Goal: Transaction & Acquisition: Obtain resource

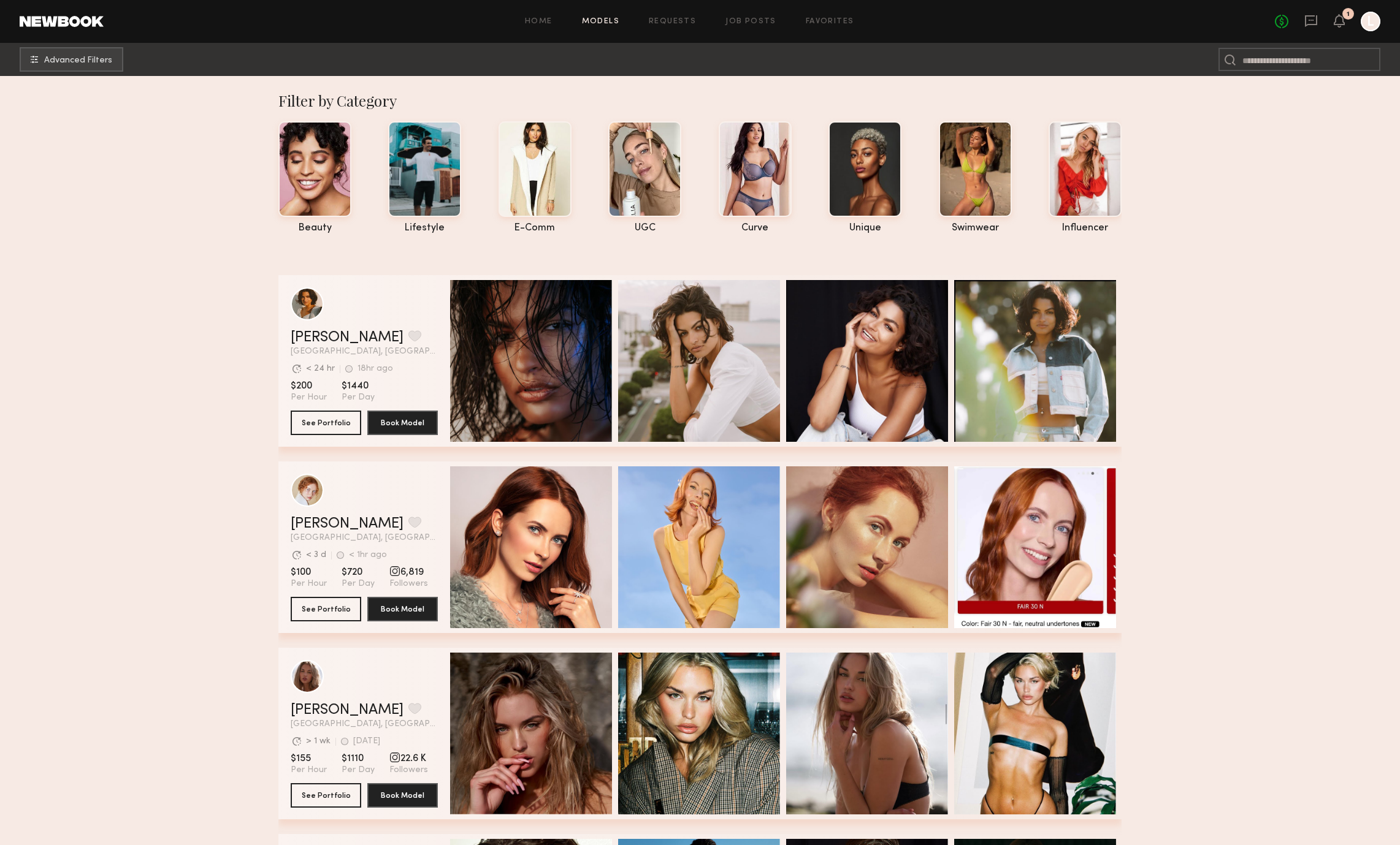
click at [715, 92] on div "Filter by Category" at bounding box center [700, 100] width 843 height 19
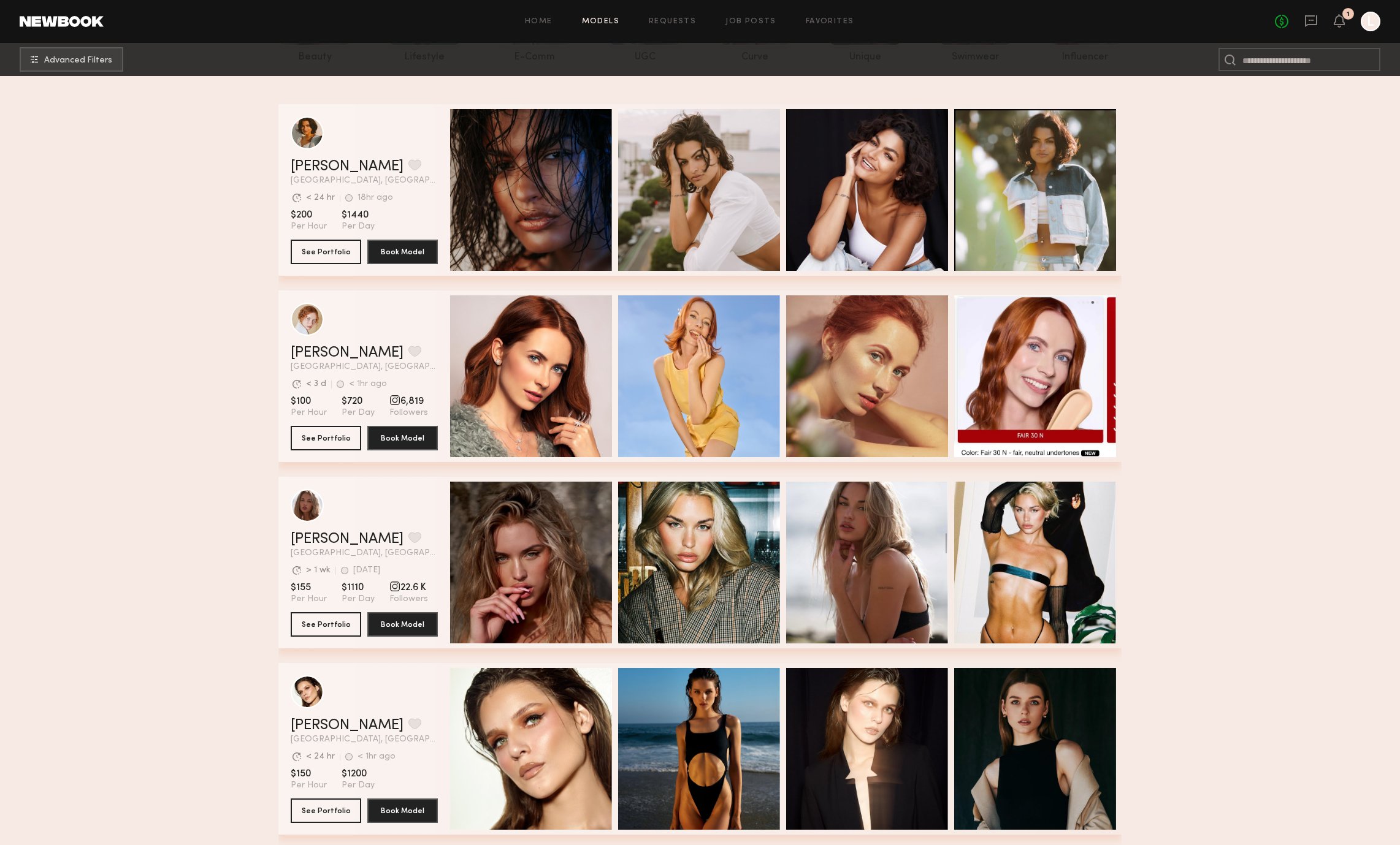
scroll to position [179, 0]
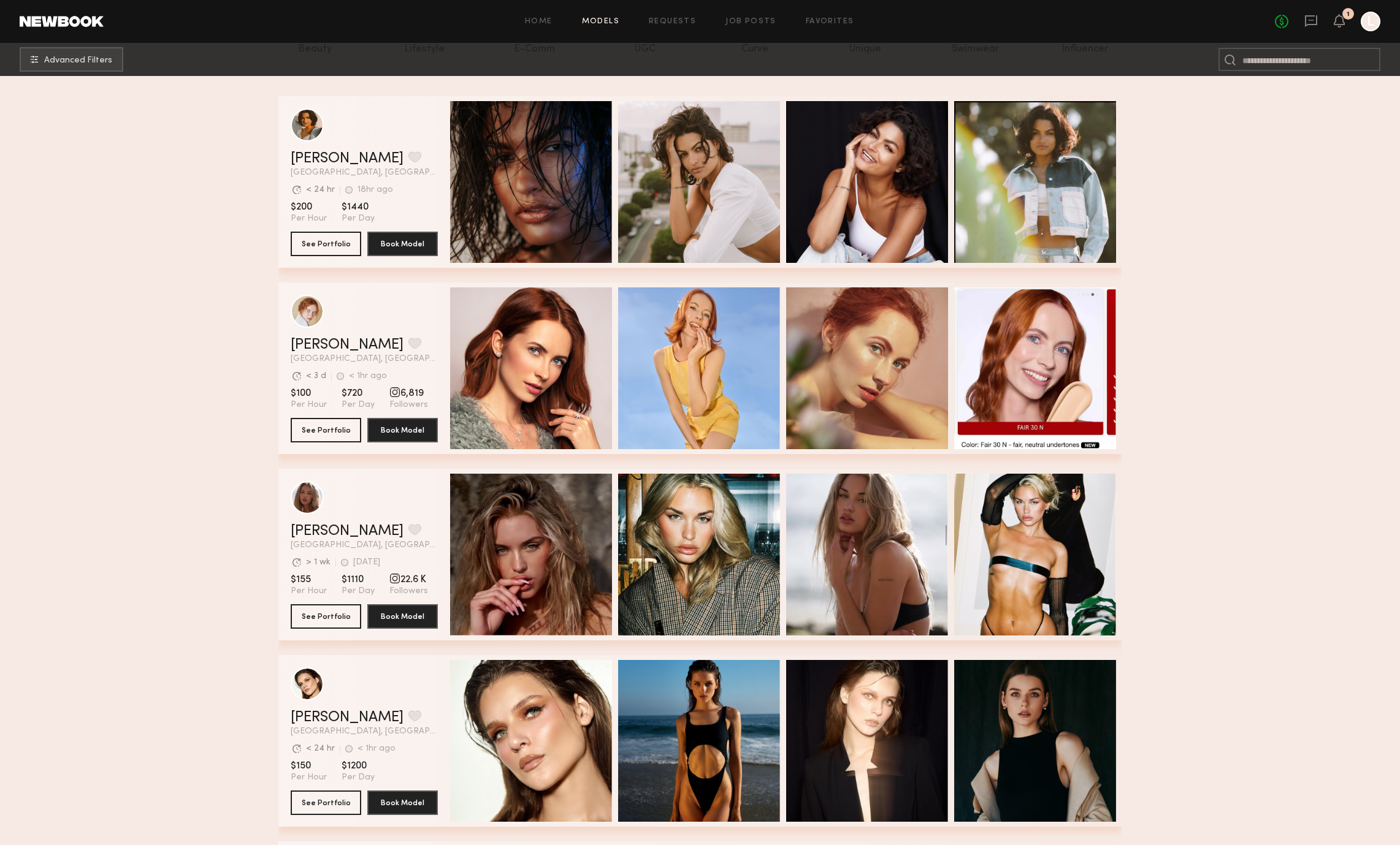
click at [385, 488] on div "grid" at bounding box center [365, 497] width 148 height 33
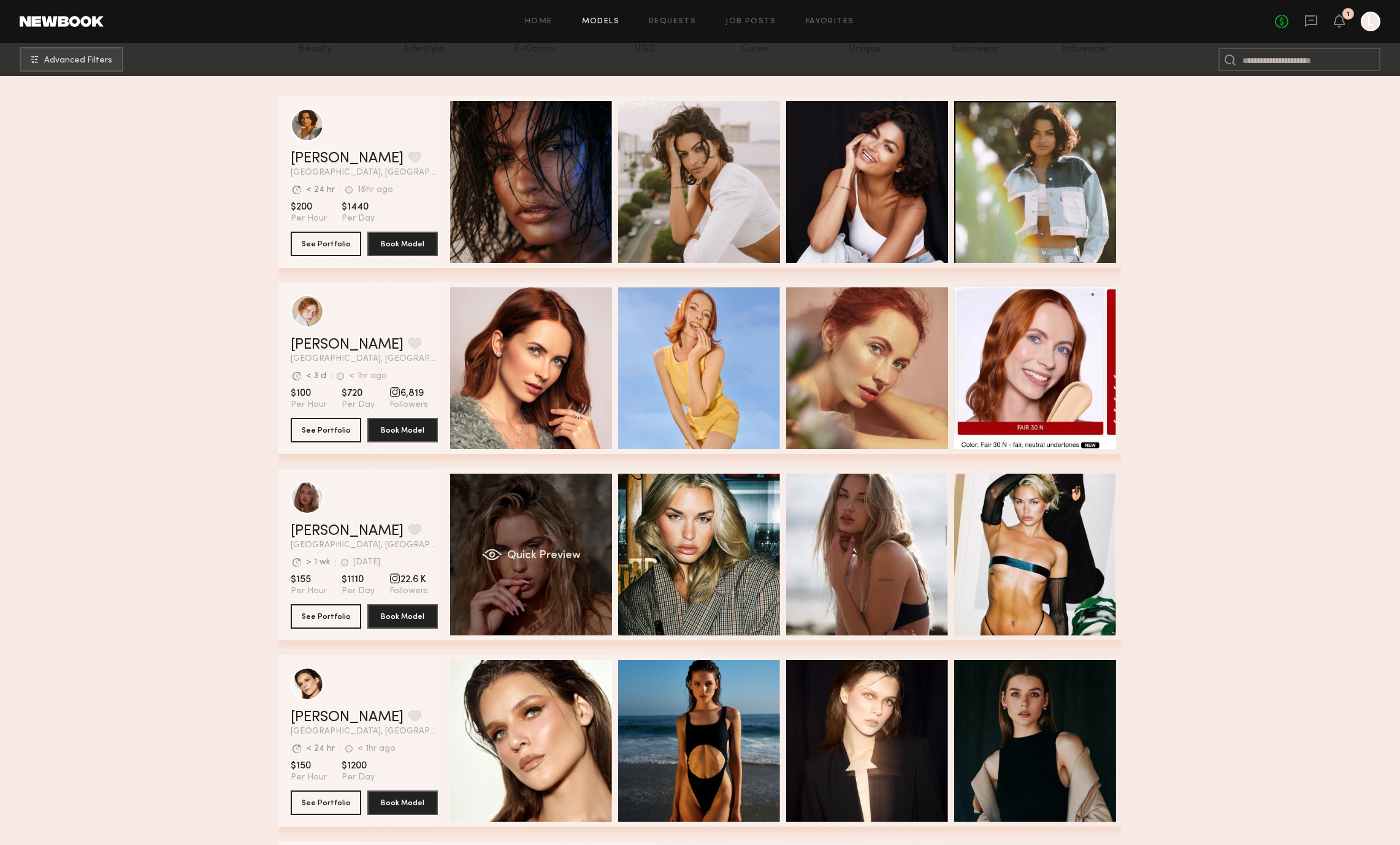
click at [511, 507] on div "Quick Preview" at bounding box center [530, 554] width 162 height 161
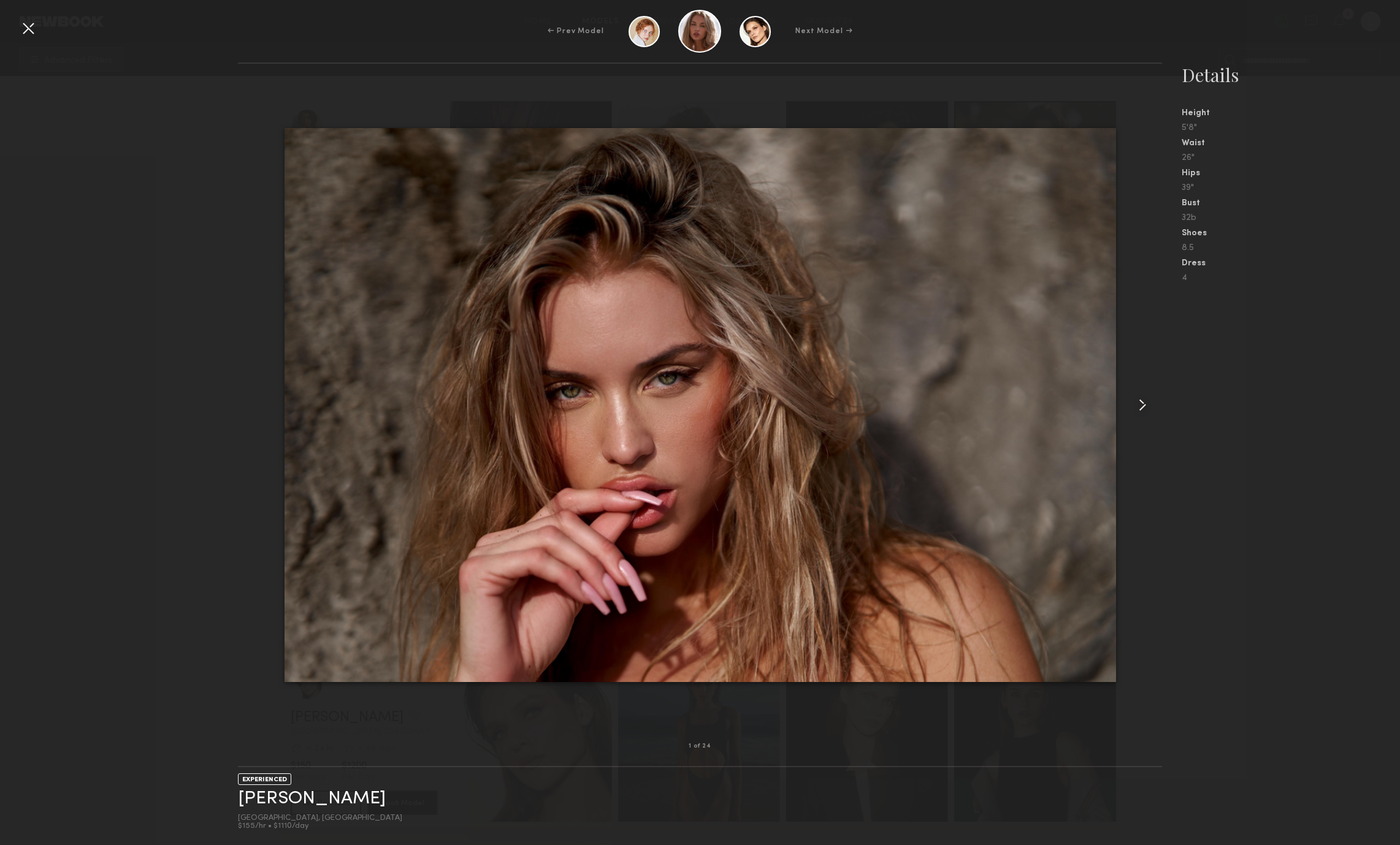
click at [1146, 403] on common-icon at bounding box center [1142, 405] width 19 height 19
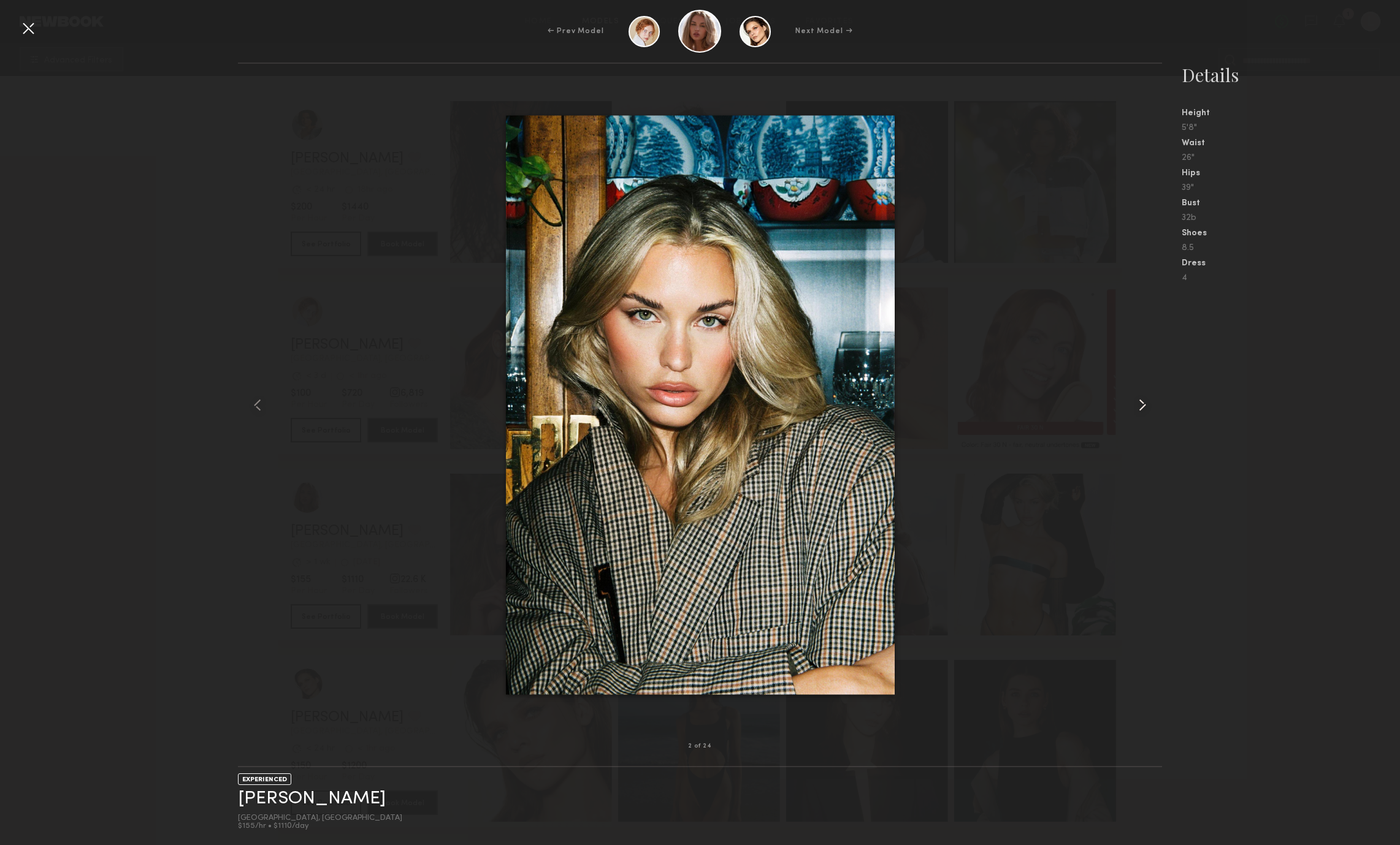
click at [1146, 403] on common-icon at bounding box center [1142, 405] width 19 height 19
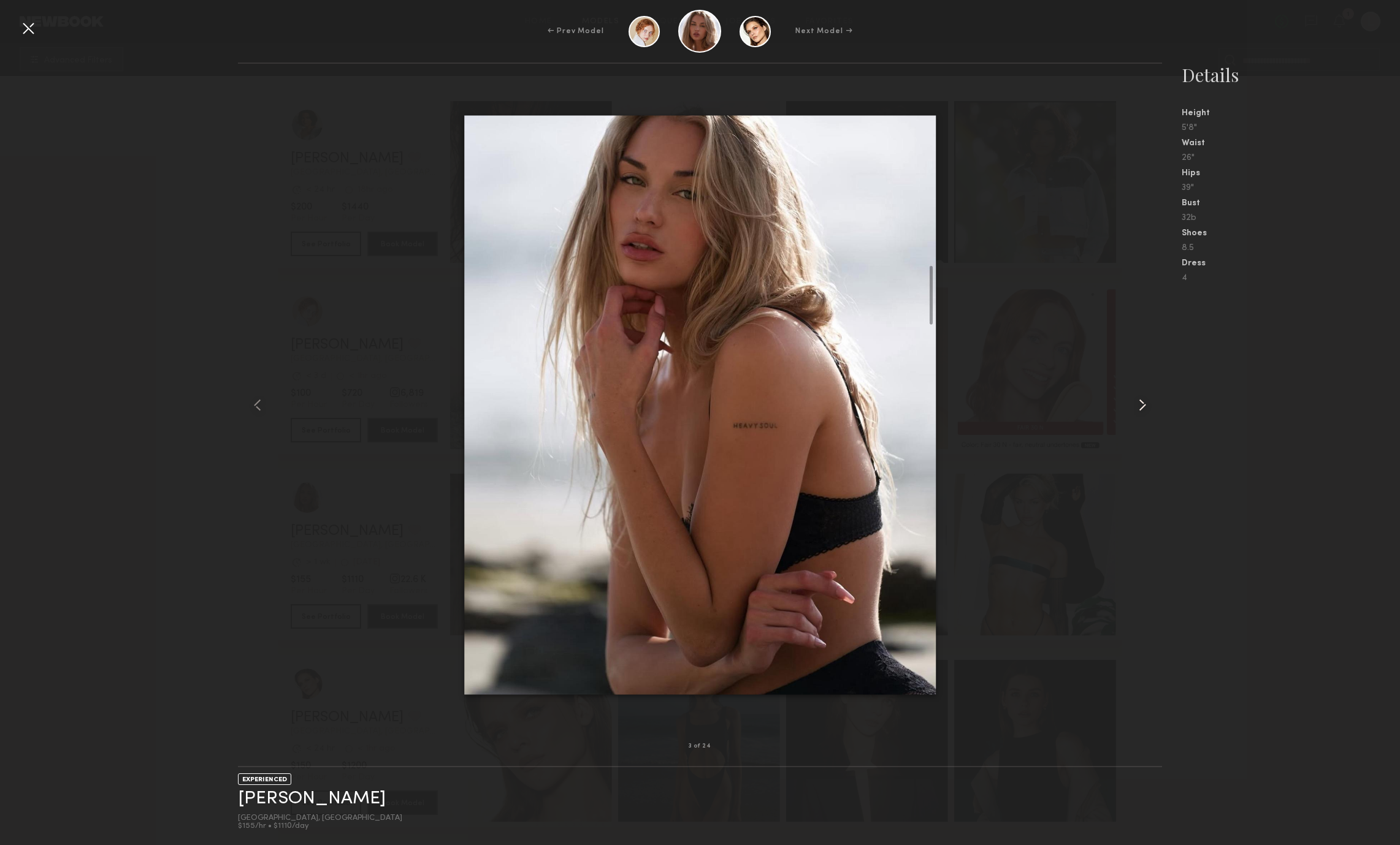
click at [1146, 403] on common-icon at bounding box center [1142, 405] width 19 height 19
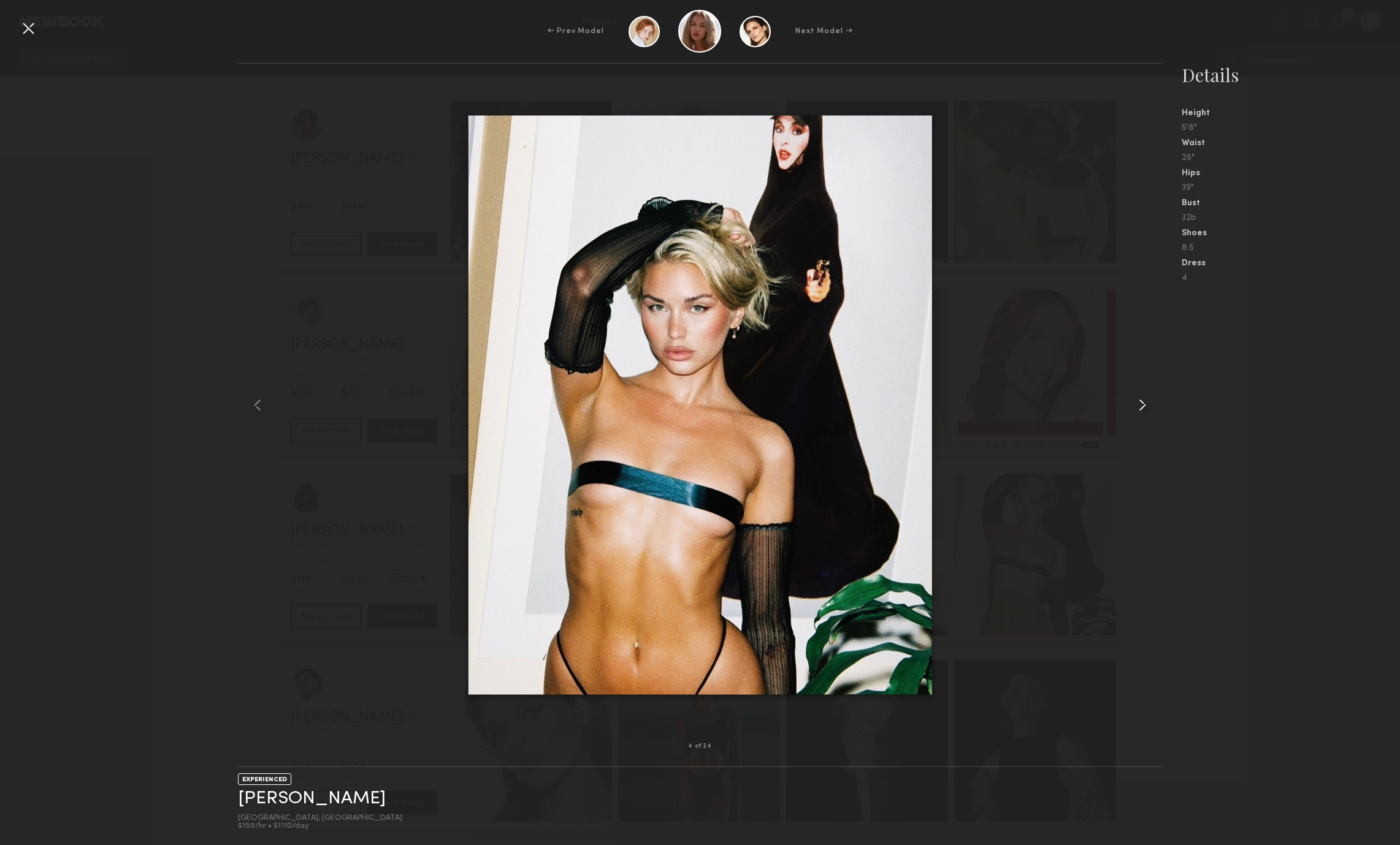
click at [1146, 403] on common-icon at bounding box center [1142, 405] width 19 height 19
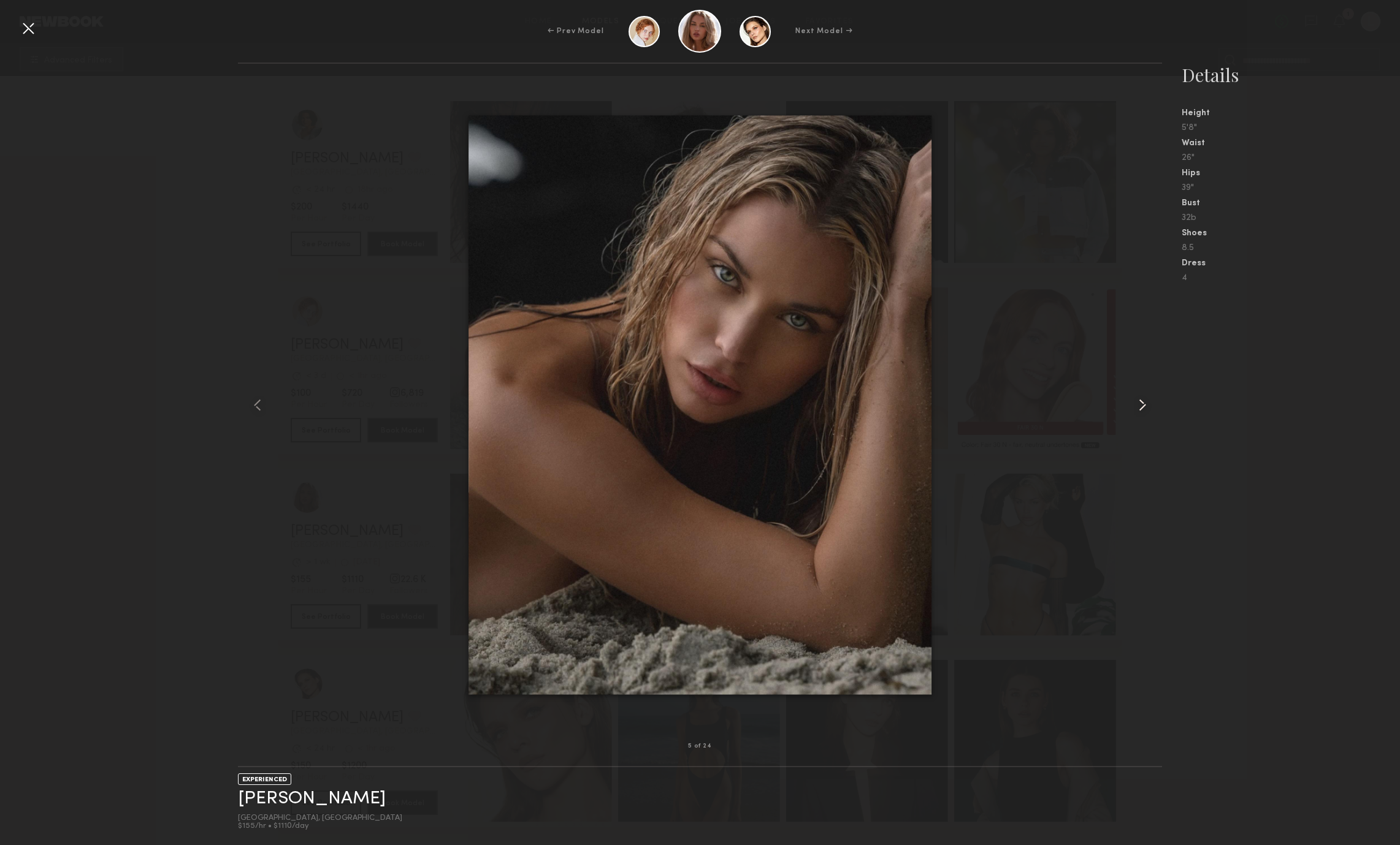
click at [1146, 403] on common-icon at bounding box center [1142, 405] width 19 height 19
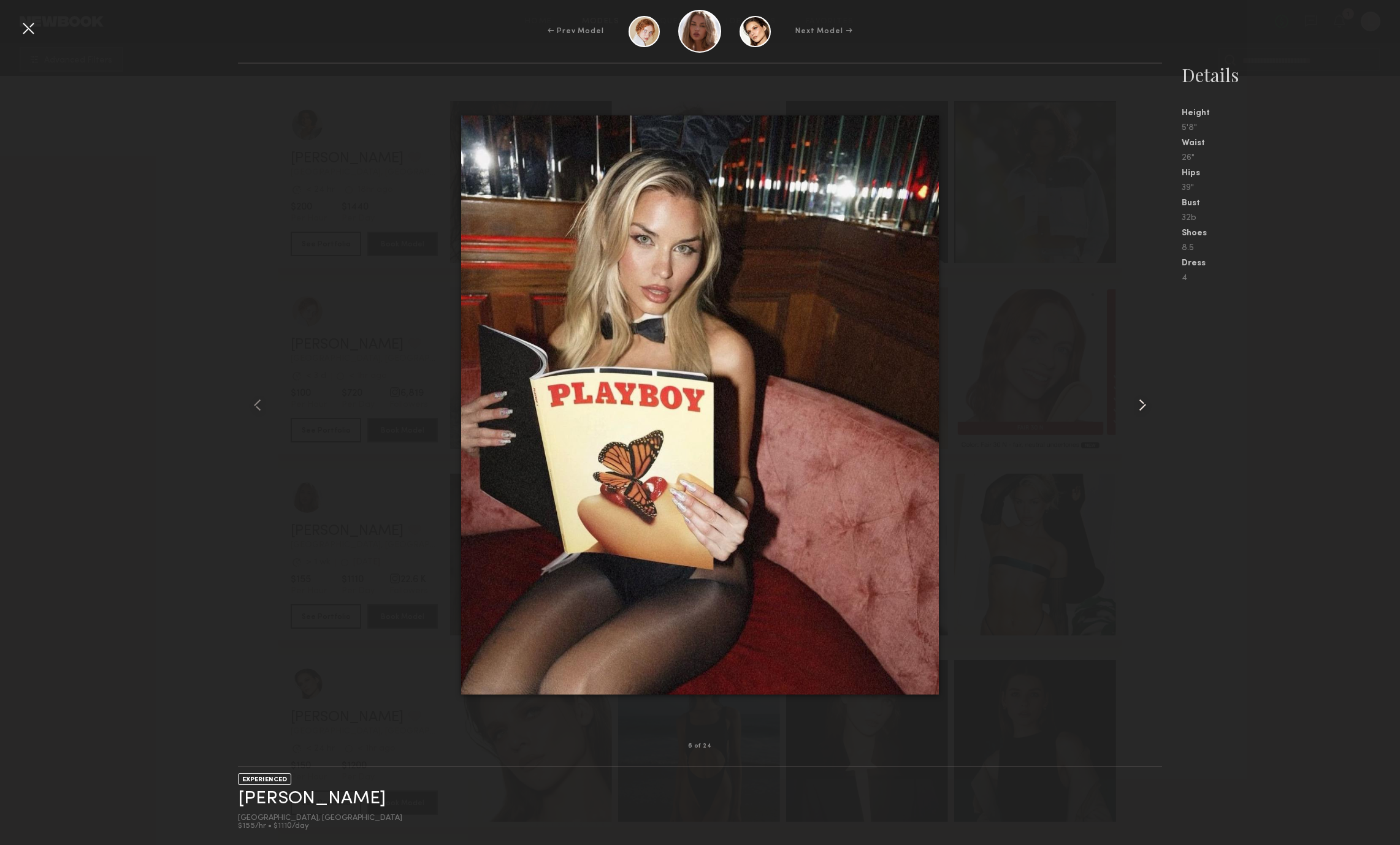
click at [1146, 403] on common-icon at bounding box center [1142, 405] width 19 height 19
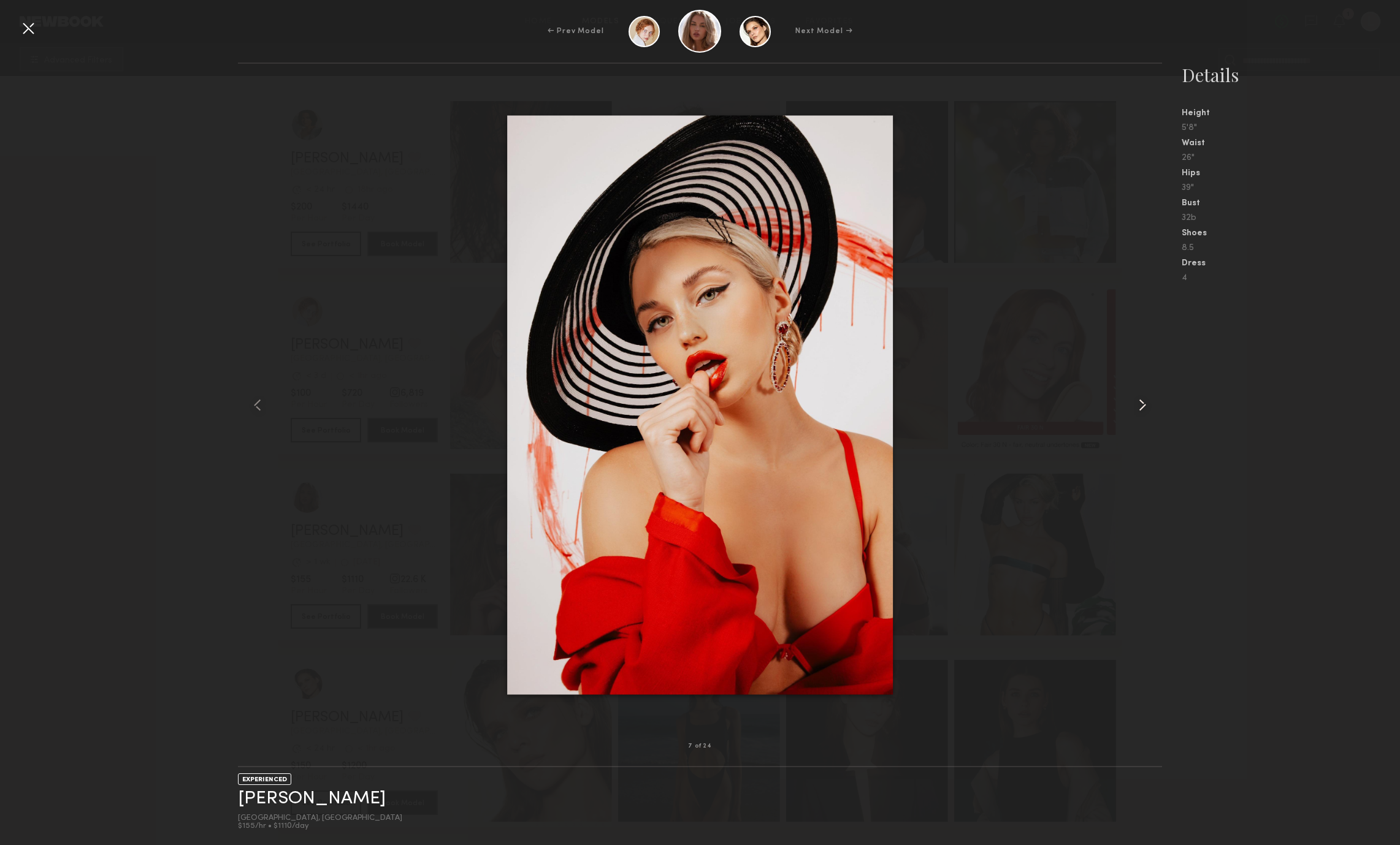
click at [1146, 403] on common-icon at bounding box center [1142, 405] width 19 height 19
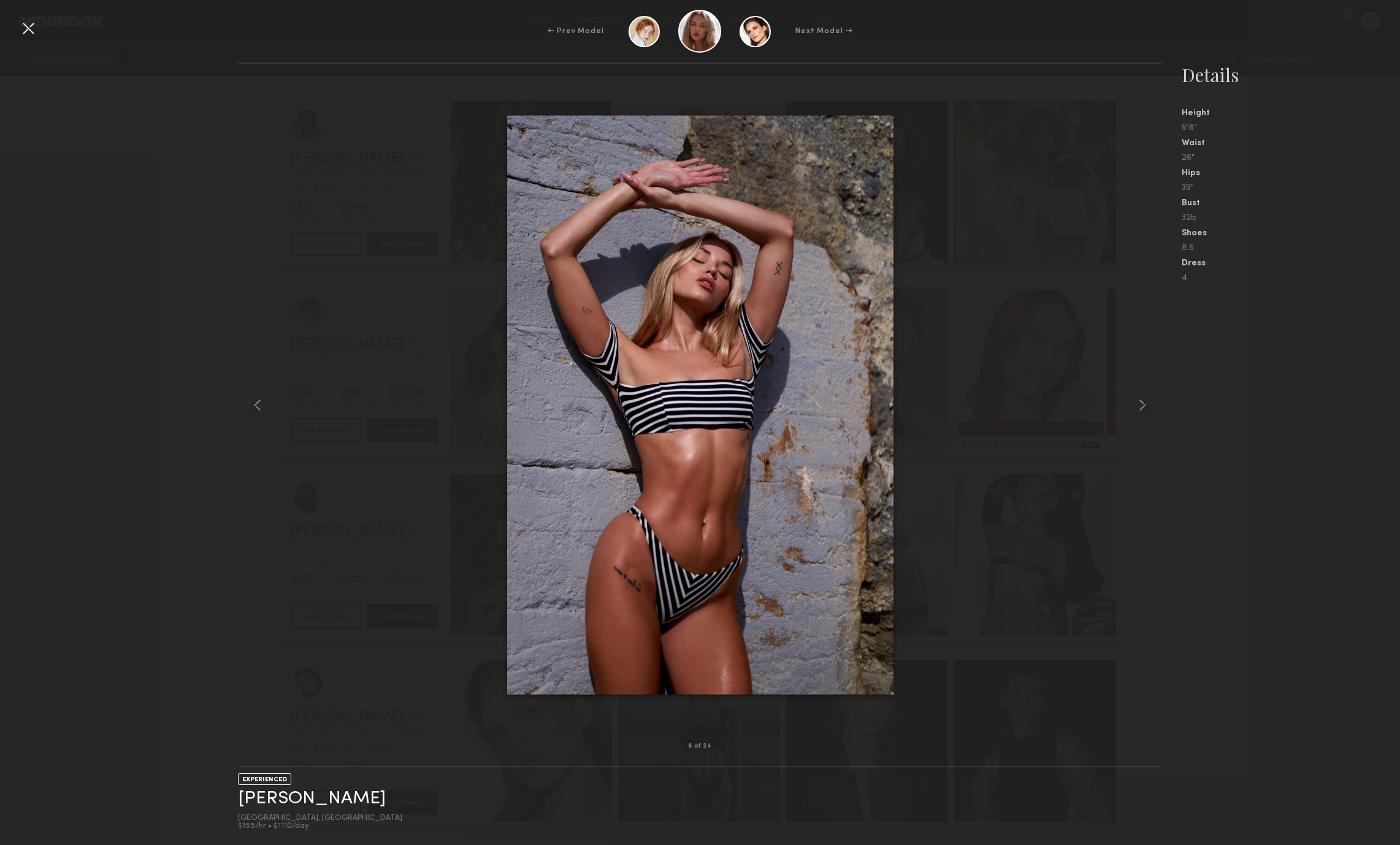
click at [1334, 382] on nb-gallery-model-stats "Details Height 5'8" Waist 26" Hips 39" Bust 32b Shoes 8.5 Dress 4" at bounding box center [1281, 454] width 238 height 783
click at [1307, 379] on nb-gallery-model-stats "Details Height 5'8" Waist 26" Hips 39" Bust 32b Shoes 8.5 Dress 4" at bounding box center [1281, 454] width 238 height 783
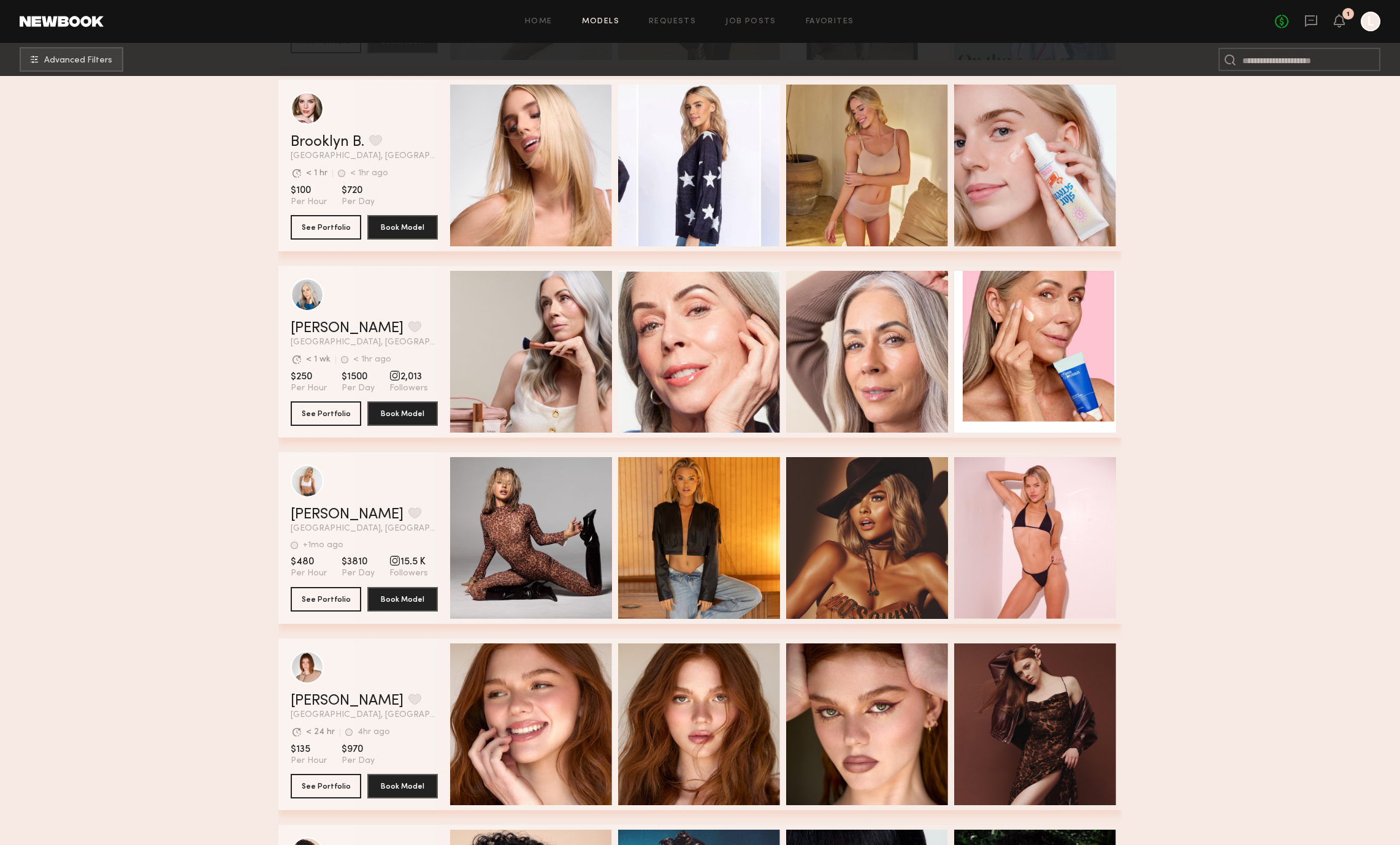
scroll to position [2999, 0]
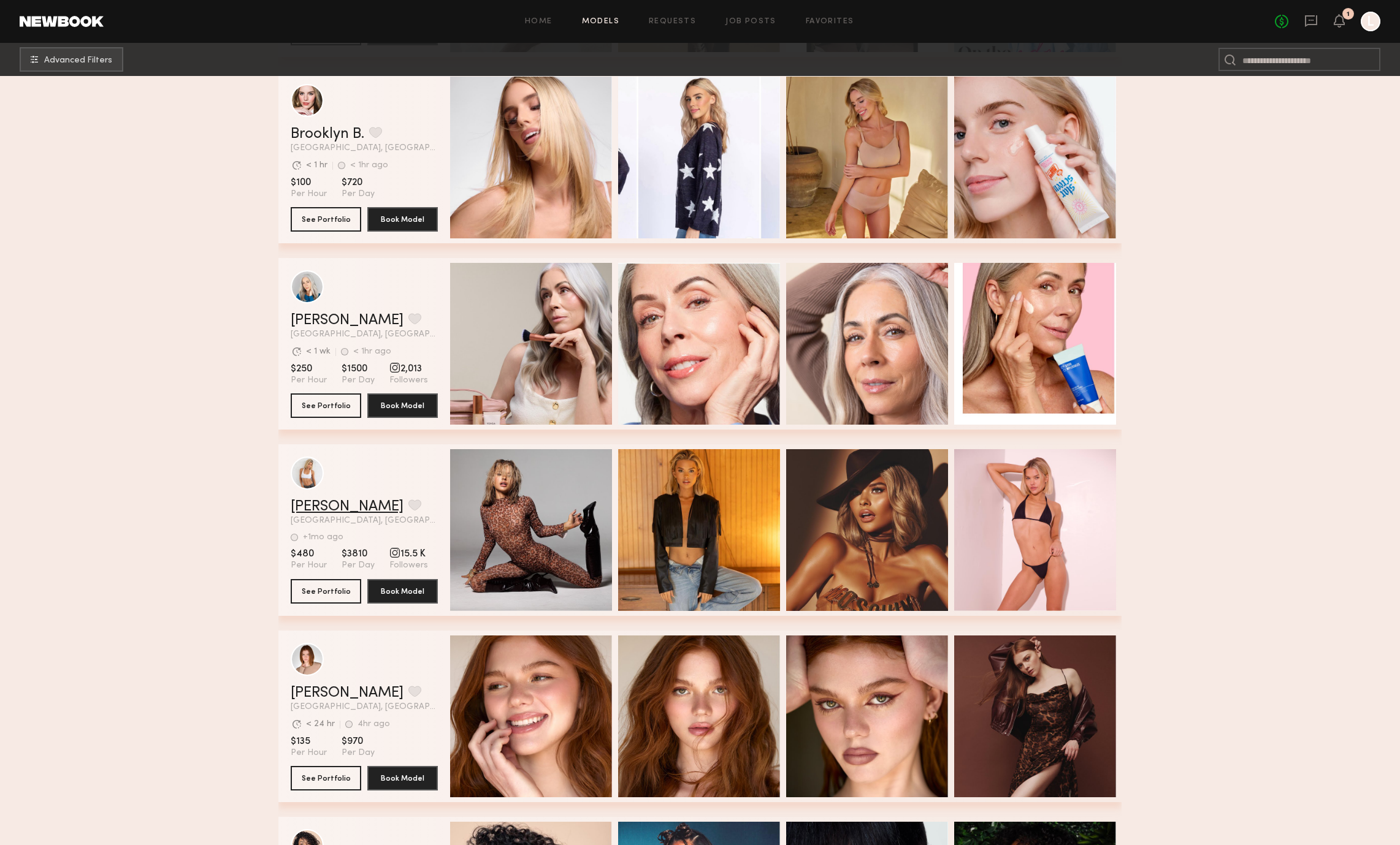
click at [312, 502] on link "[PERSON_NAME]" at bounding box center [347, 507] width 113 height 15
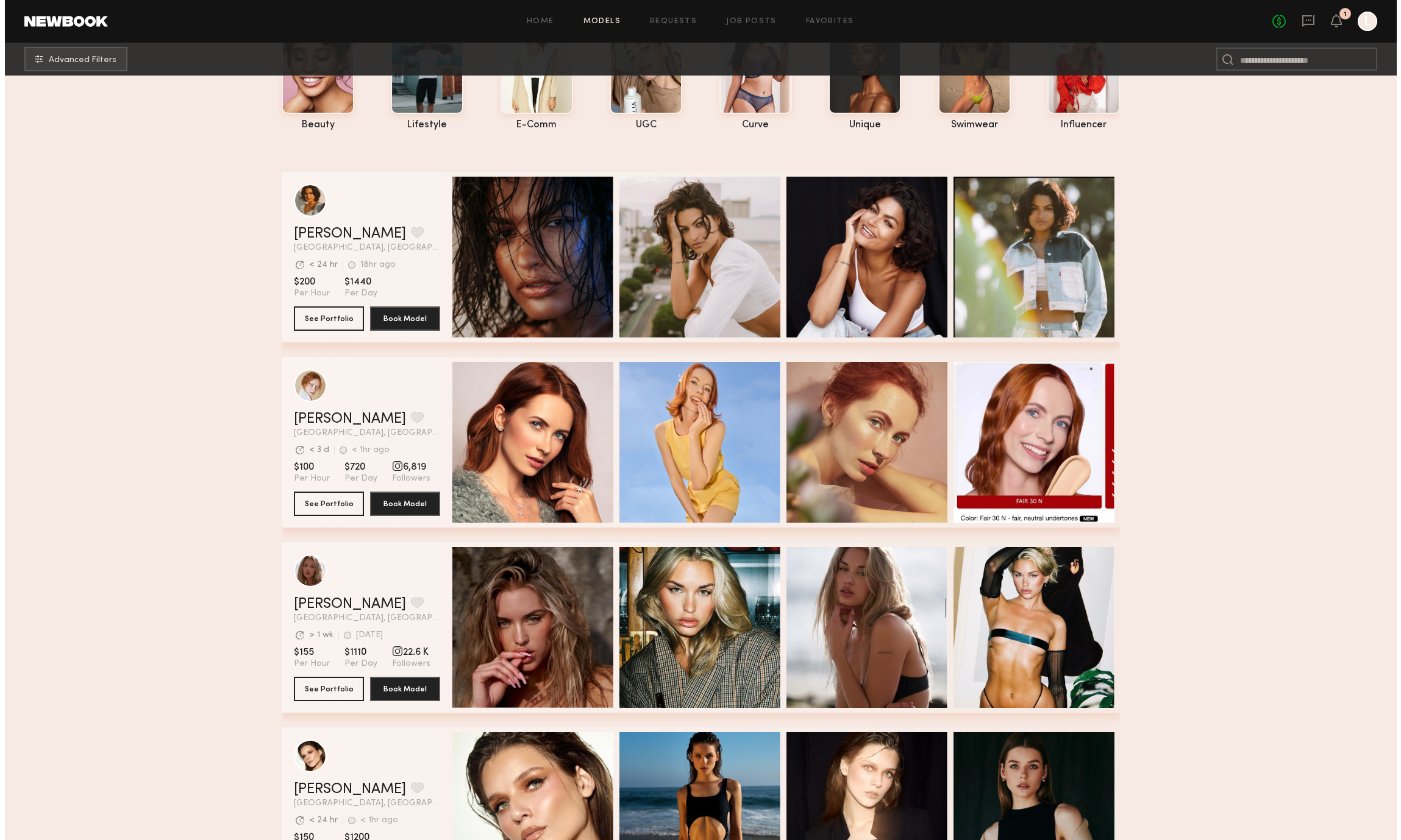
scroll to position [0, 0]
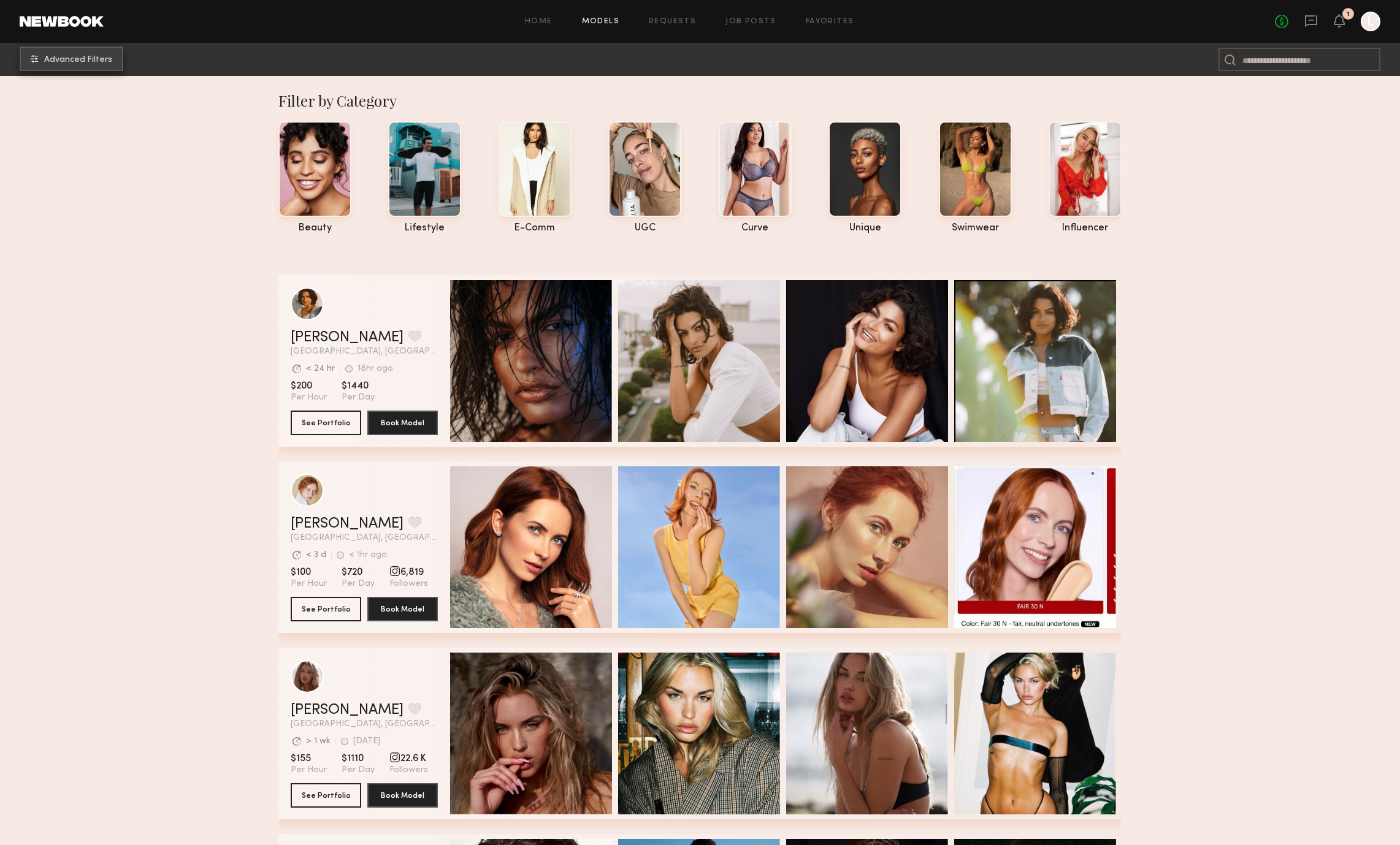
click at [93, 60] on span "Advanced Filters" at bounding box center [78, 60] width 68 height 9
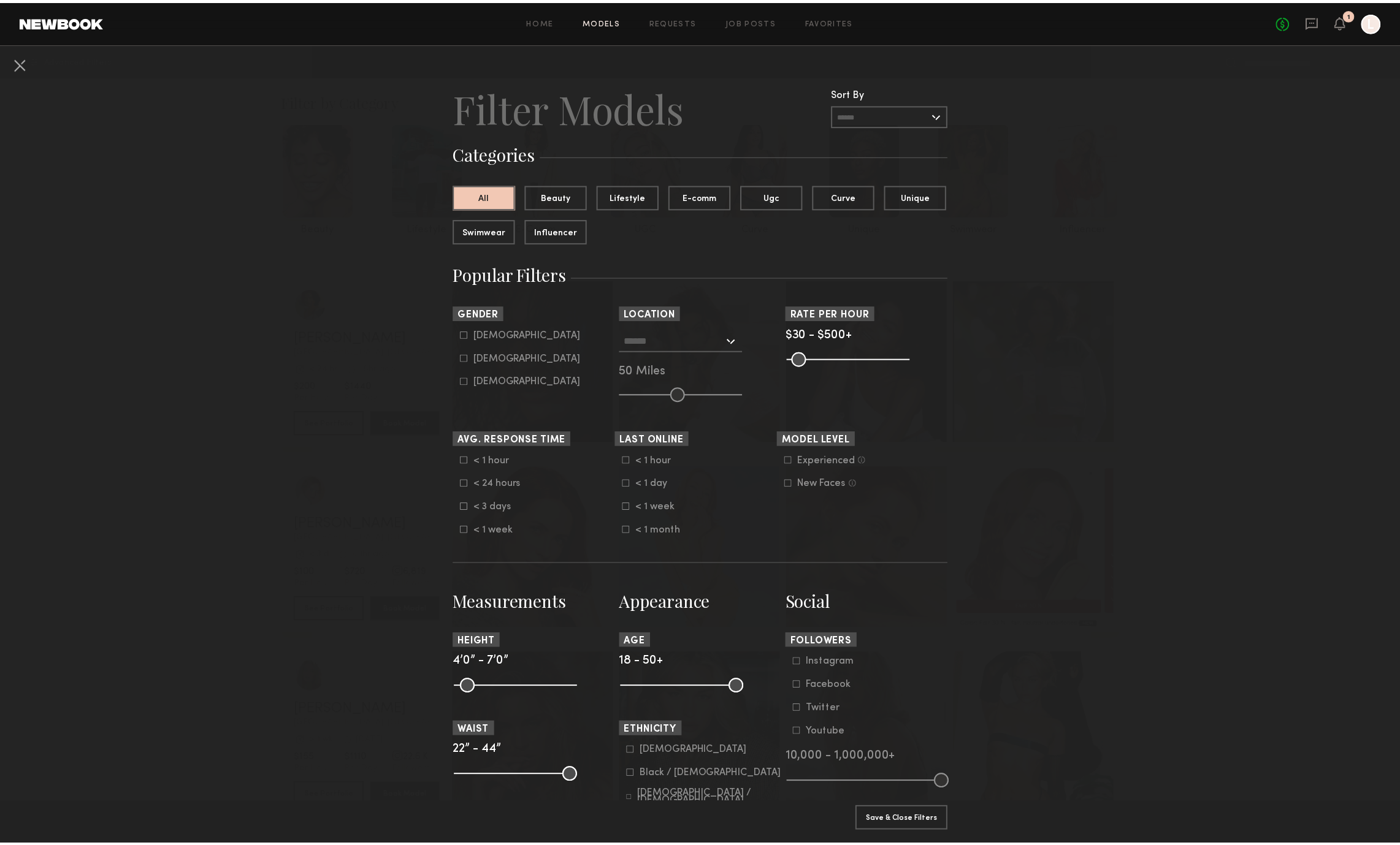
scroll to position [194, 0]
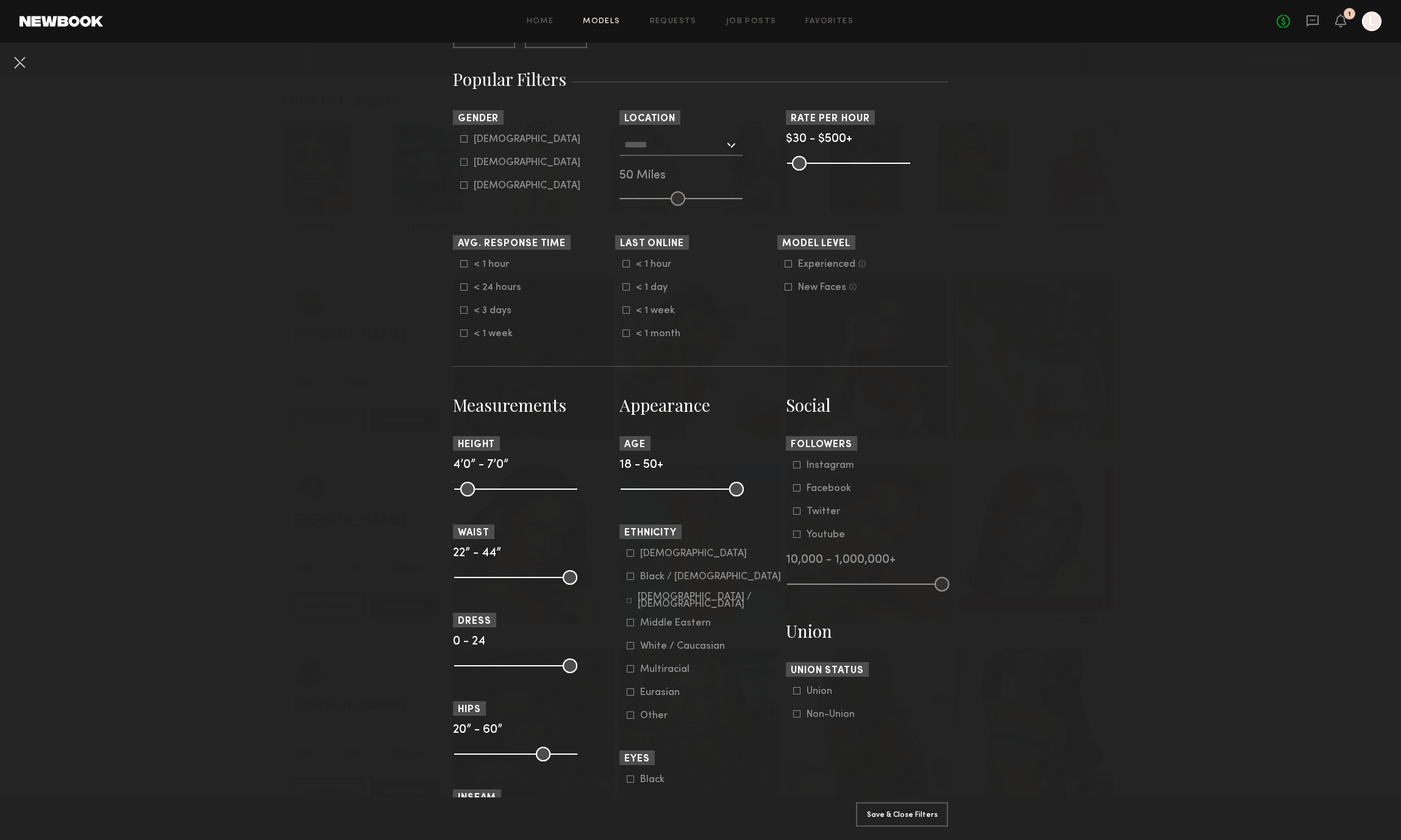
click at [875, 585] on common-range-minmax at bounding box center [866, 583] width 162 height 15
click at [822, 590] on common-range-minmax at bounding box center [866, 583] width 162 height 15
click at [823, 590] on common-range-minmax at bounding box center [866, 583] width 162 height 15
click at [800, 468] on label "Instagram" at bounding box center [823, 464] width 61 height 7
click at [795, 488] on icon at bounding box center [797, 488] width 7 height 7
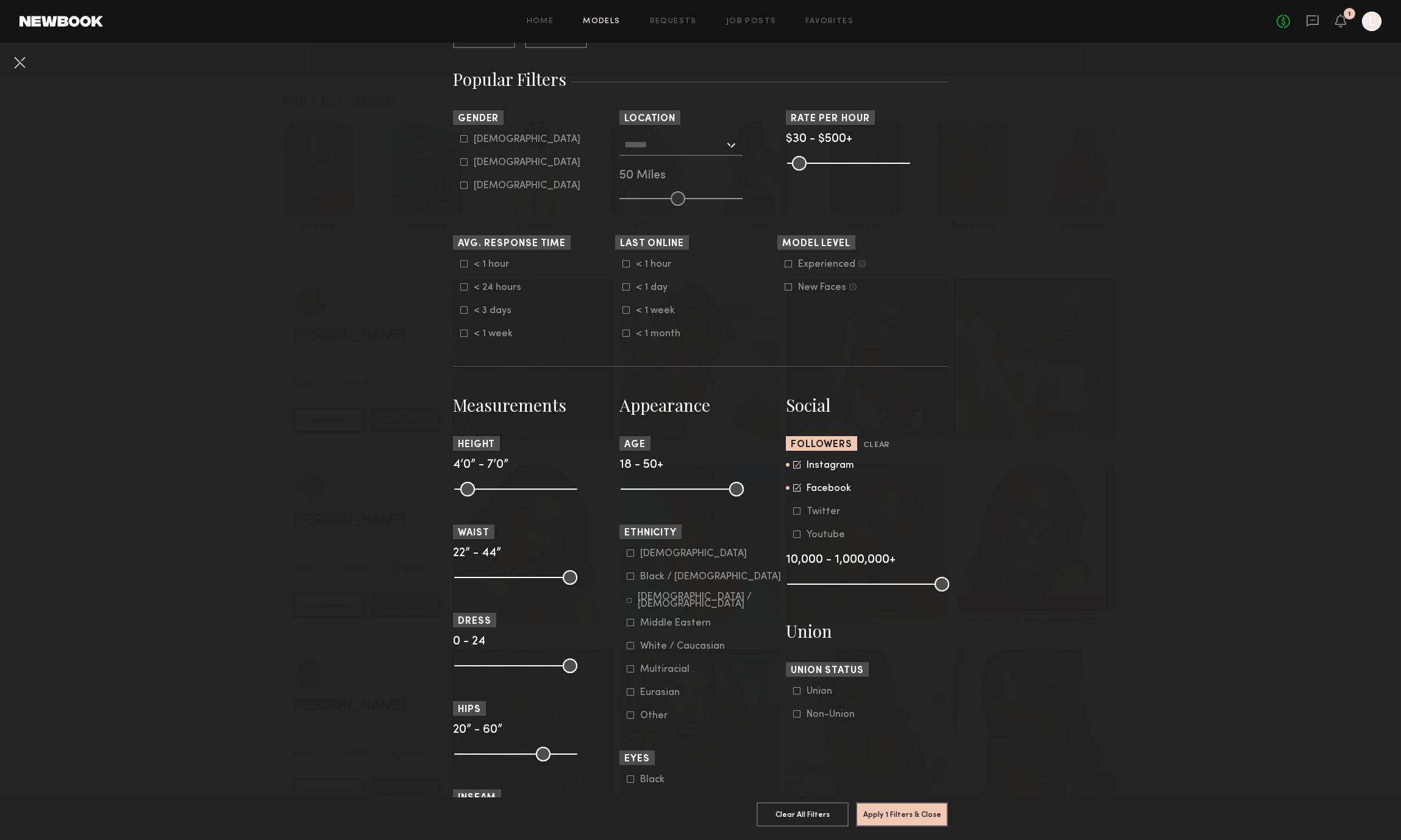
click at [796, 508] on common-framework-checkbox "Twitter" at bounding box center [870, 512] width 155 height 11
click at [793, 504] on form "Instagram Facebook Twitter Youtube" at bounding box center [870, 500] width 155 height 81
click at [794, 515] on icon at bounding box center [797, 512] width 7 height 7
click at [793, 536] on icon at bounding box center [796, 534] width 7 height 7
drag, startPoint x: 792, startPoint y: 586, endPoint x: 904, endPoint y: 596, distance: 112.4
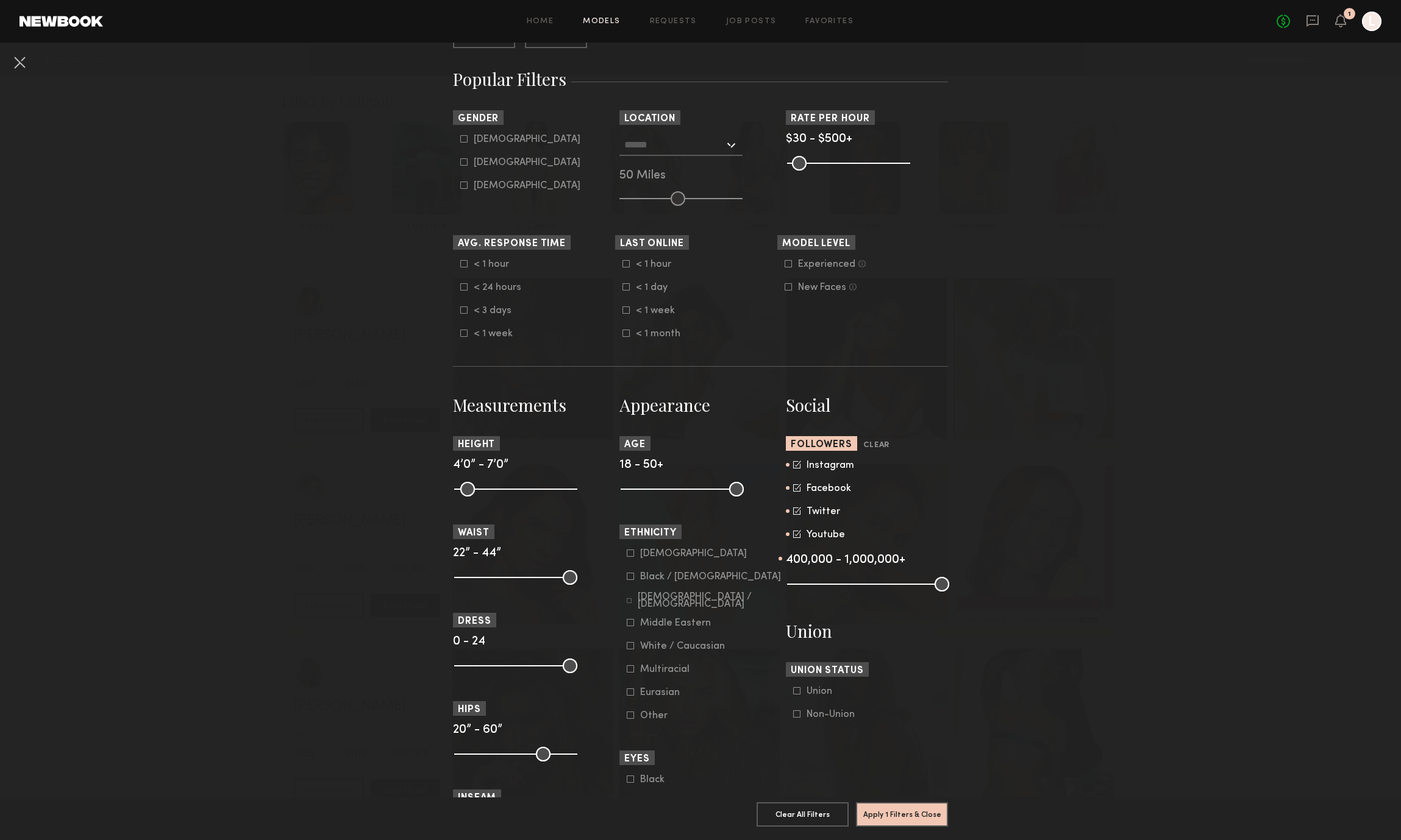
type input "*"
click at [901, 590] on input "range" at bounding box center [868, 584] width 162 height 15
click at [901, 807] on button "Apply 1 Filters & Close" at bounding box center [902, 814] width 92 height 25
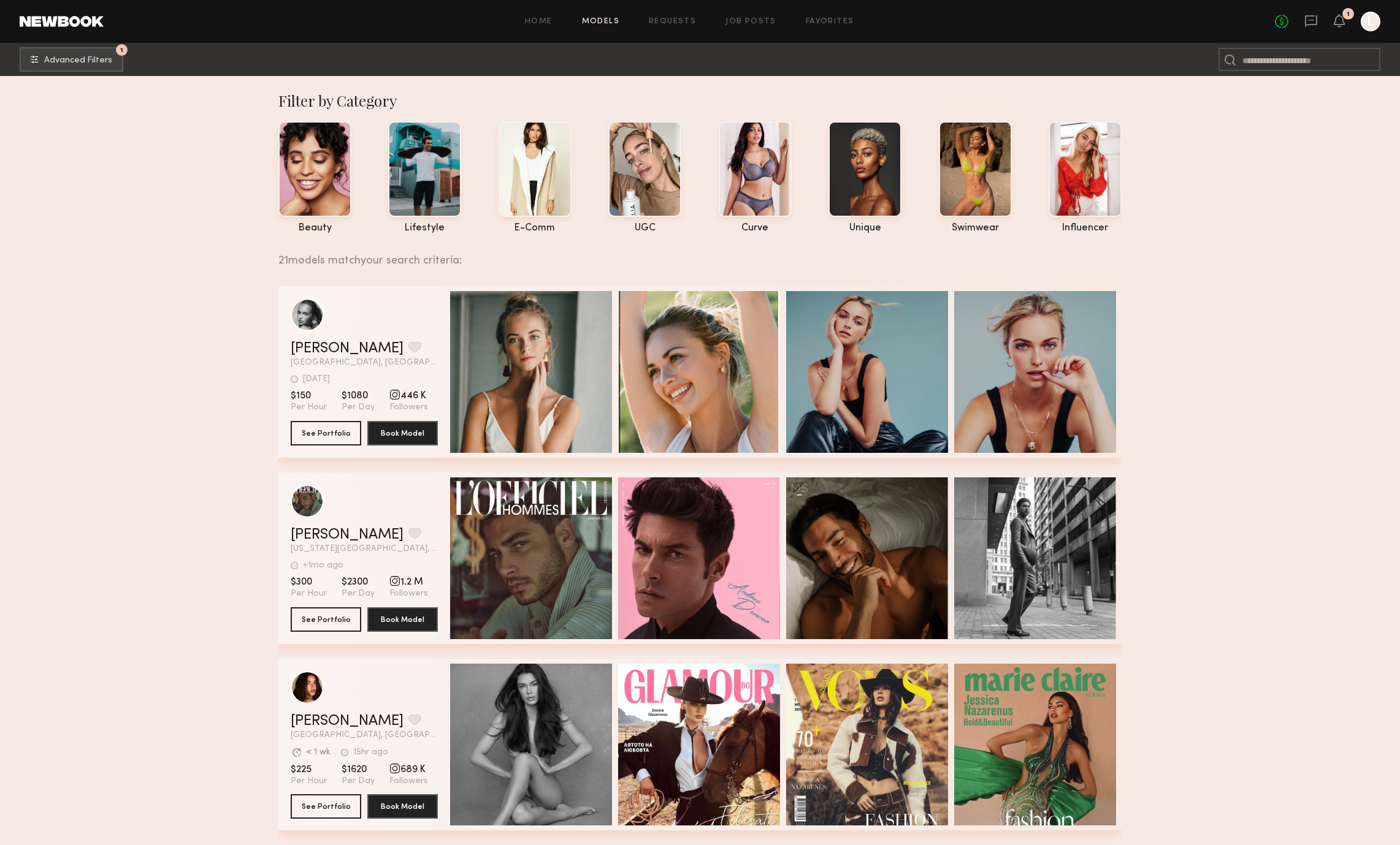
drag, startPoint x: 112, startPoint y: 512, endPoint x: 35, endPoint y: 515, distance: 77.1
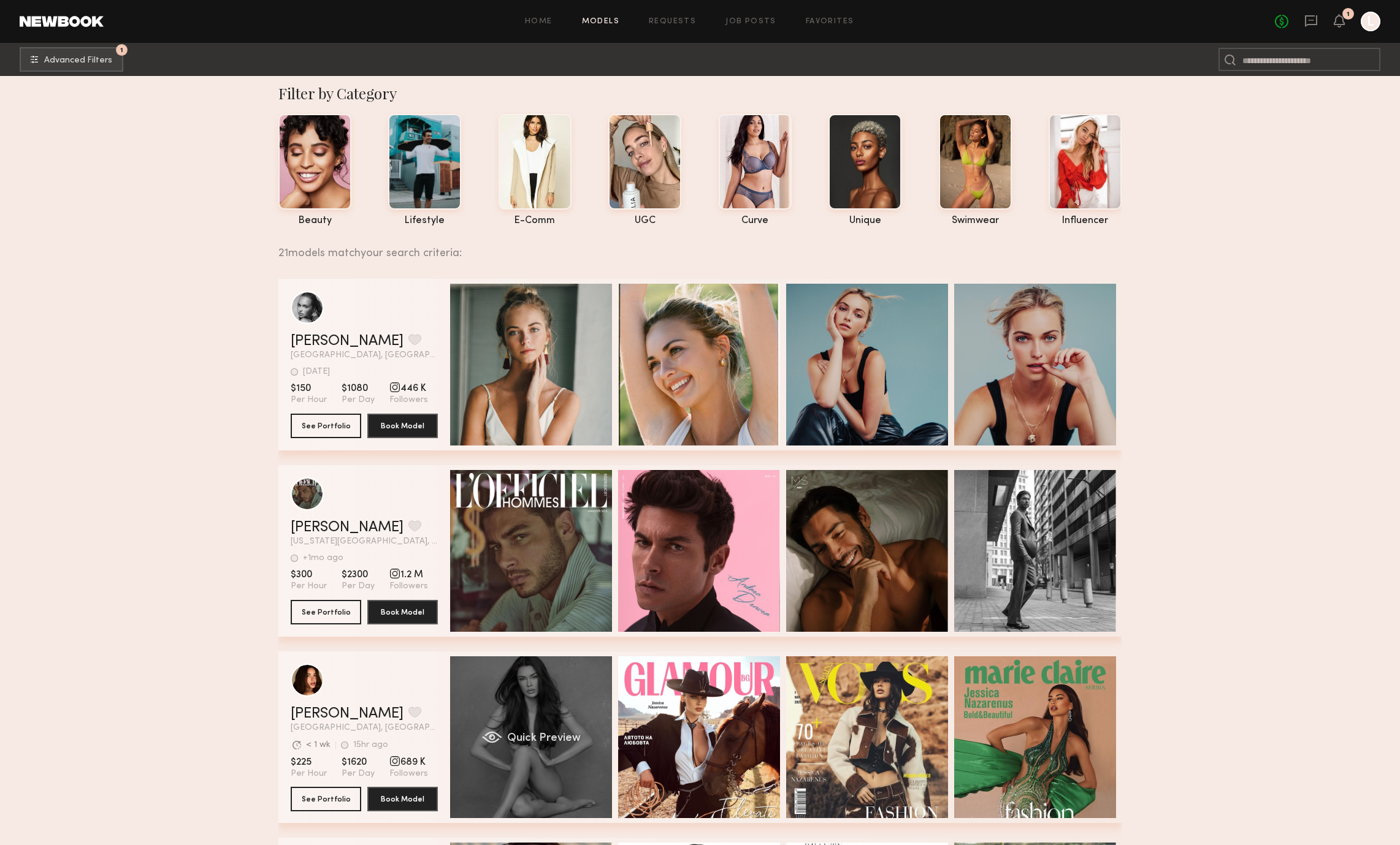
click at [557, 678] on div "Quick Preview" at bounding box center [530, 737] width 162 height 161
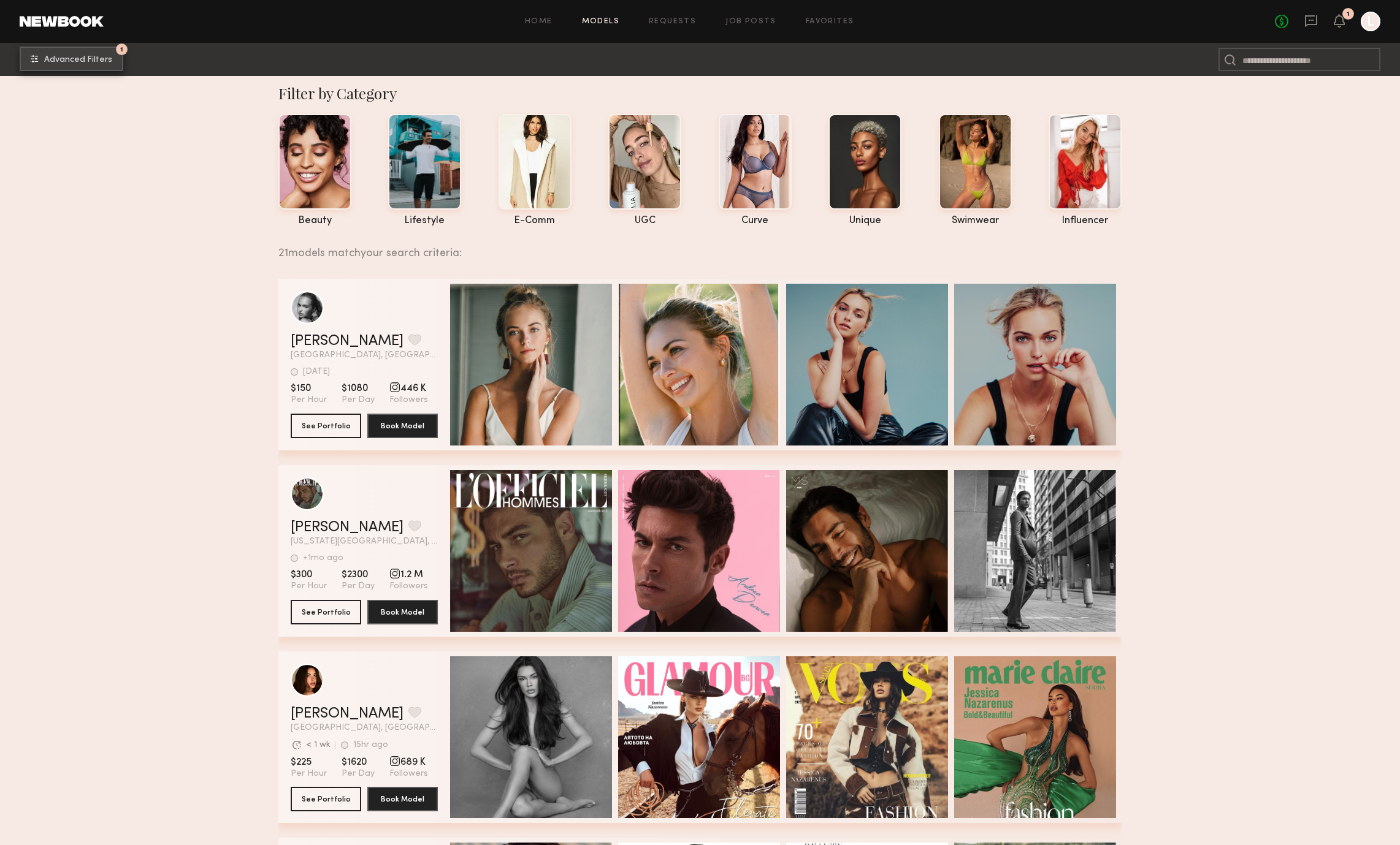
click at [95, 62] on span "Advanced Filters" at bounding box center [78, 60] width 68 height 9
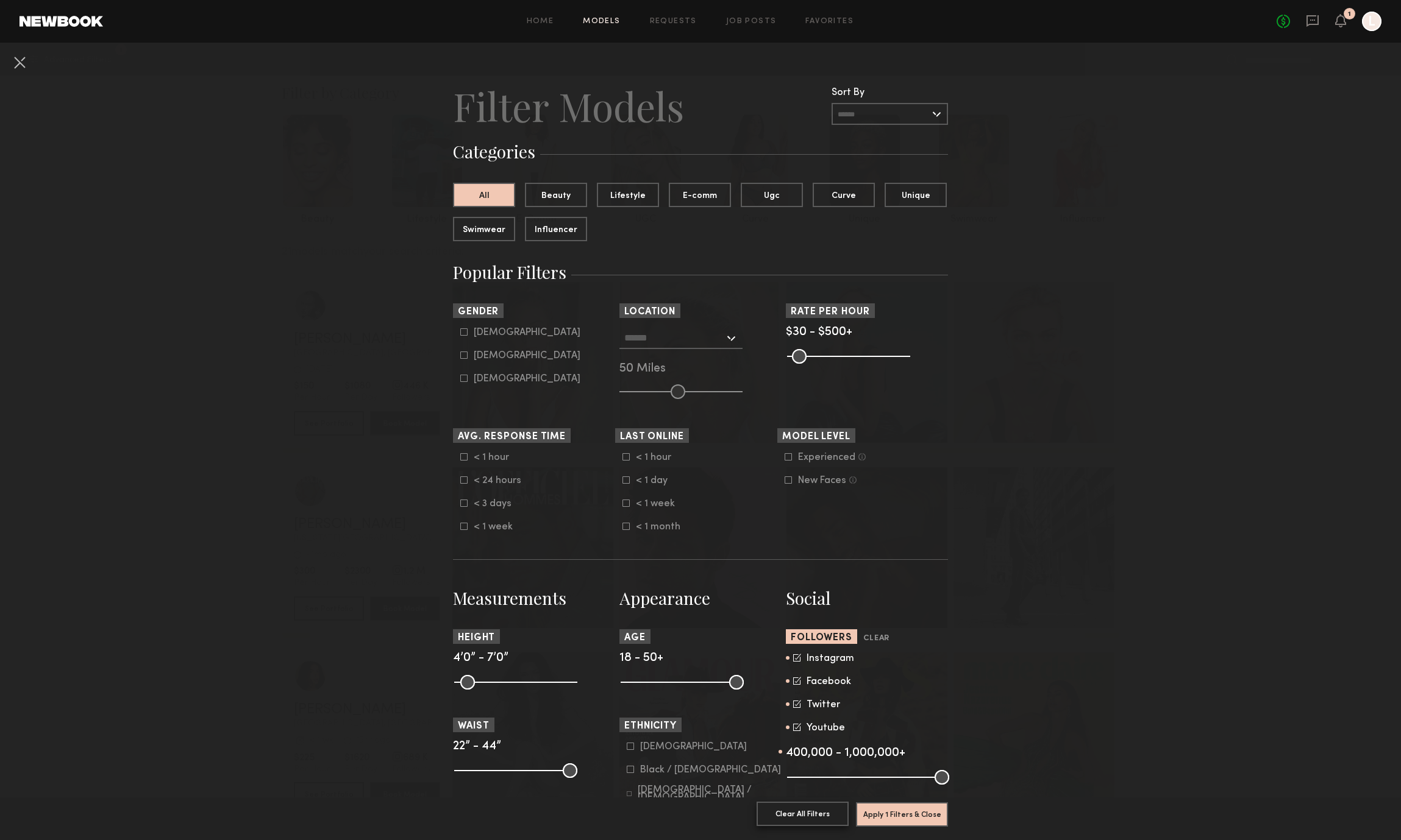
click at [811, 802] on button "Clear All Filters" at bounding box center [802, 814] width 92 height 25
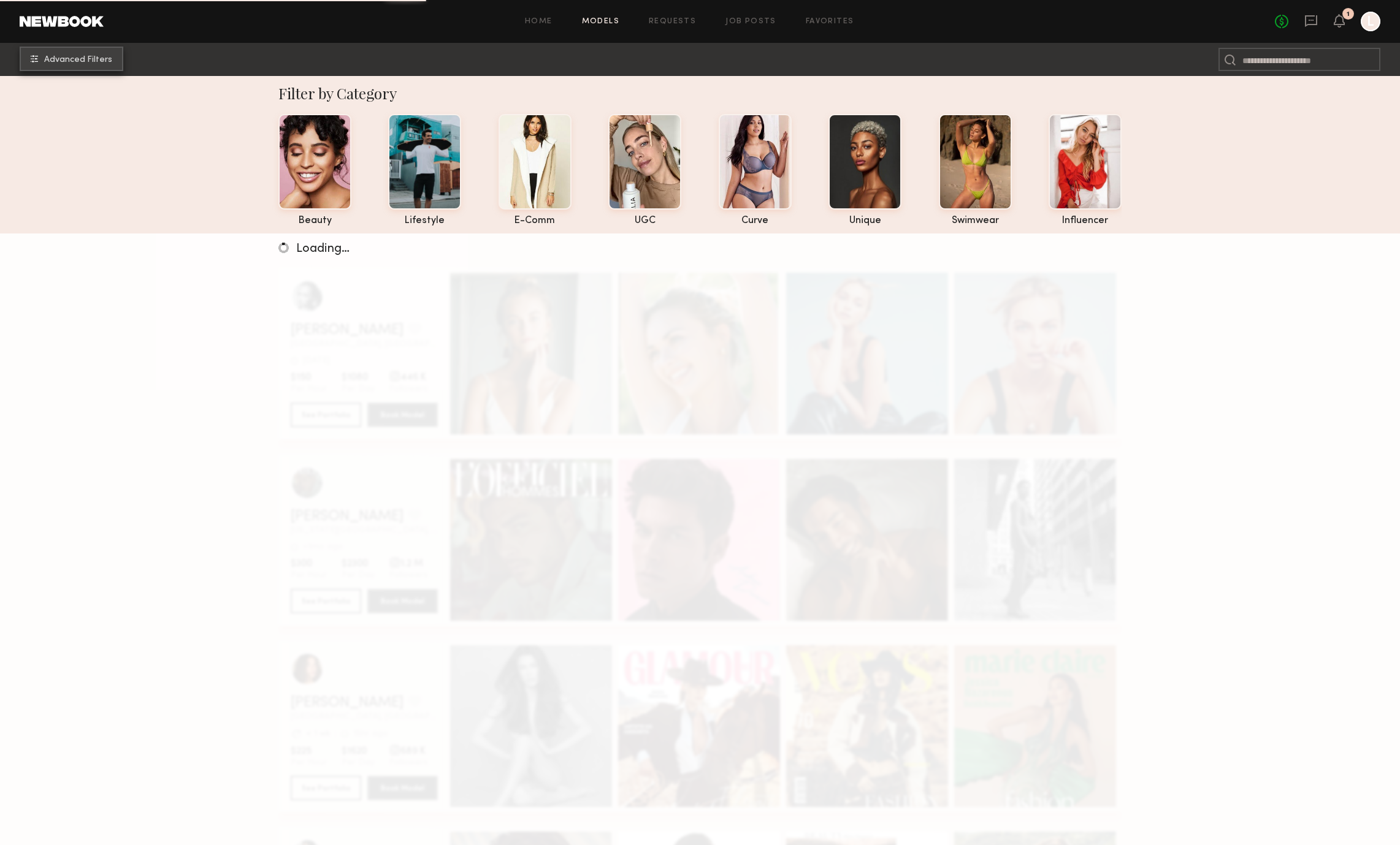
click at [67, 52] on button "Advanced Filters" at bounding box center [71, 59] width 104 height 25
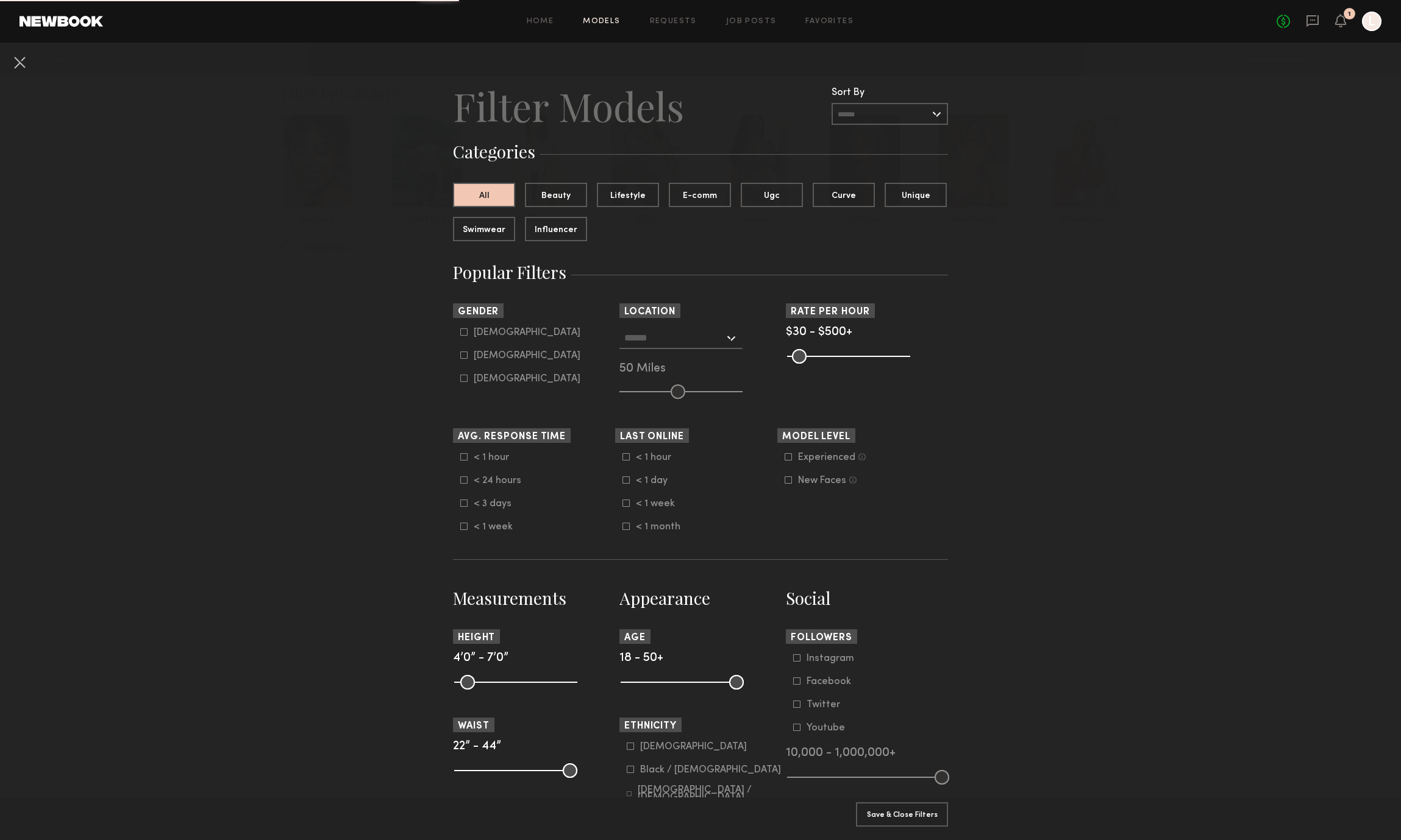
click at [675, 339] on input "text" at bounding box center [675, 337] width 100 height 21
click at [681, 359] on div "[GEOGRAPHIC_DATA], [GEOGRAPHIC_DATA]" at bounding box center [681, 365] width 121 height 32
type input "**********"
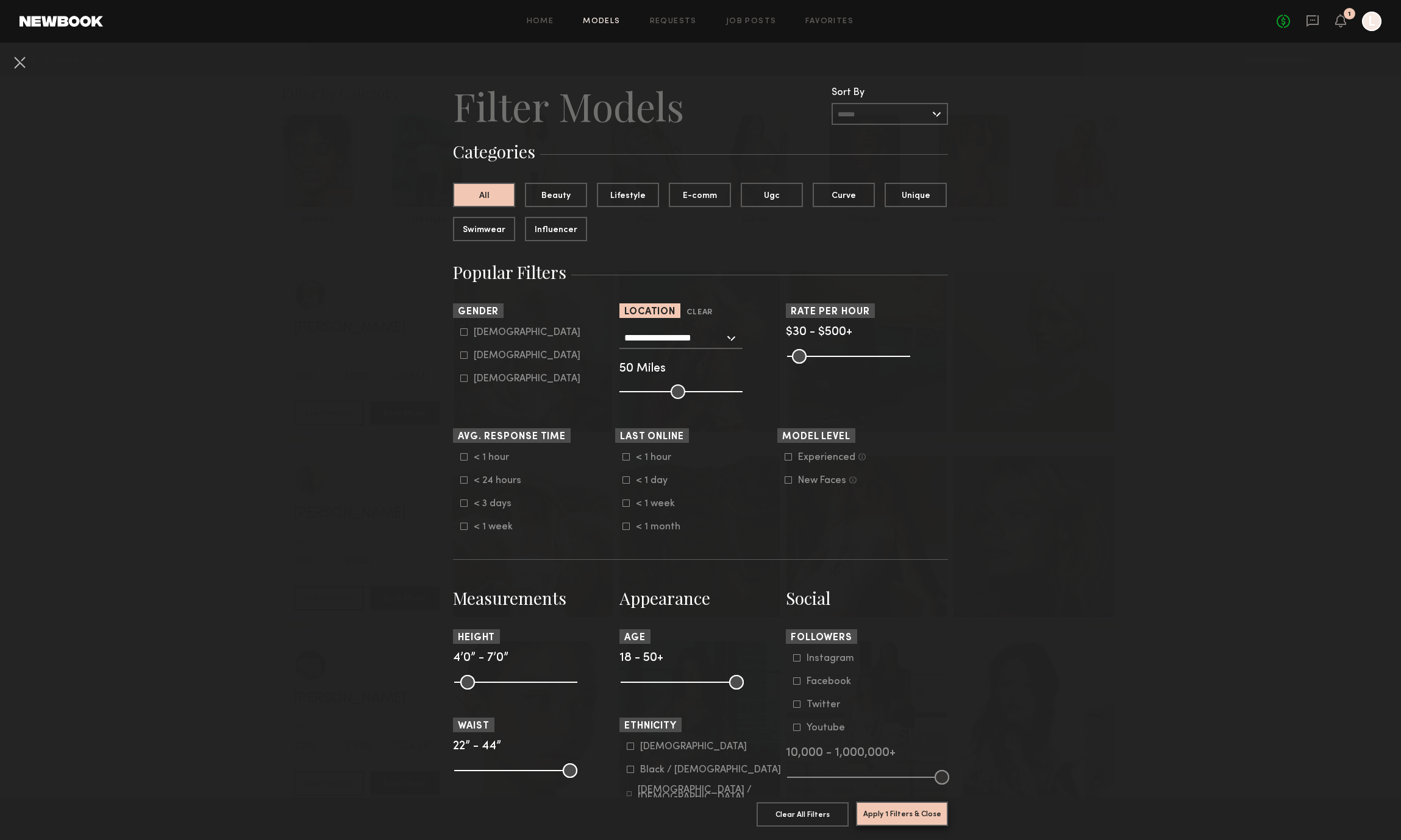
click at [891, 816] on button "Apply 1 Filters & Close" at bounding box center [902, 814] width 92 height 25
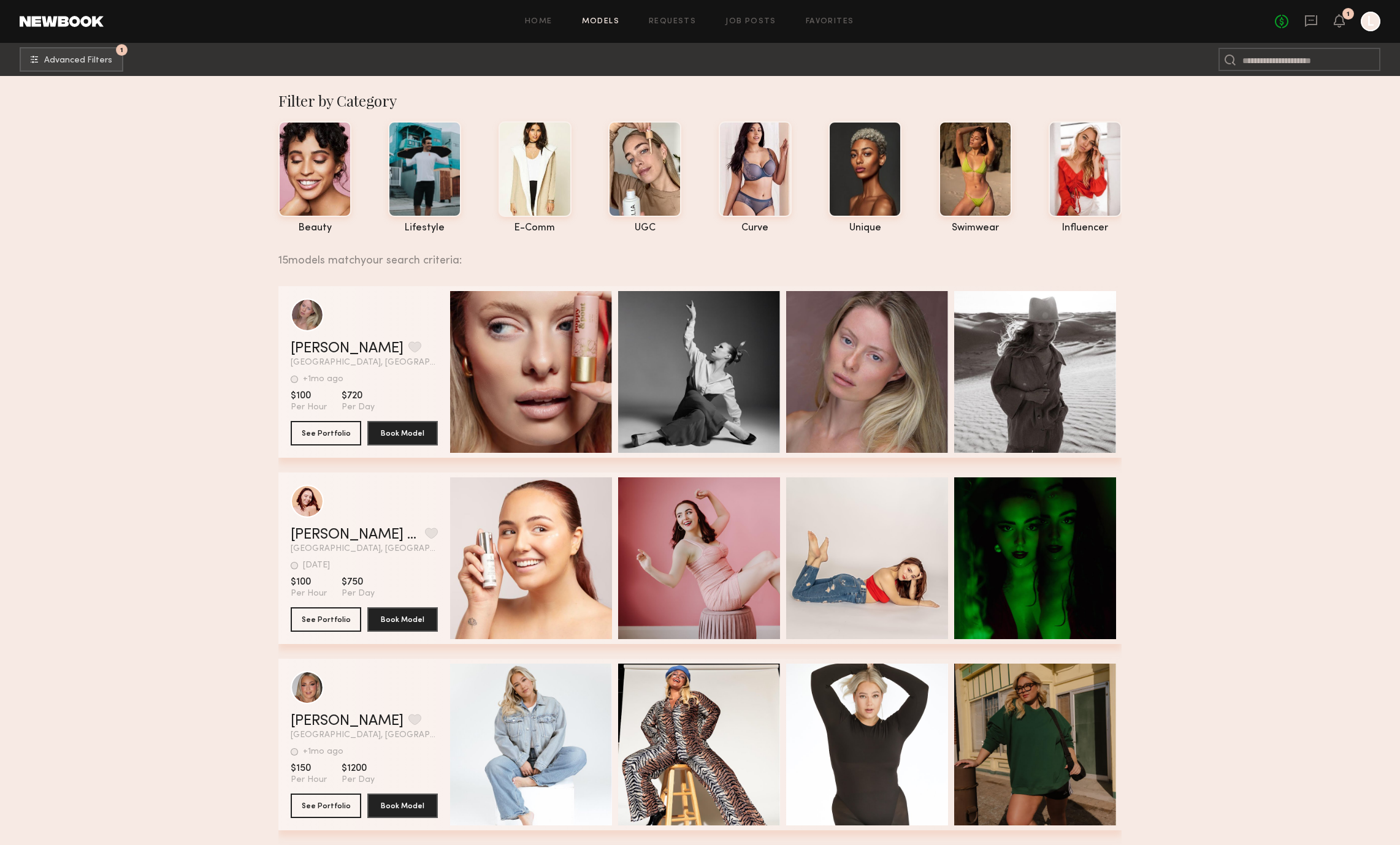
click at [312, 395] on span "$100" at bounding box center [309, 396] width 36 height 12
click at [310, 395] on span "$100" at bounding box center [309, 396] width 36 height 12
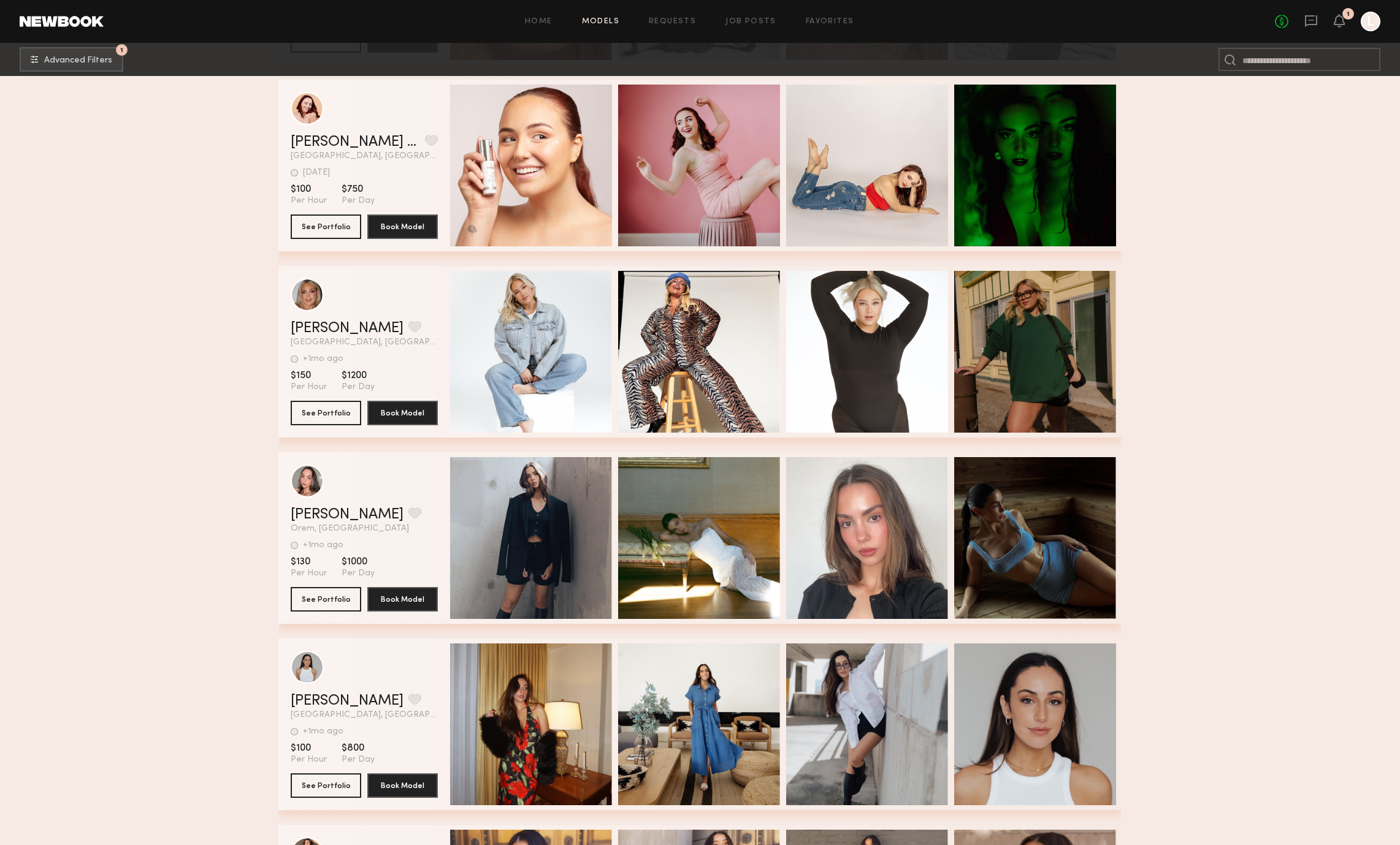
scroll to position [926, 0]
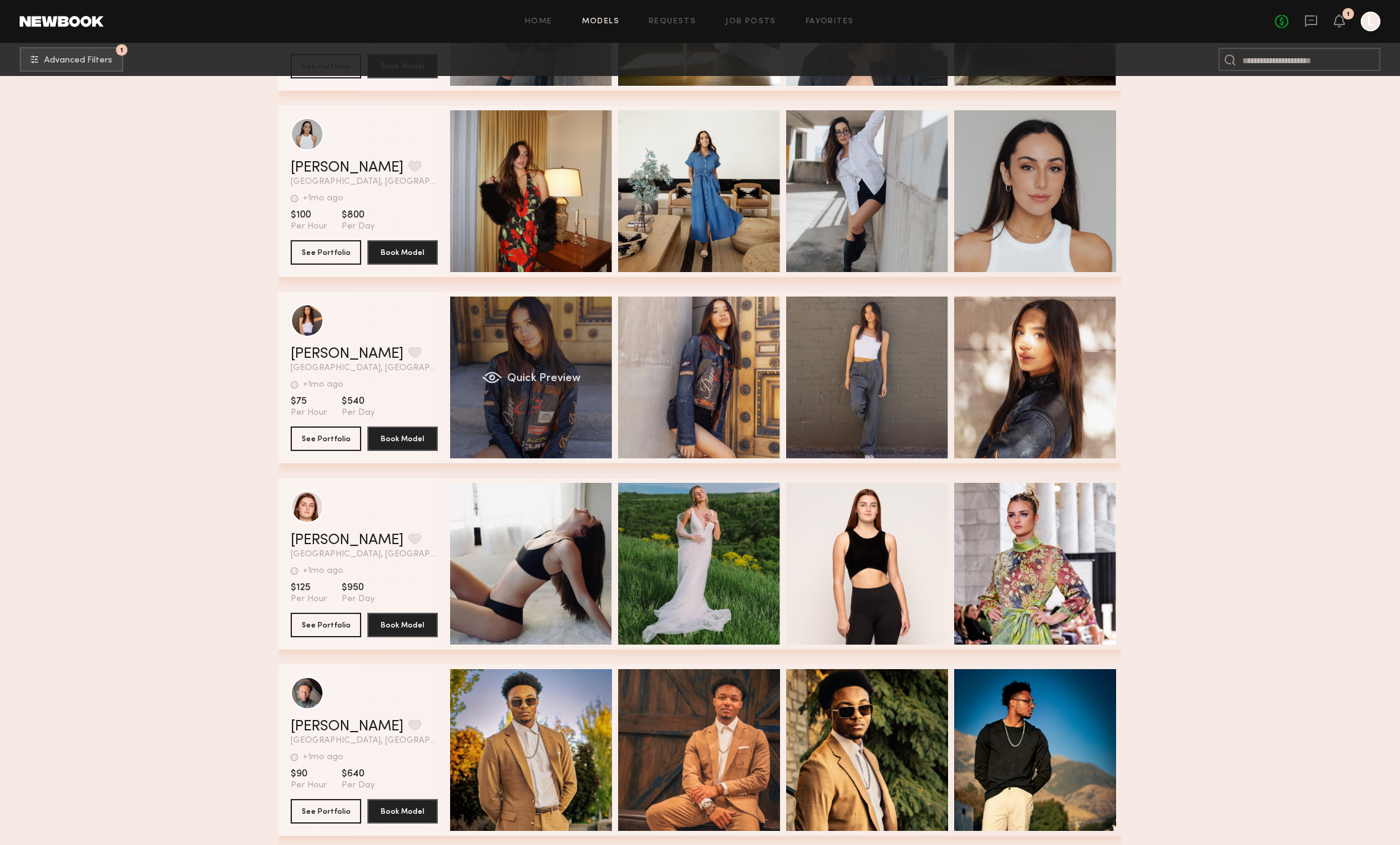
click at [496, 379] on div "grid" at bounding box center [492, 377] width 20 height 12
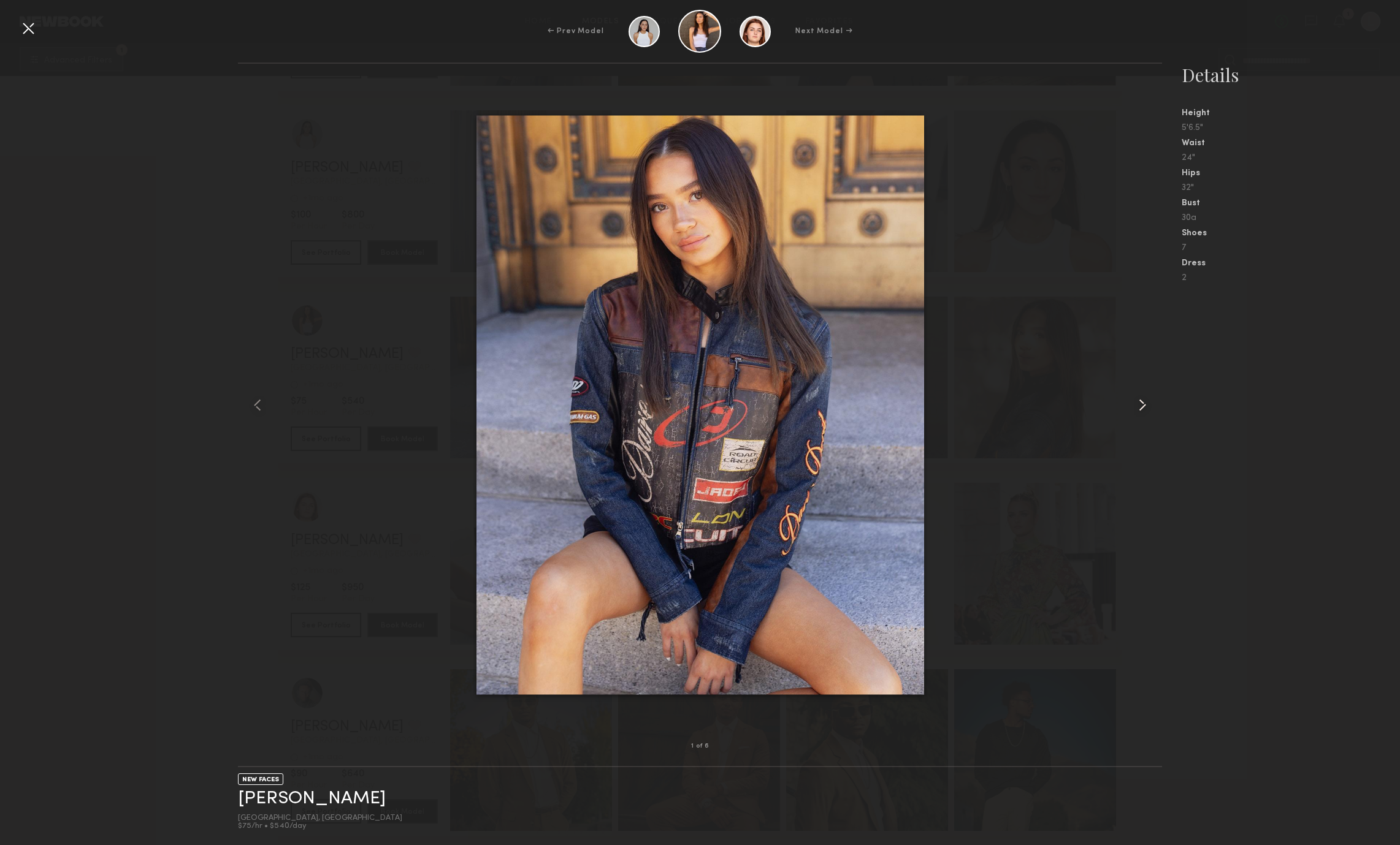
click at [1133, 411] on common-icon at bounding box center [1142, 405] width 19 height 19
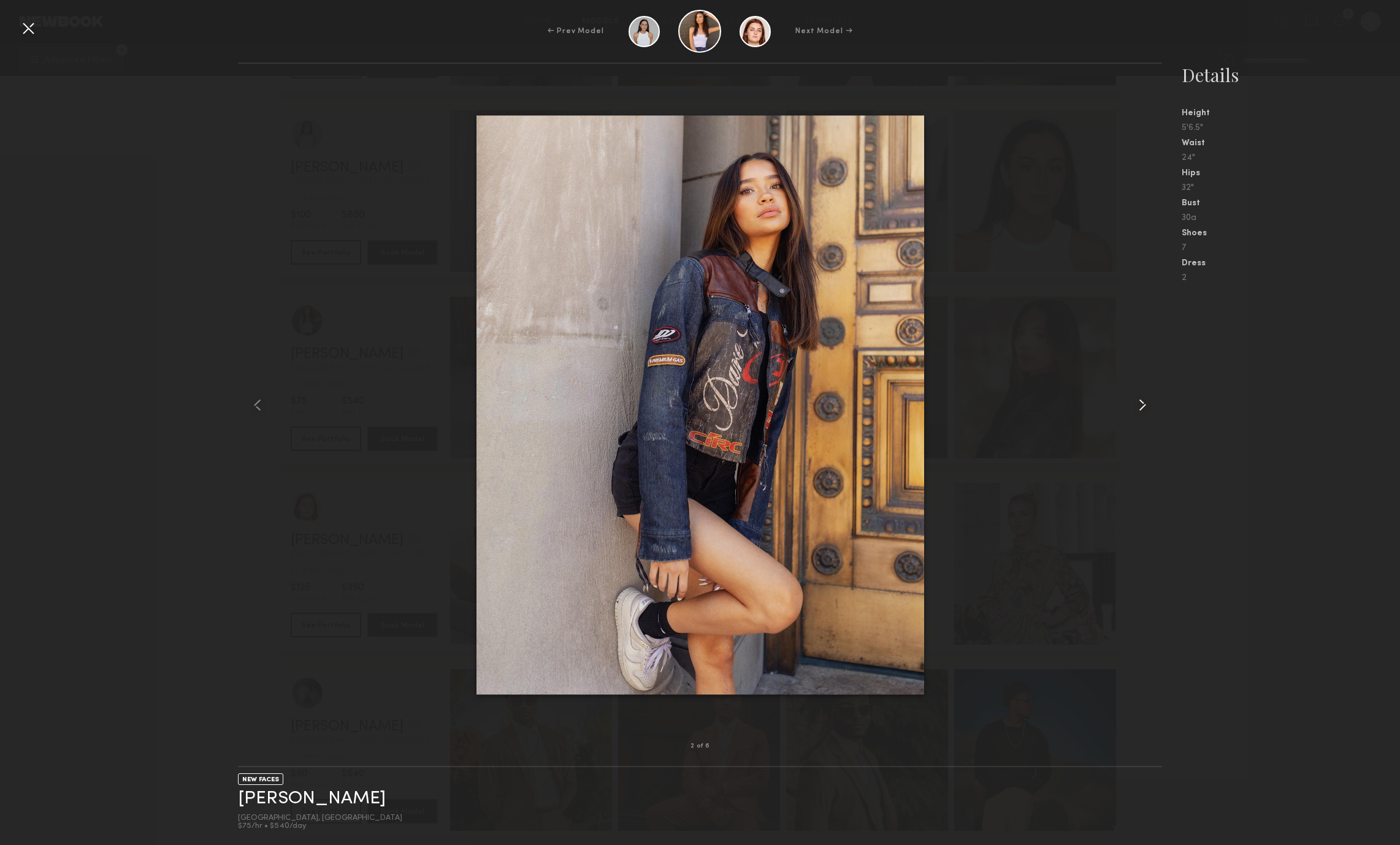
click at [1141, 407] on common-icon at bounding box center [1142, 405] width 19 height 19
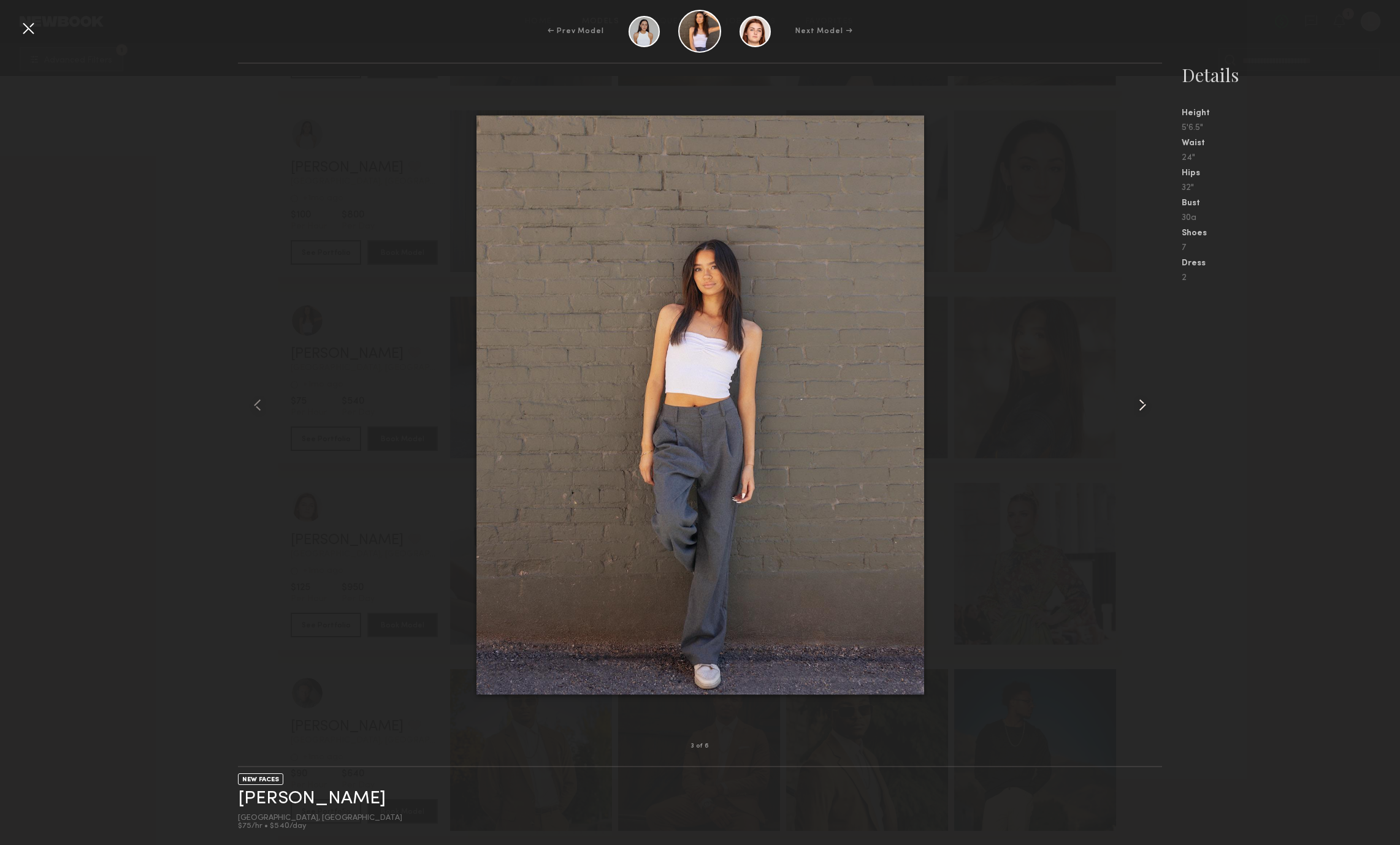
click at [1141, 407] on common-icon at bounding box center [1142, 405] width 19 height 19
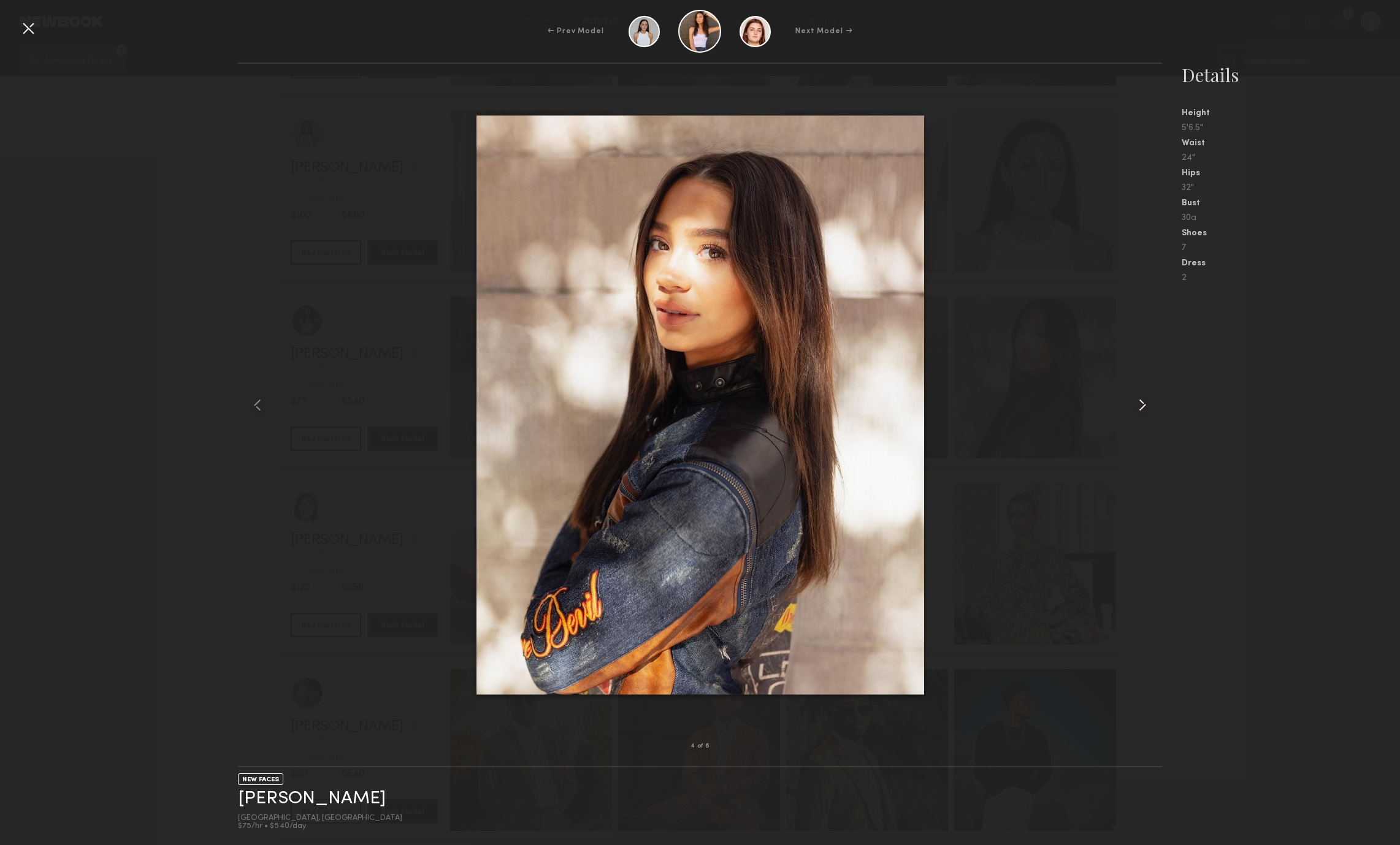
click at [1141, 407] on common-icon at bounding box center [1142, 405] width 19 height 19
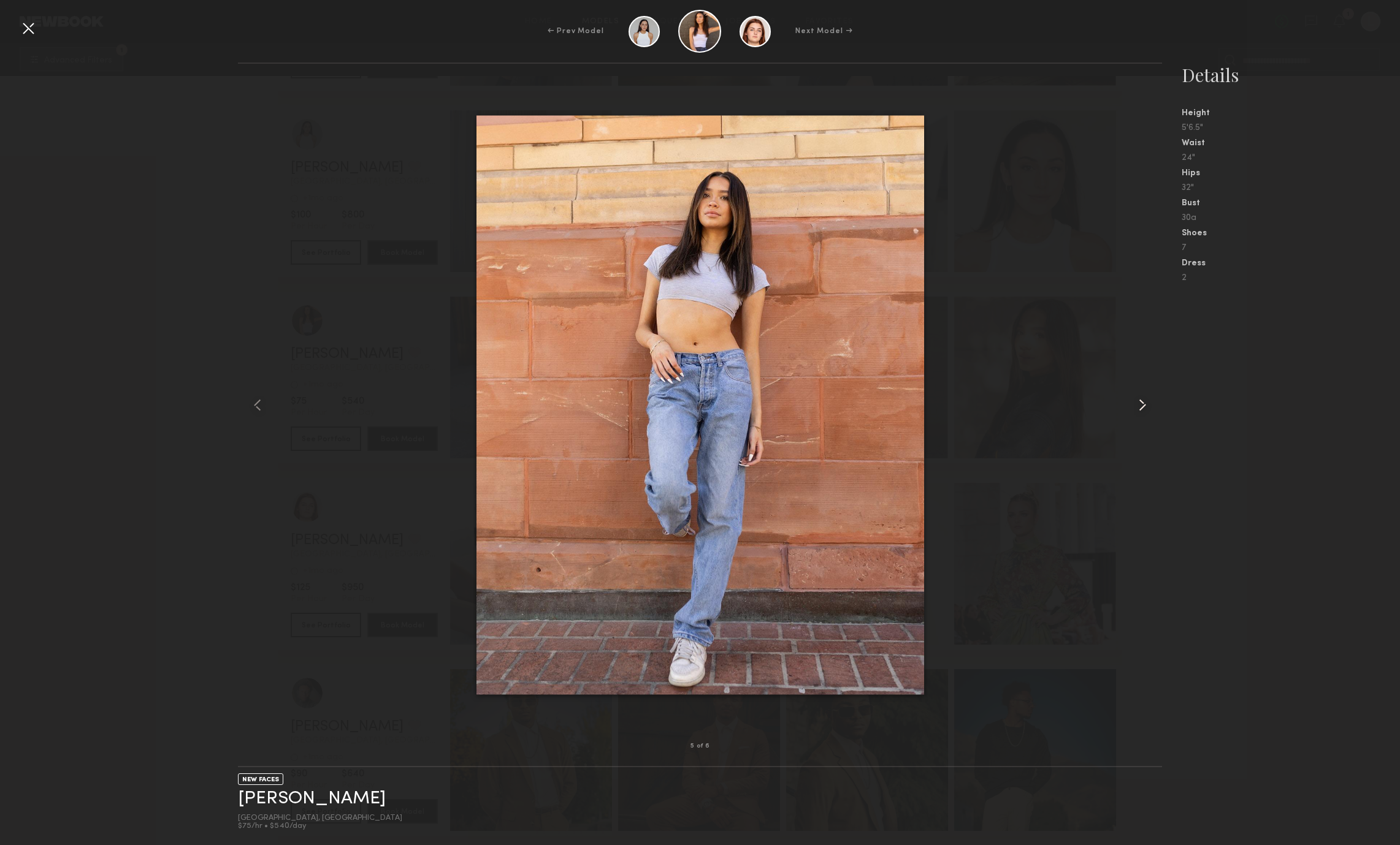
click at [1141, 407] on common-icon at bounding box center [1142, 405] width 19 height 19
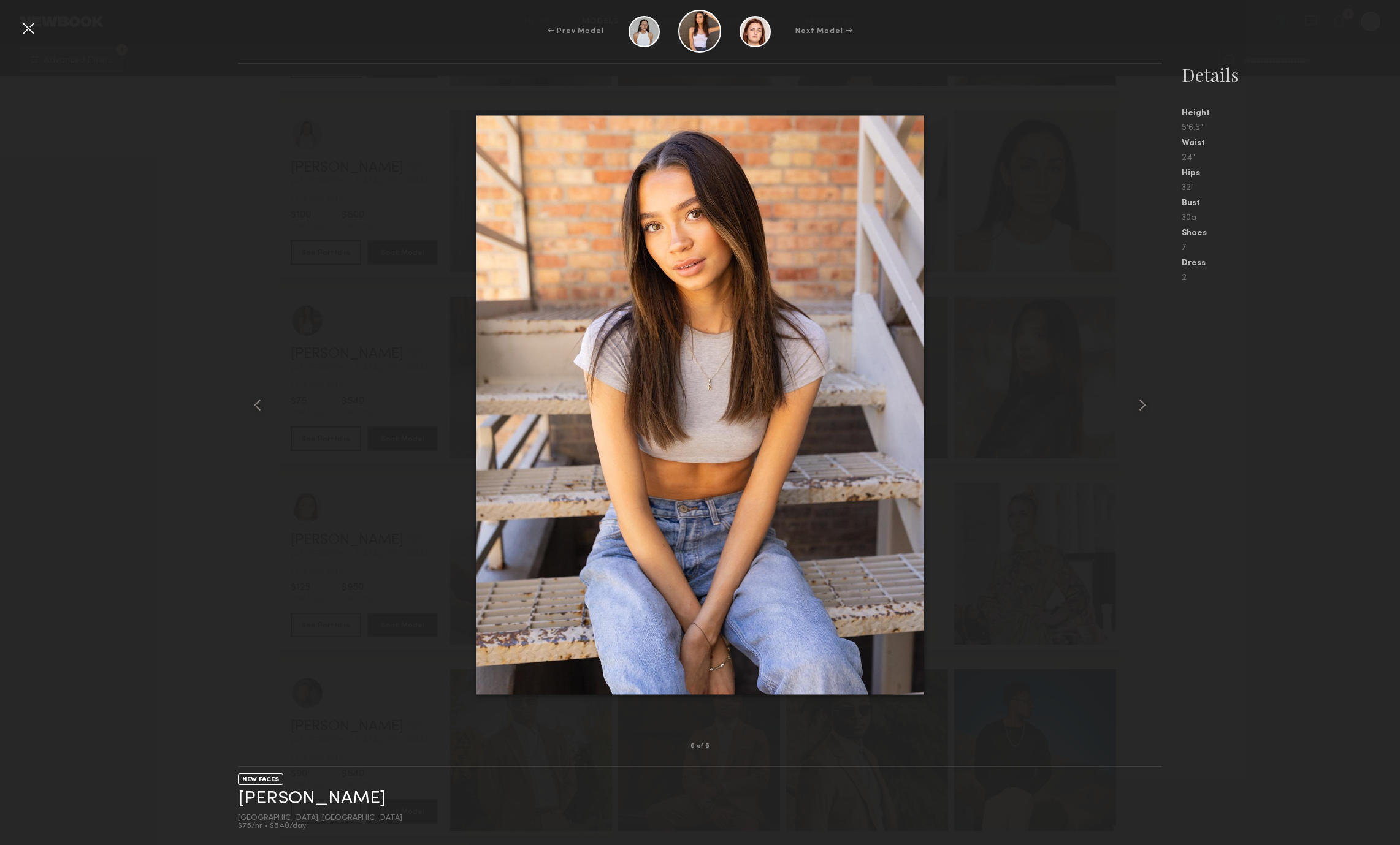
click at [1285, 387] on nb-gallery-model-stats "Details Height 5'6.5" Waist 24" Hips 32" Bust 30a Shoes 7 Dress 2" at bounding box center [1281, 454] width 238 height 783
click at [38, 42] on div "← Prev Model Next Model →" at bounding box center [700, 31] width 1400 height 43
click at [32, 40] on div "← Prev Model Next Model →" at bounding box center [700, 31] width 1400 height 43
click at [25, 31] on div at bounding box center [27, 27] width 19 height 19
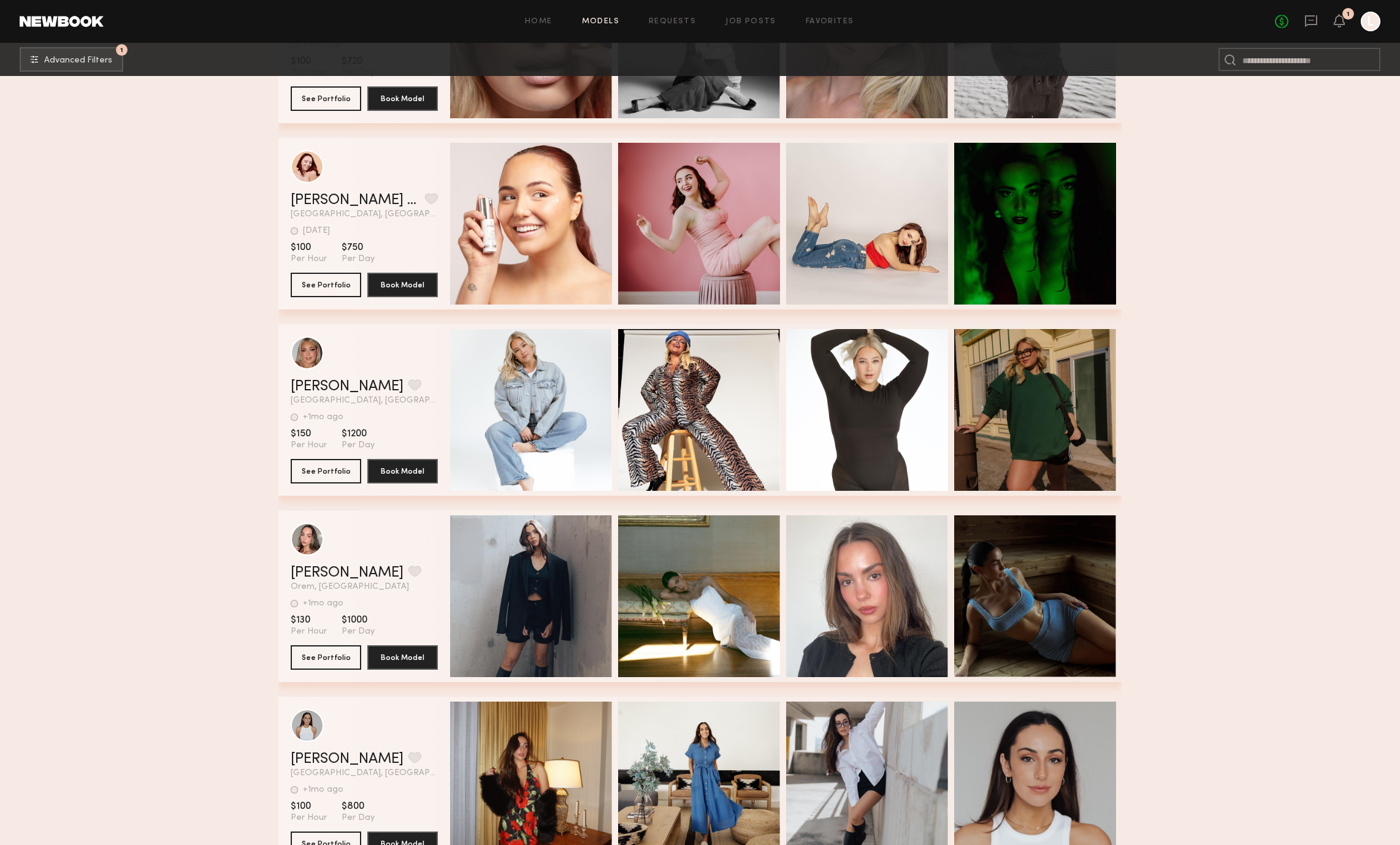
scroll to position [0, 0]
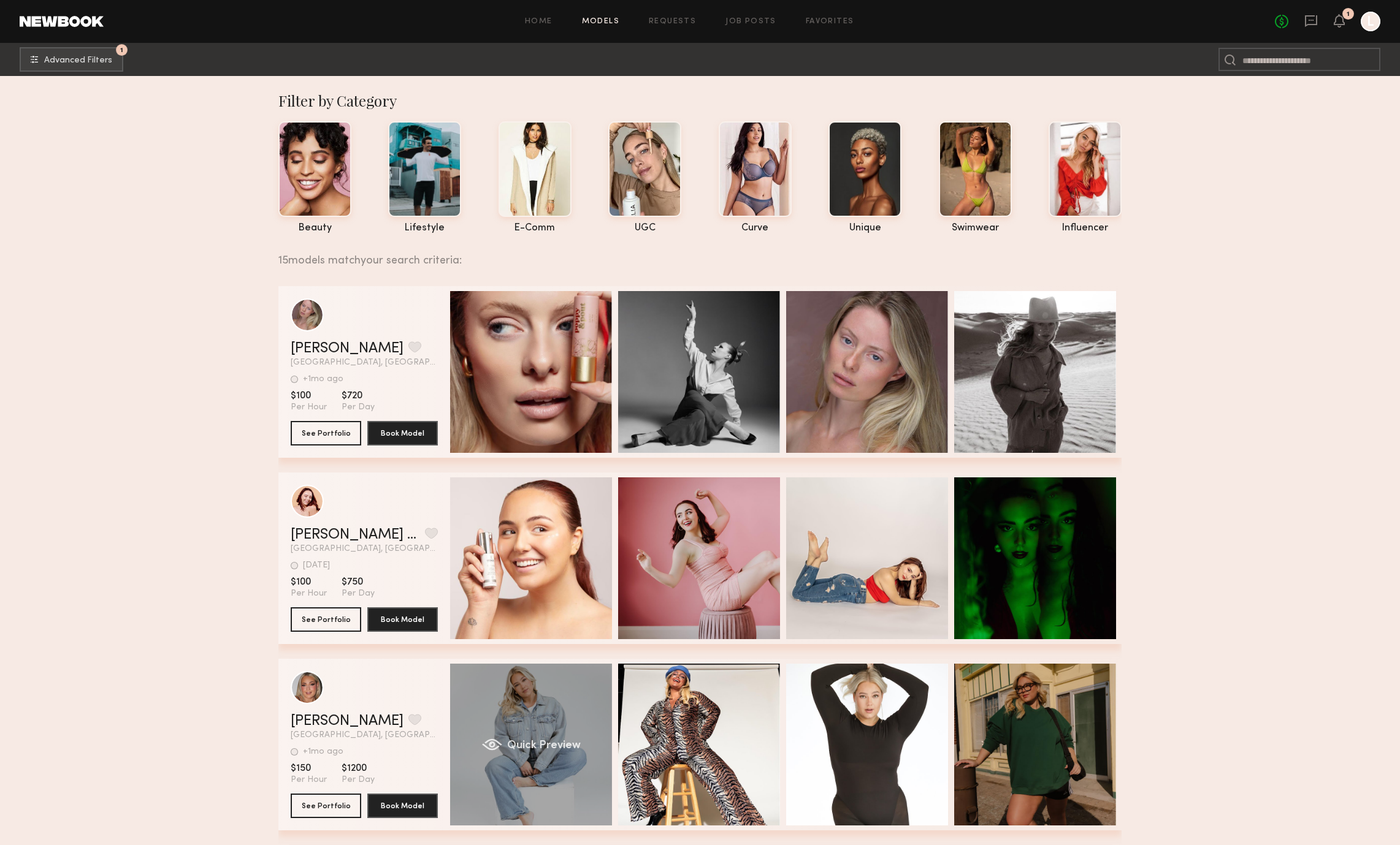
click at [518, 761] on div "Quick Preview" at bounding box center [530, 744] width 162 height 161
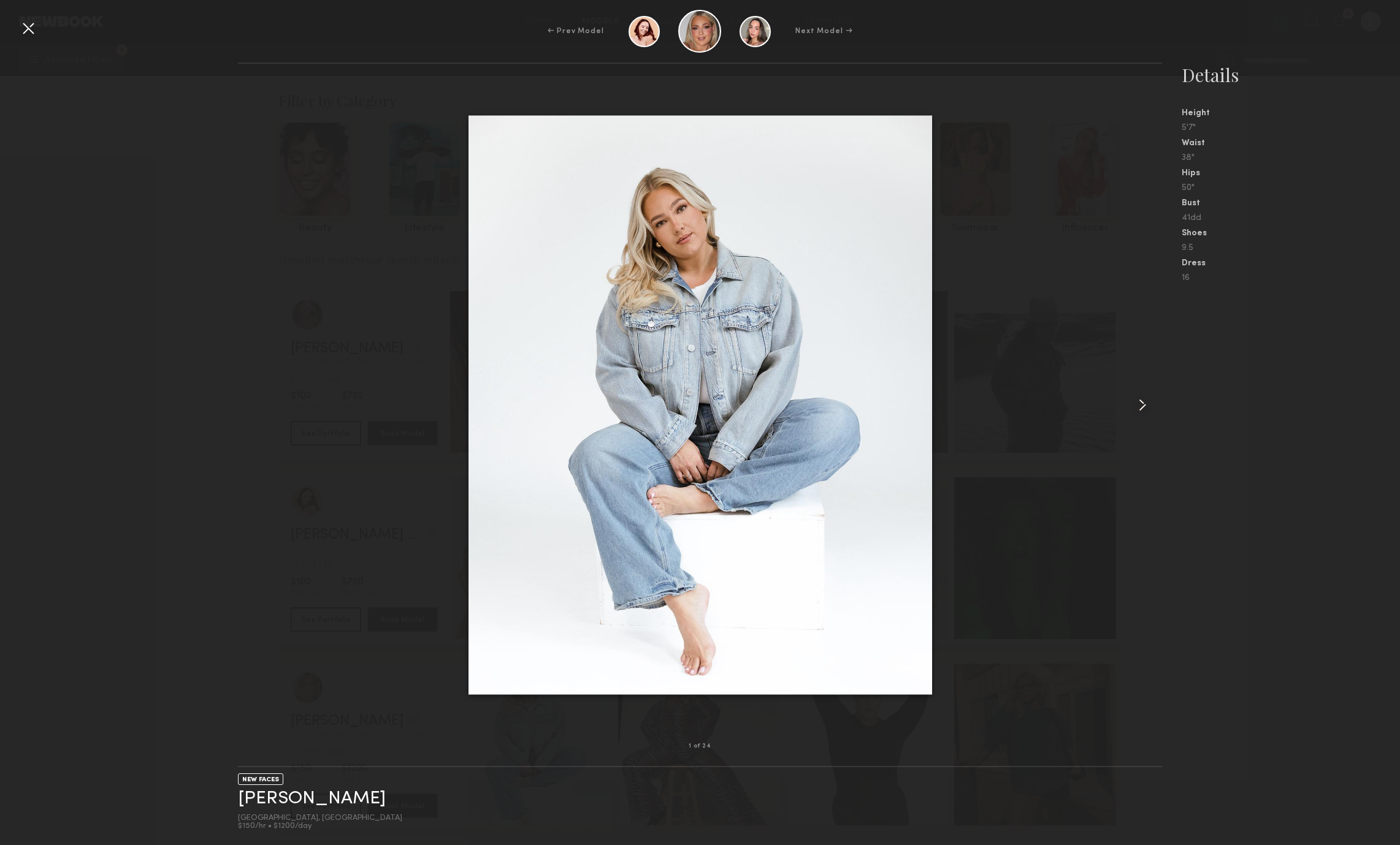
click at [1146, 399] on common-icon at bounding box center [1142, 405] width 19 height 19
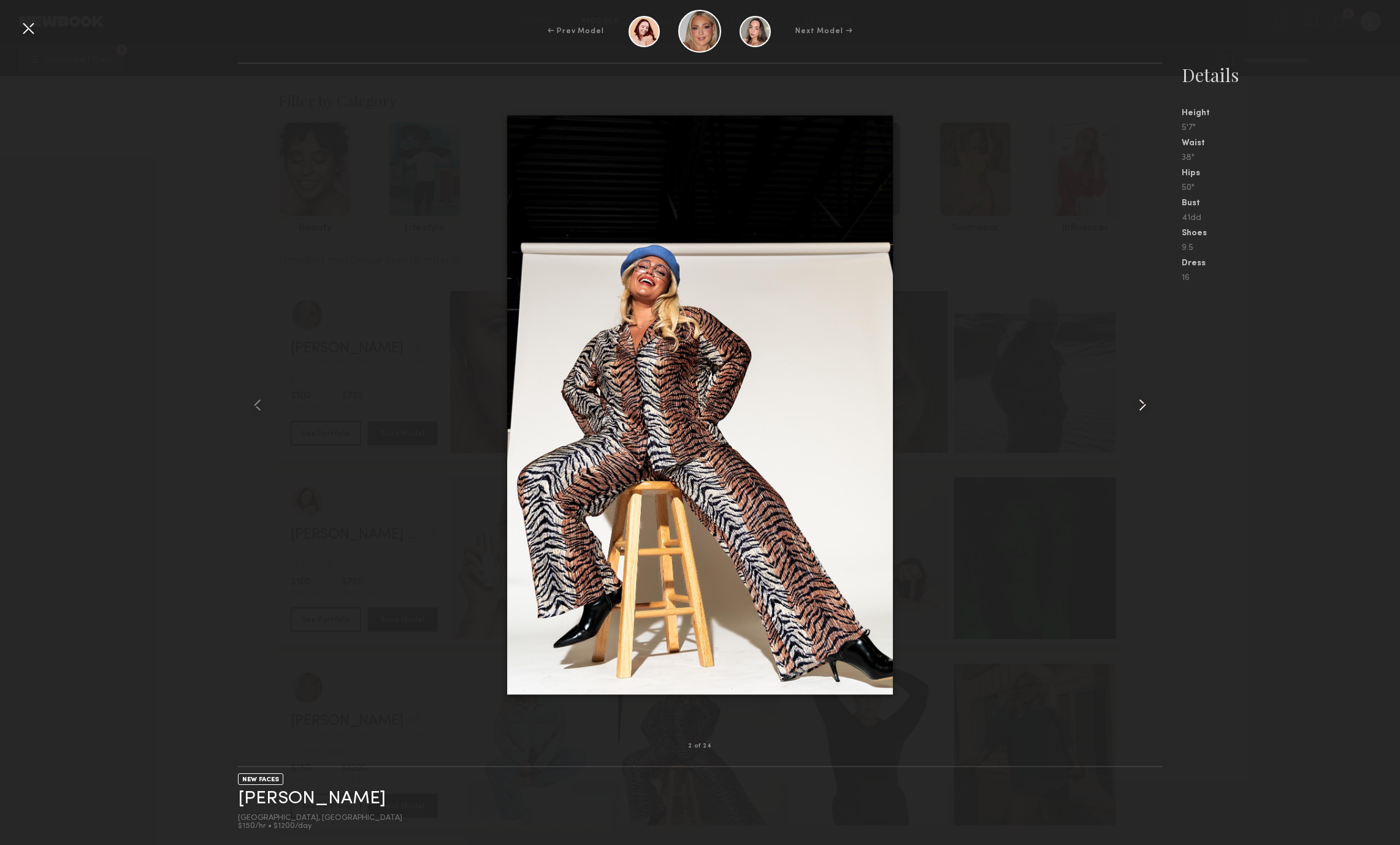
click at [1146, 399] on common-icon at bounding box center [1142, 405] width 19 height 19
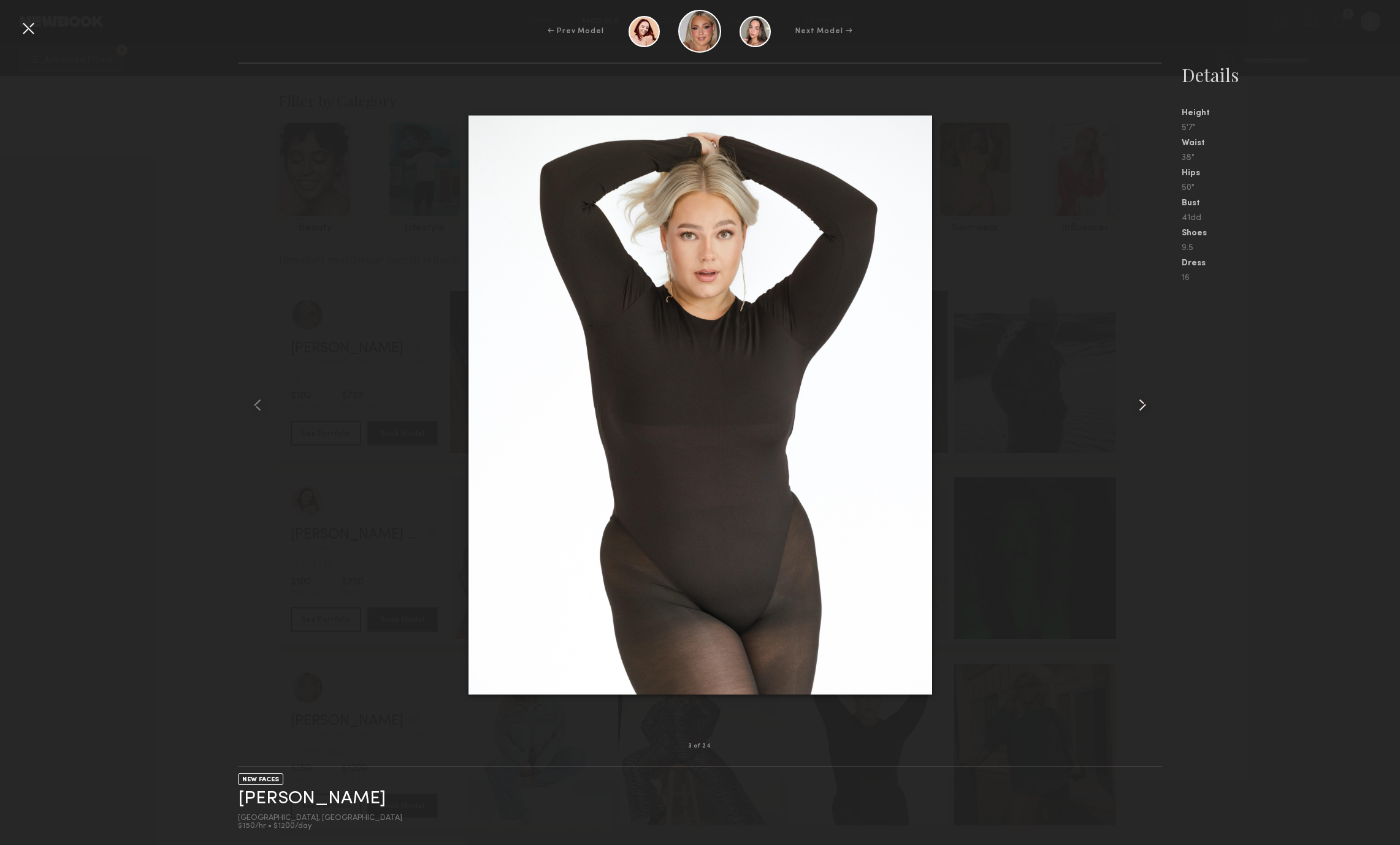
click at [1146, 399] on common-icon at bounding box center [1142, 405] width 19 height 19
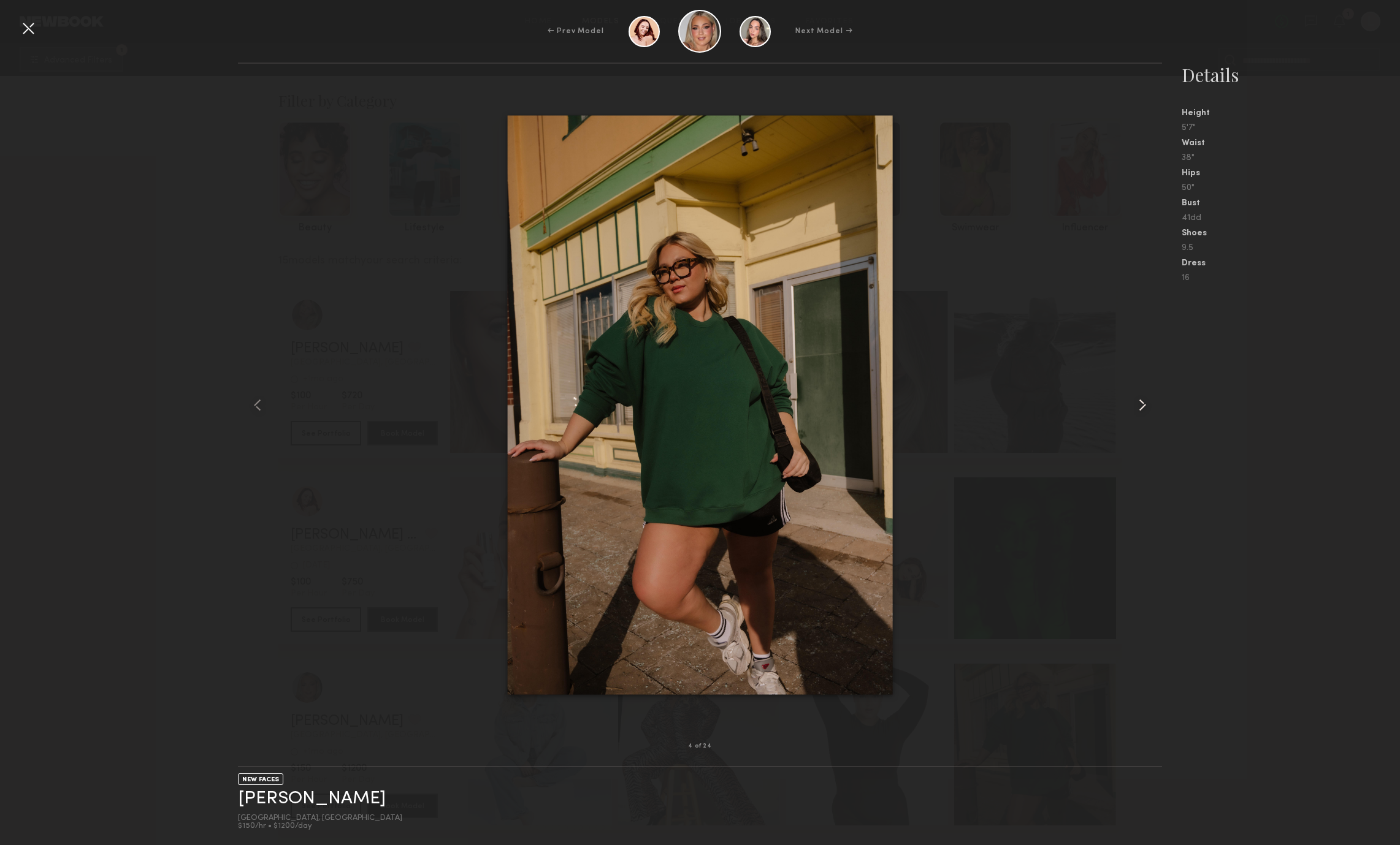
click at [1146, 399] on common-icon at bounding box center [1142, 405] width 19 height 19
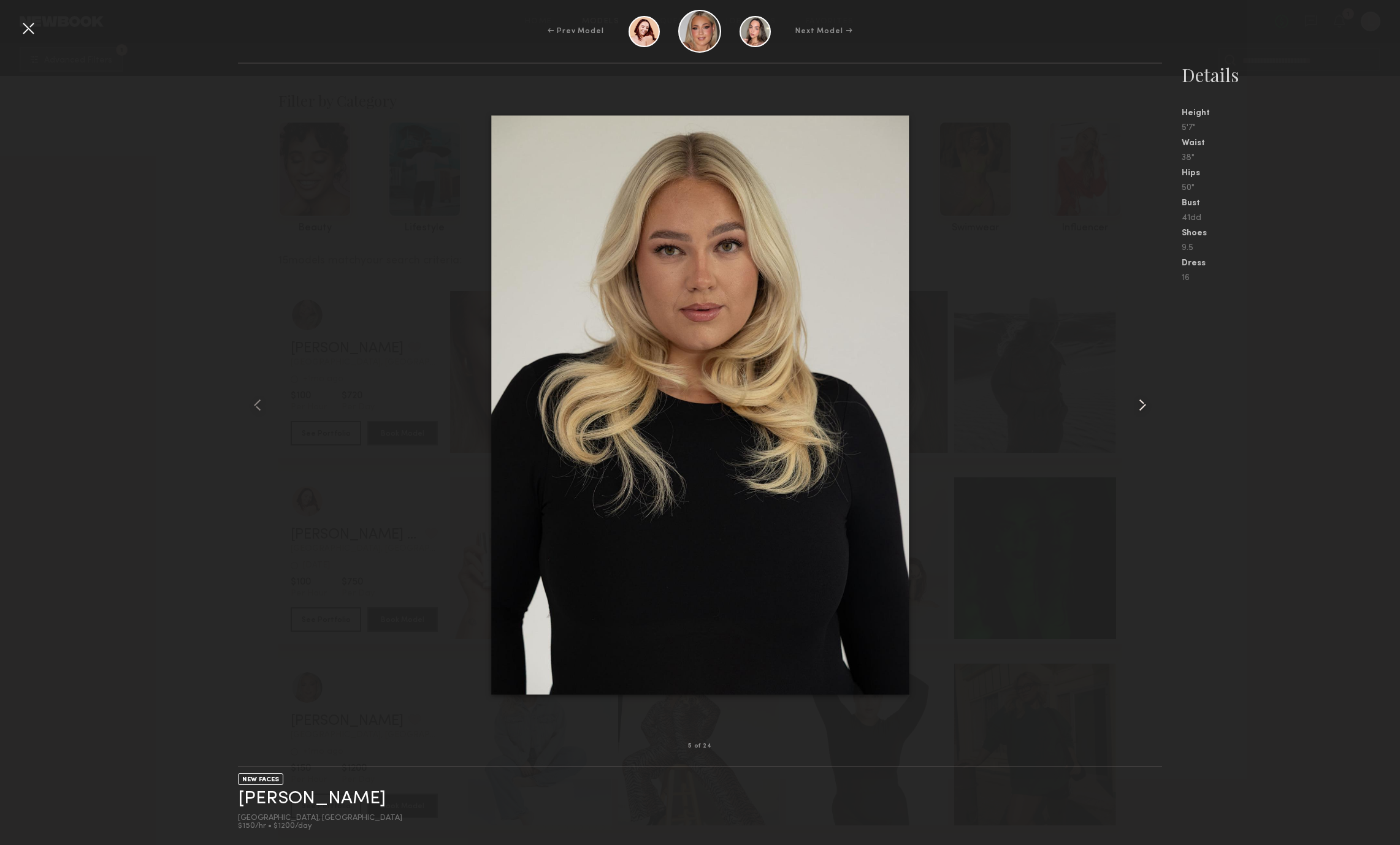
click at [1146, 399] on common-icon at bounding box center [1142, 405] width 19 height 19
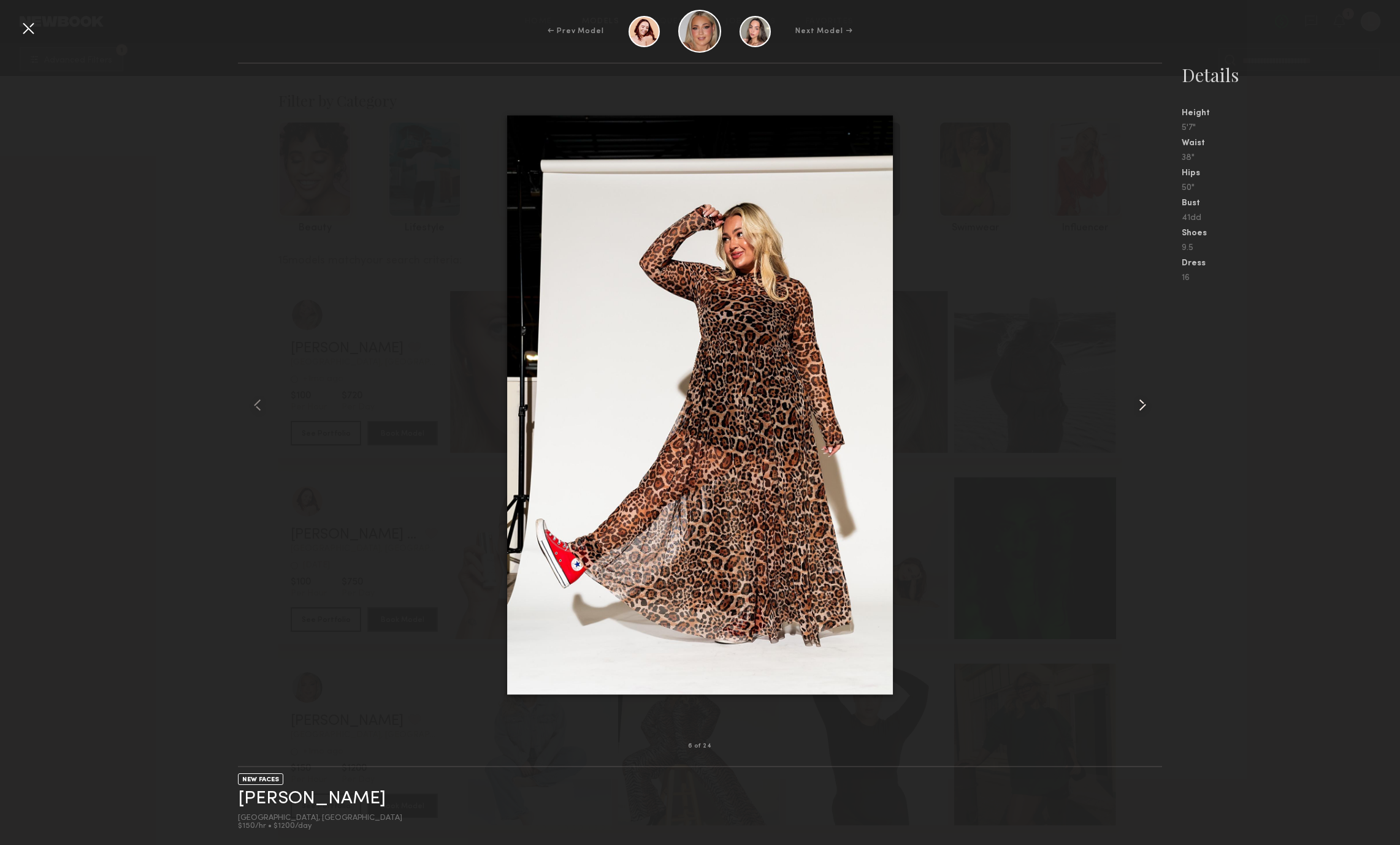
click at [1146, 399] on common-icon at bounding box center [1142, 405] width 19 height 19
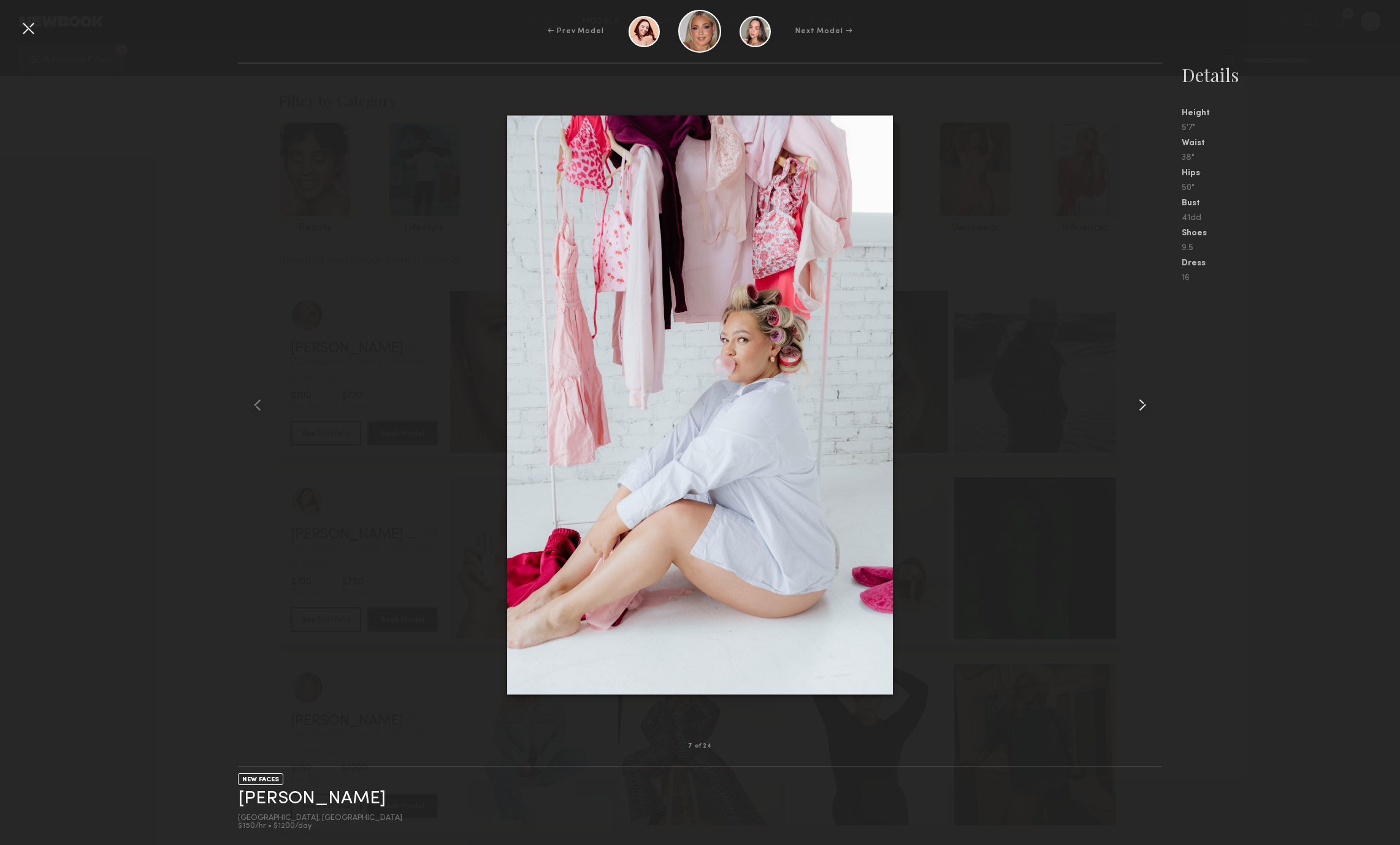
click at [1146, 399] on common-icon at bounding box center [1142, 405] width 19 height 19
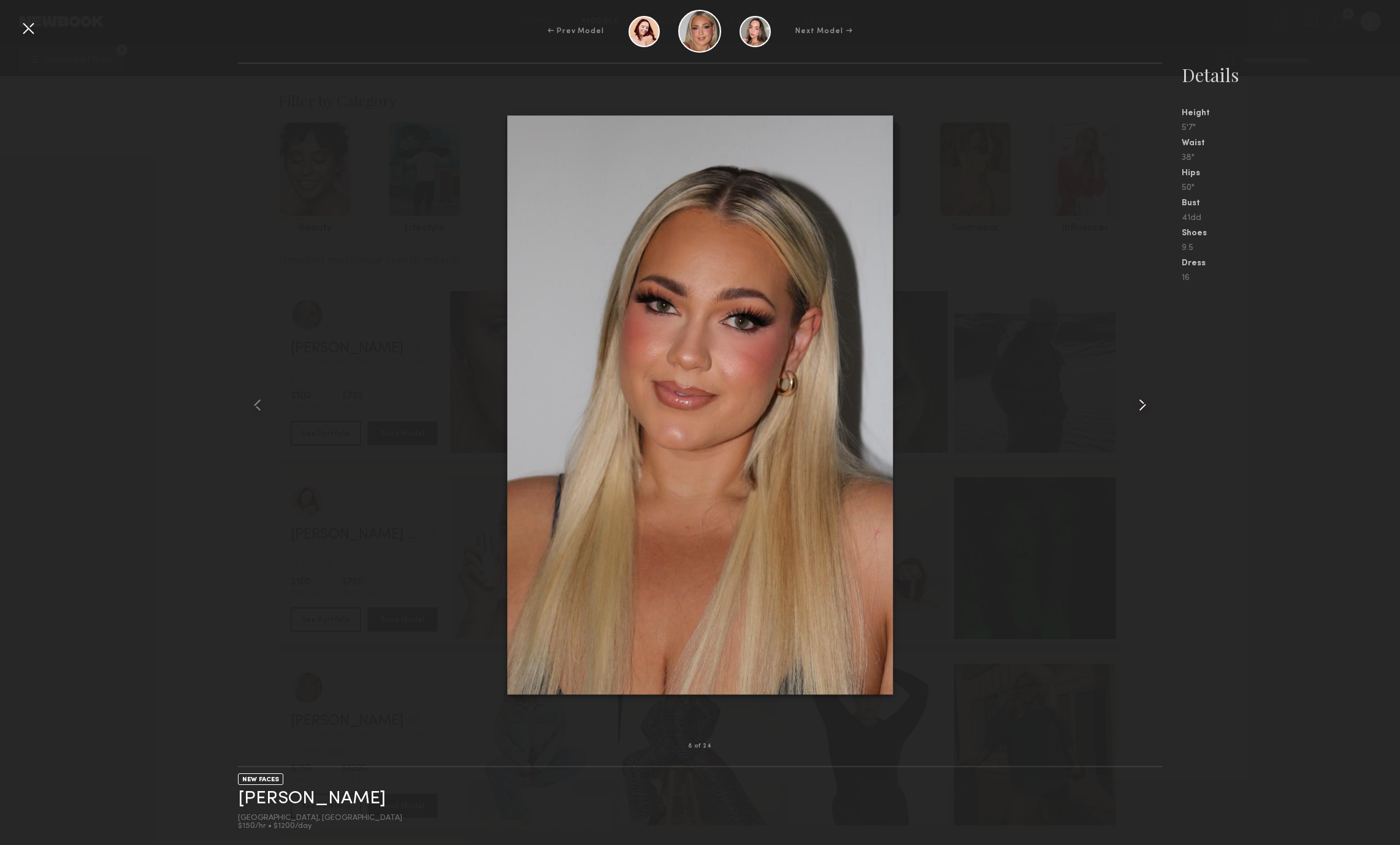
click at [1146, 399] on common-icon at bounding box center [1142, 405] width 19 height 19
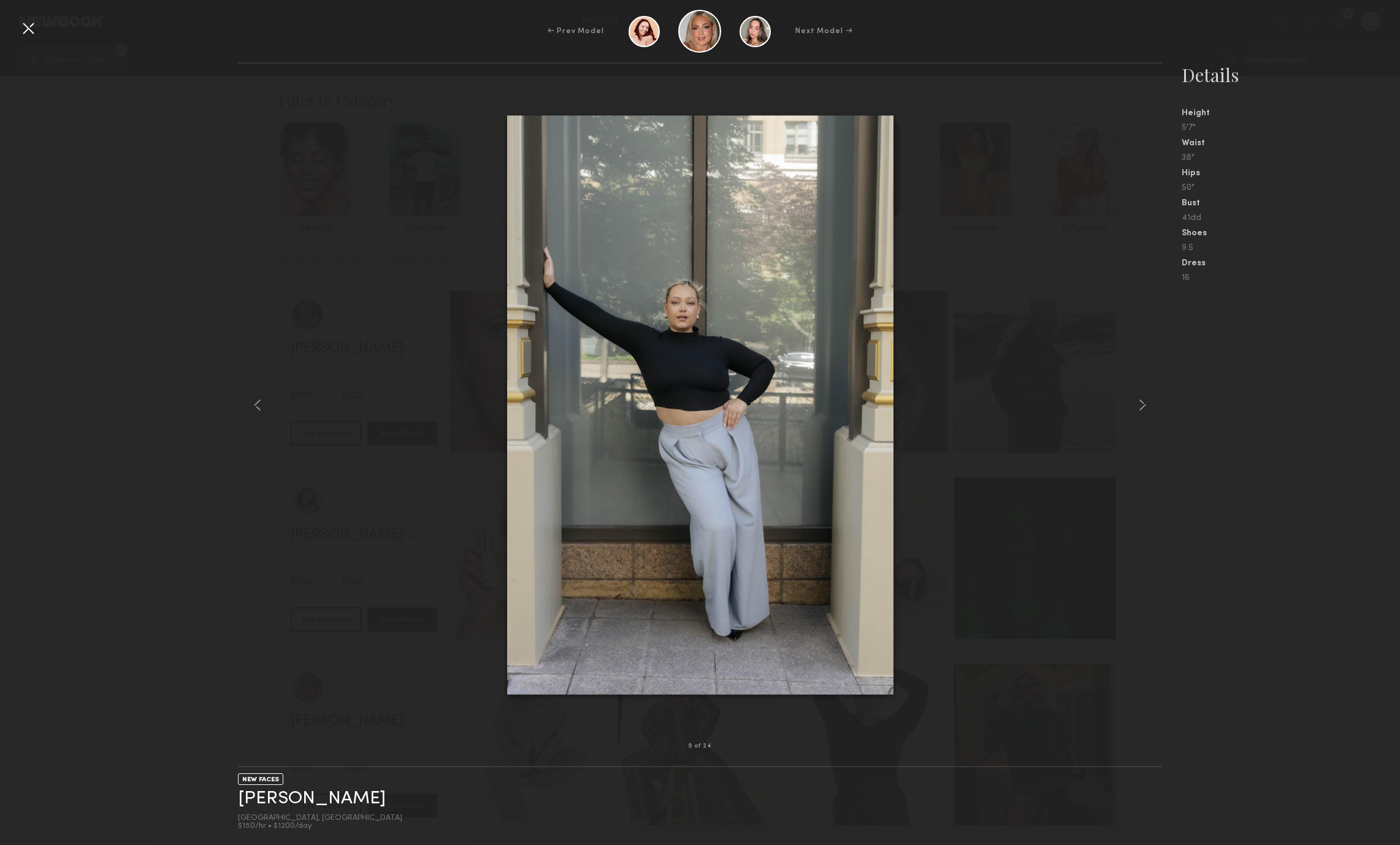
click at [1224, 399] on nb-gallery-model-stats "Details Height 5'7" Waist 38" Hips 50" Bust 41dd Shoes 9.5 Dress 16" at bounding box center [1281, 454] width 238 height 783
click at [37, 26] on div at bounding box center [27, 27] width 19 height 19
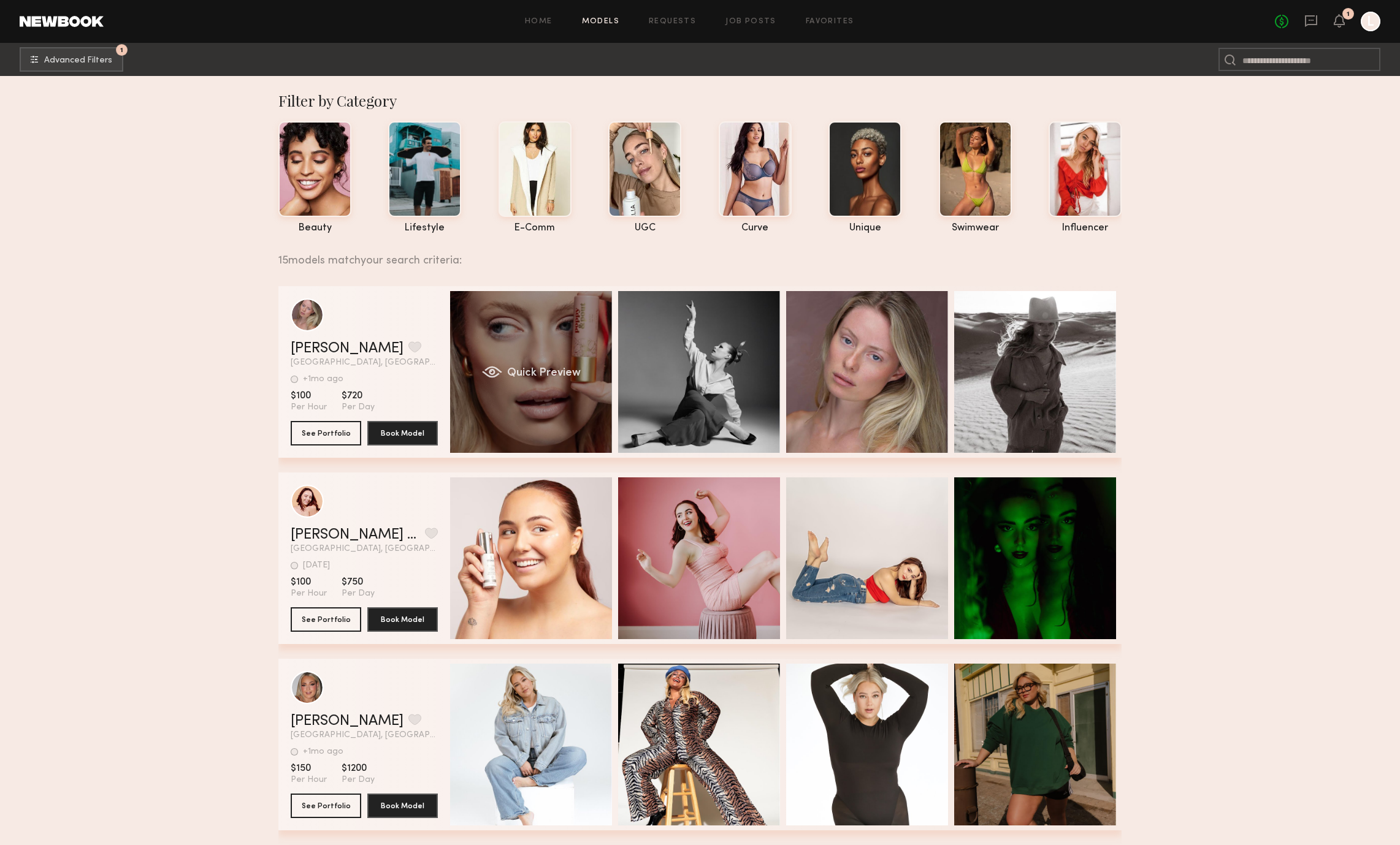
click at [530, 297] on div "Quick Preview" at bounding box center [530, 371] width 162 height 161
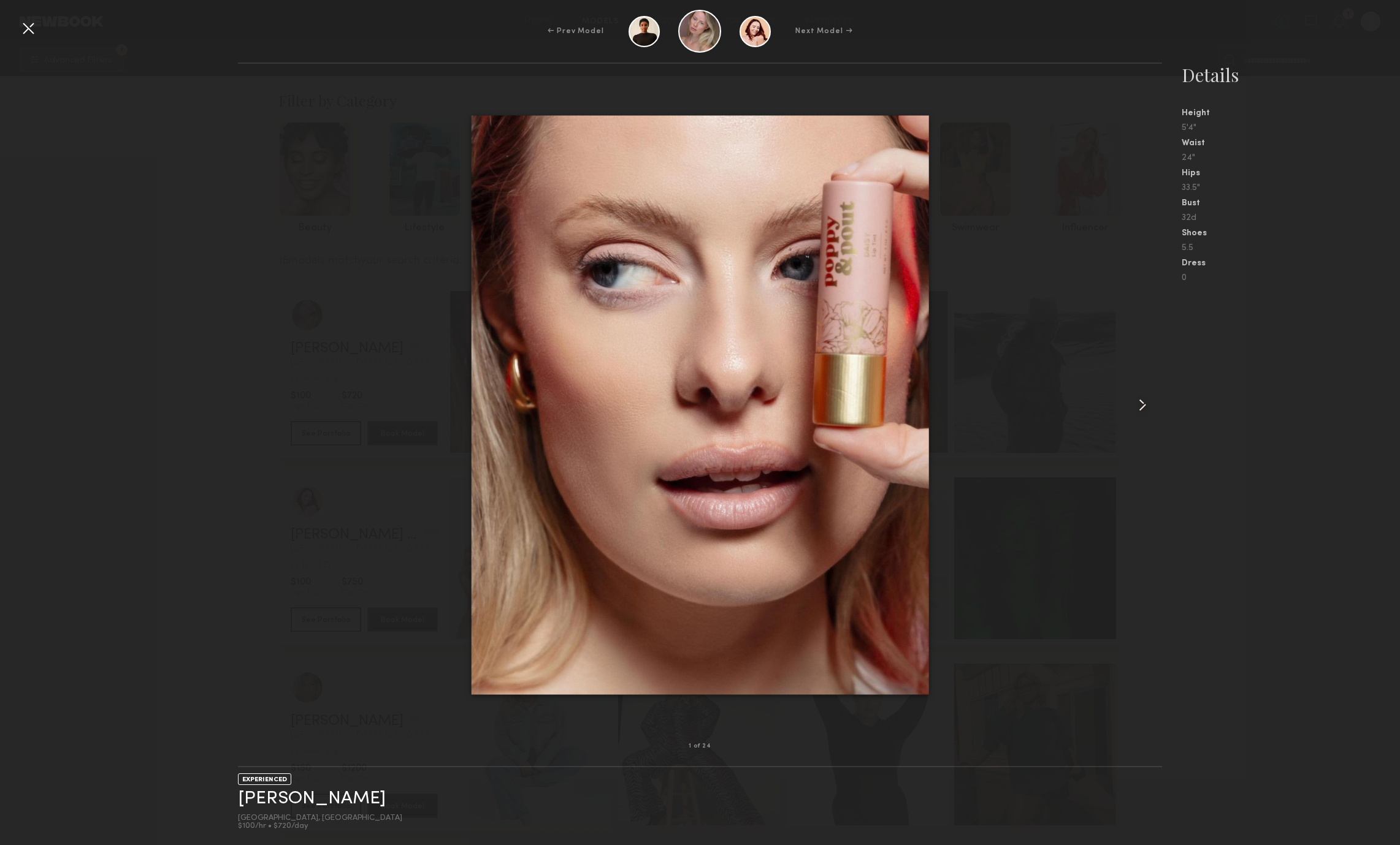
click at [1151, 411] on common-icon at bounding box center [1142, 405] width 19 height 19
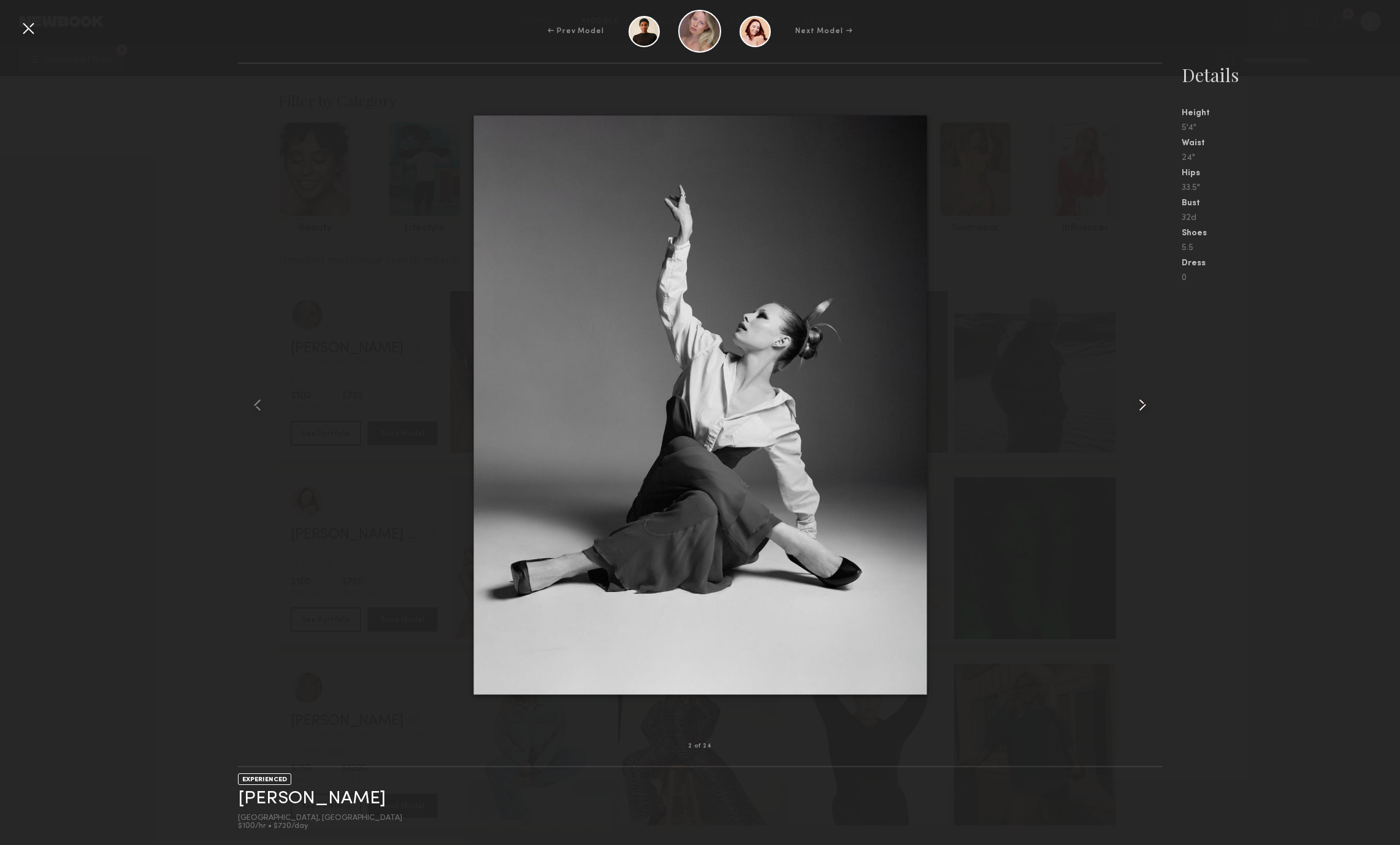
click at [1151, 411] on common-icon at bounding box center [1142, 405] width 19 height 19
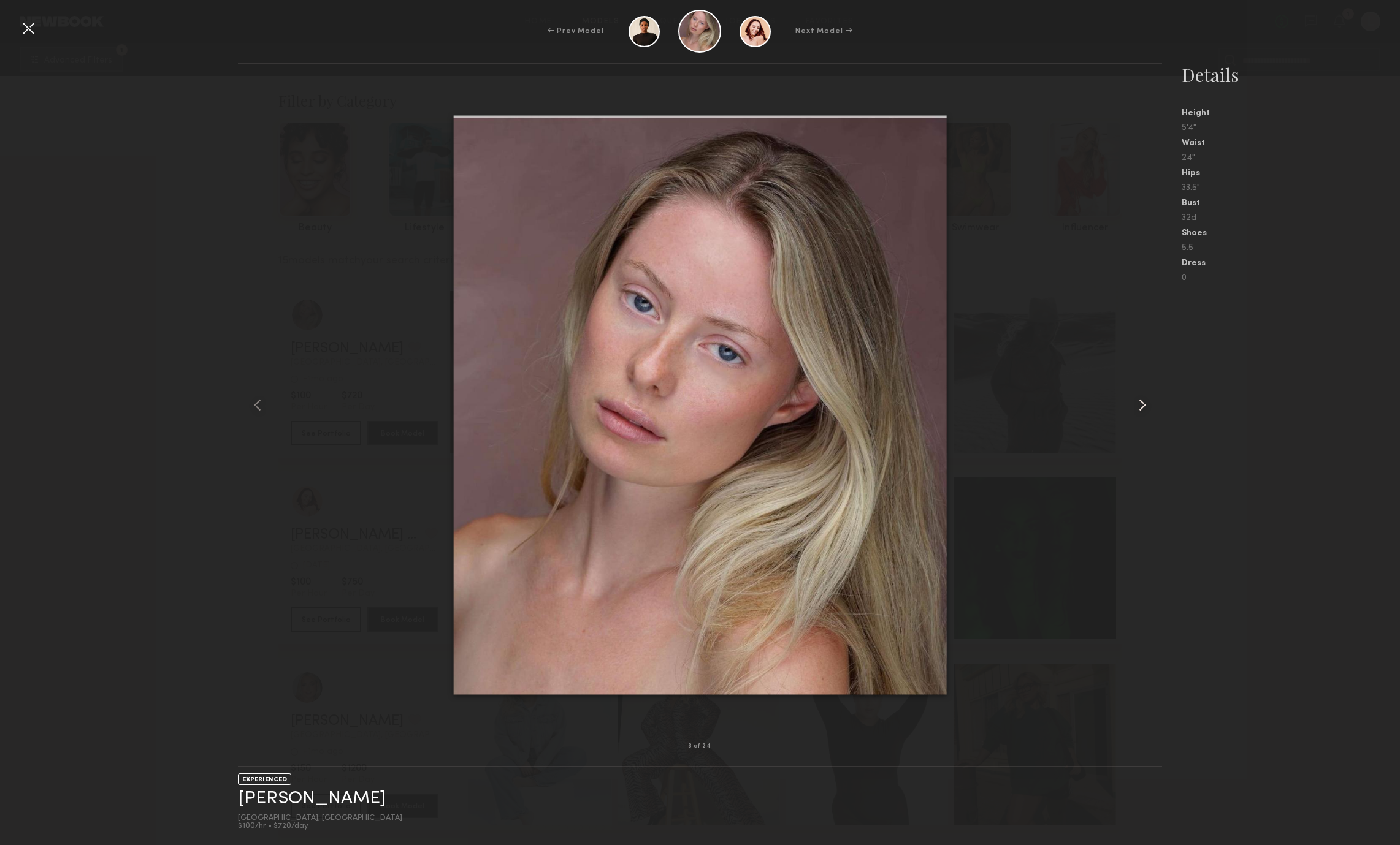
click at [1151, 411] on common-icon at bounding box center [1142, 405] width 19 height 19
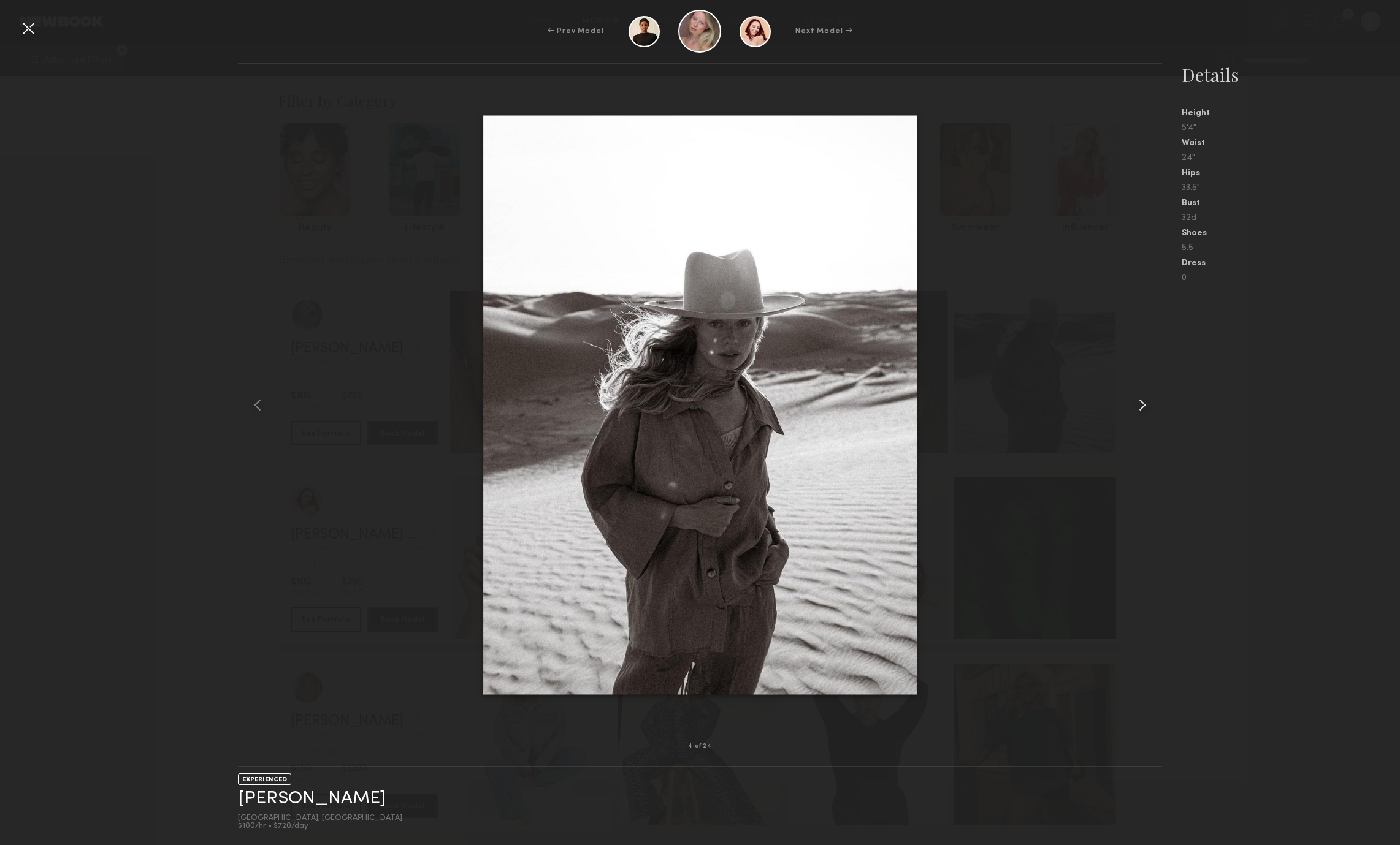
click at [1151, 411] on common-icon at bounding box center [1142, 405] width 19 height 19
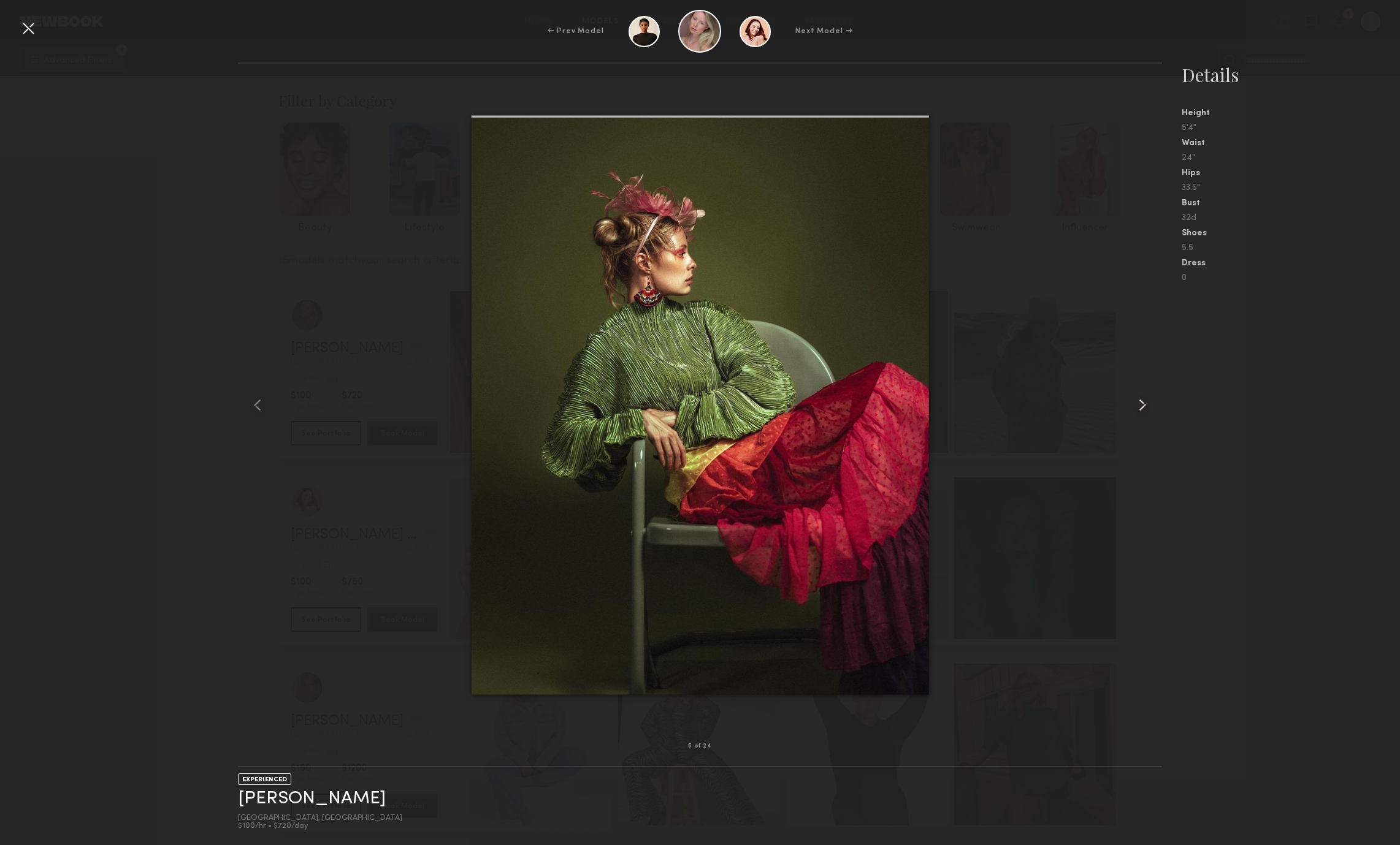
click at [1151, 411] on common-icon at bounding box center [1142, 405] width 19 height 19
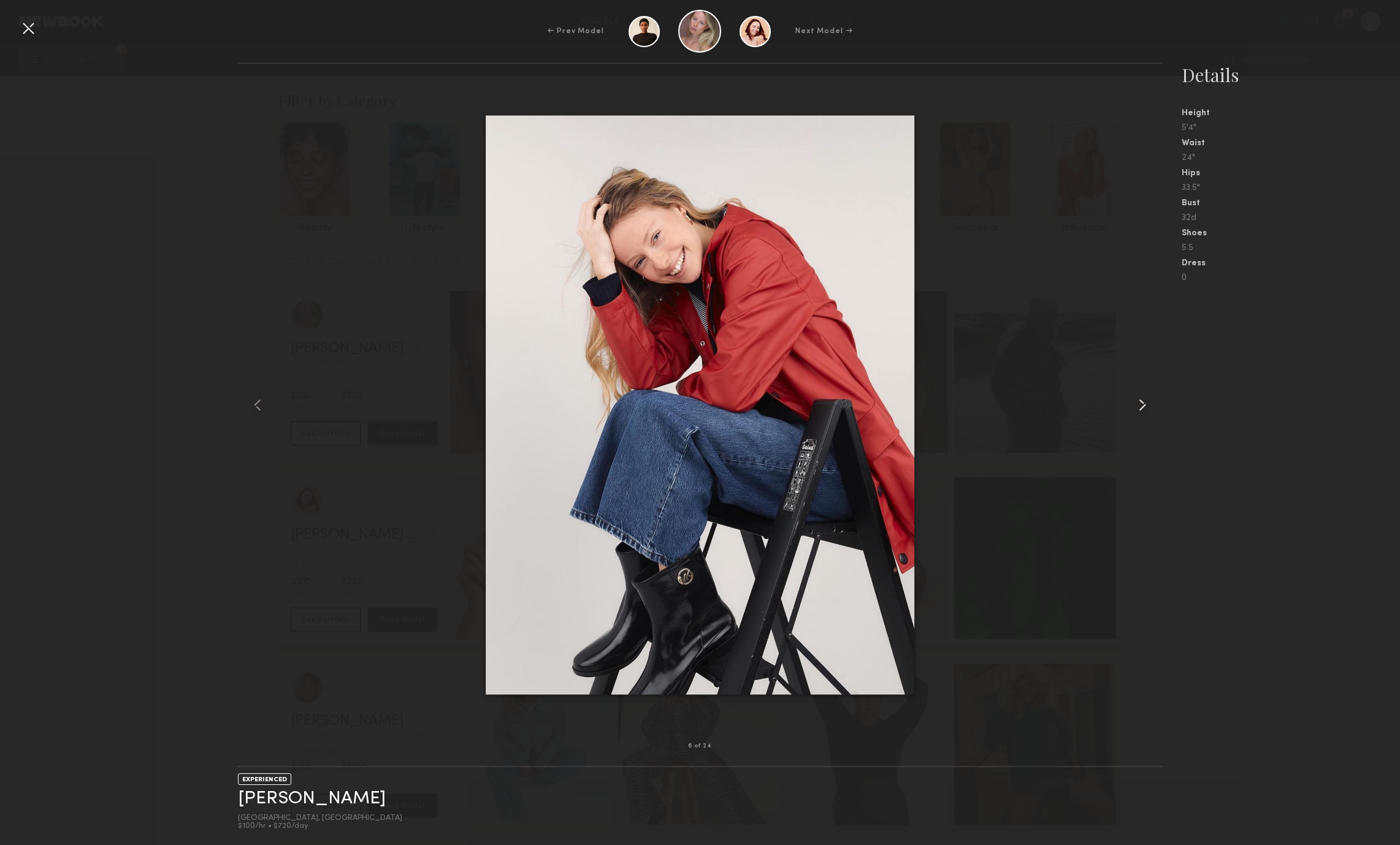
click at [1151, 411] on common-icon at bounding box center [1142, 405] width 19 height 19
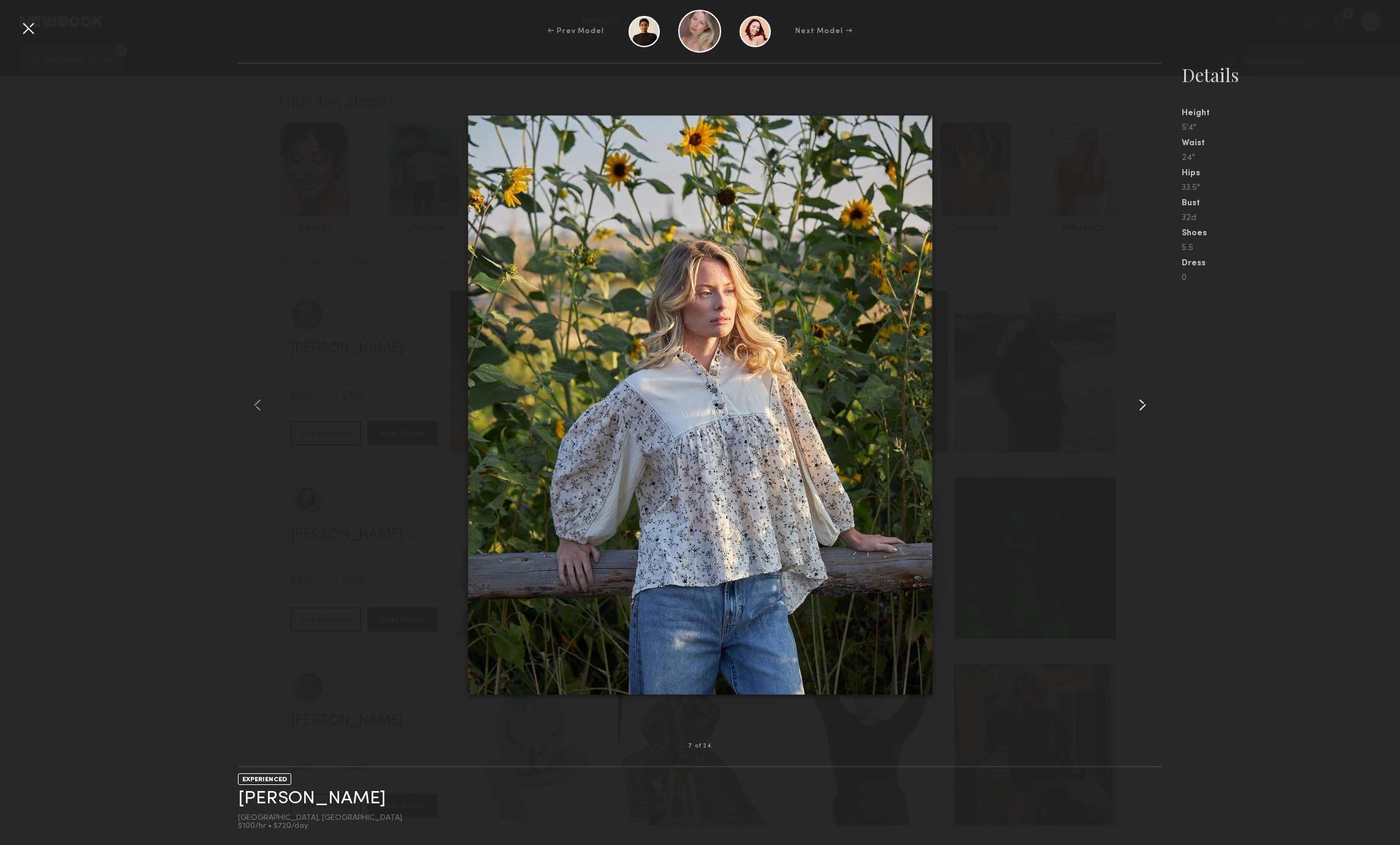
click at [1151, 411] on common-icon at bounding box center [1142, 405] width 19 height 19
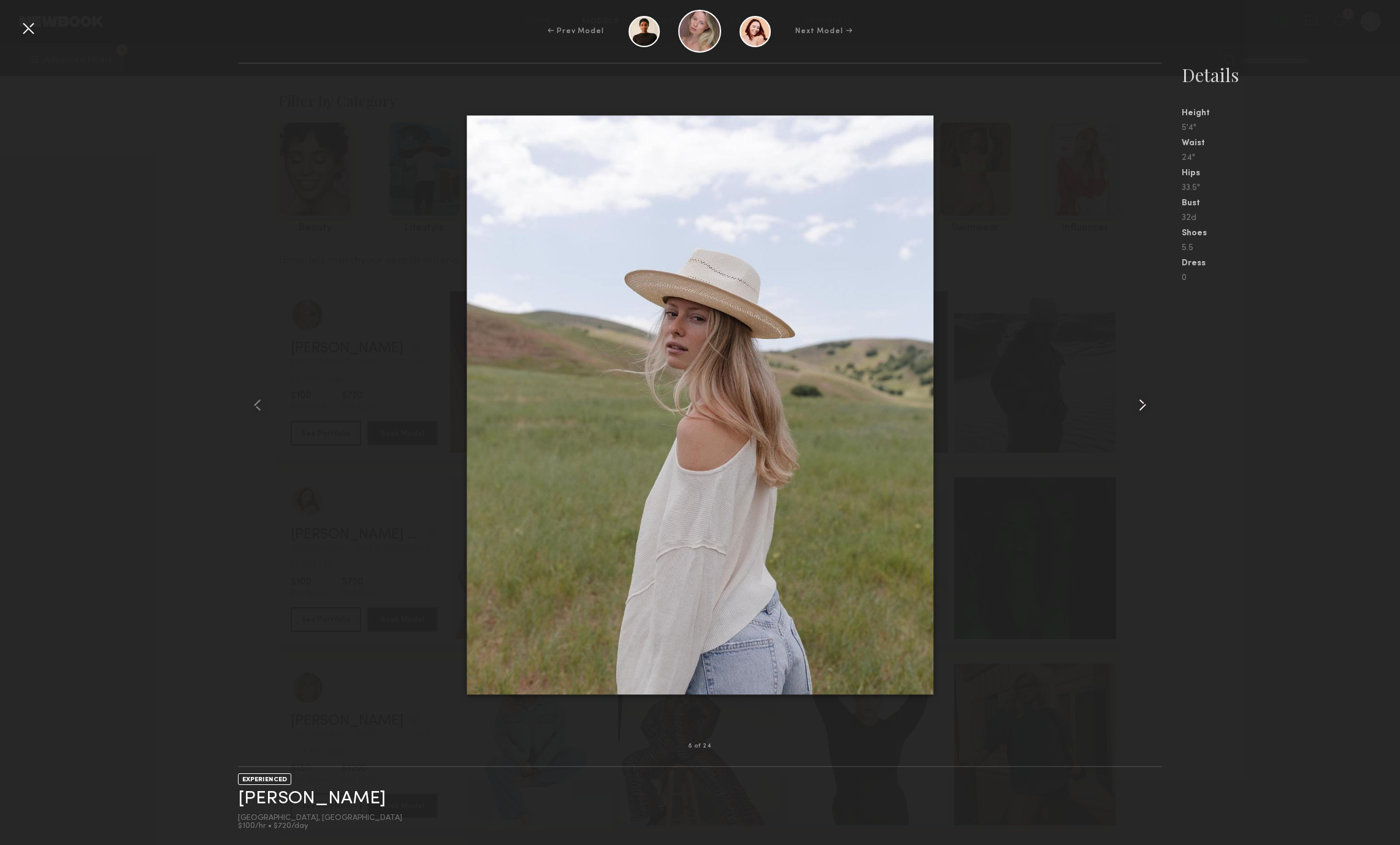
click at [1151, 411] on common-icon at bounding box center [1142, 405] width 19 height 19
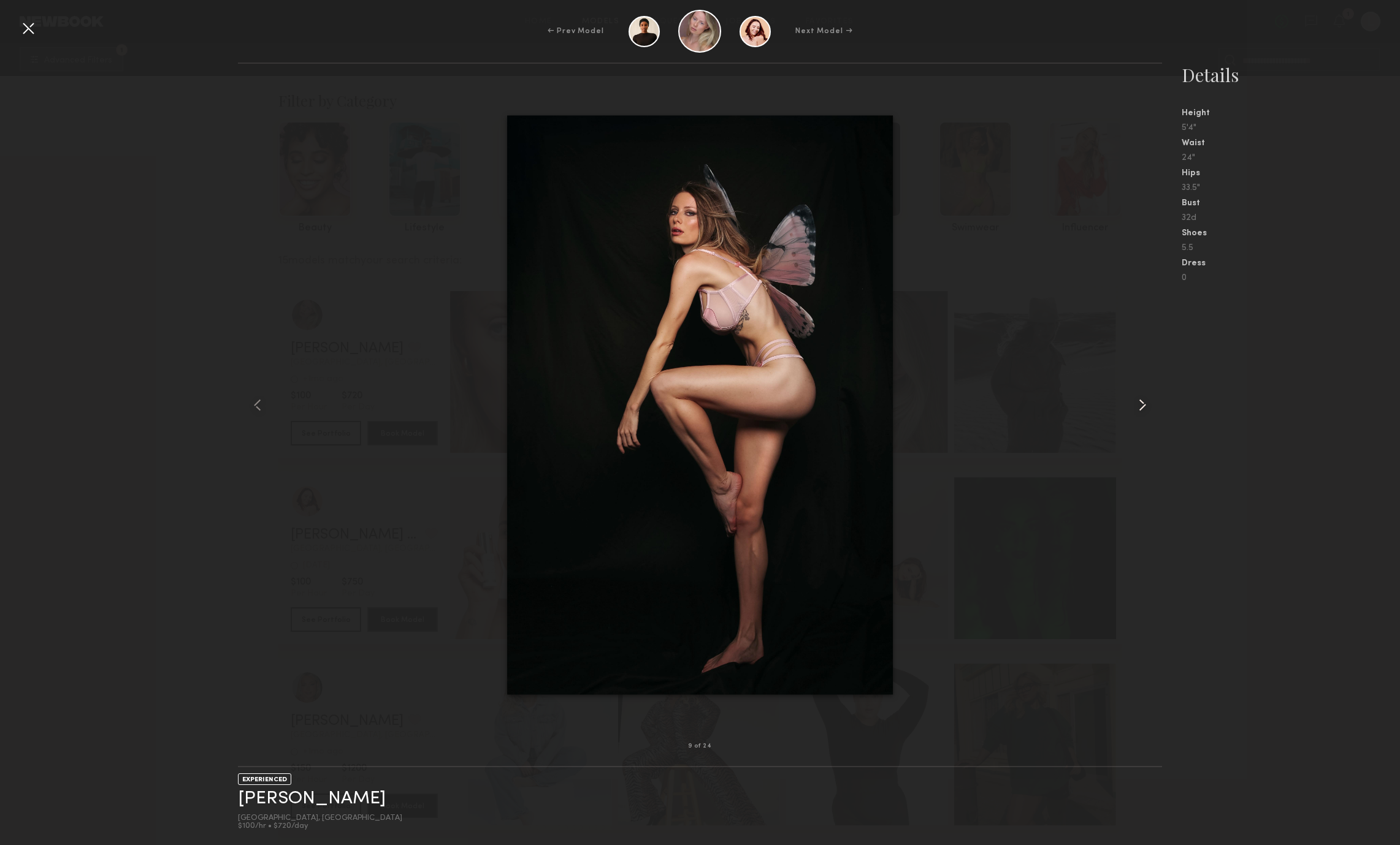
click at [1151, 411] on common-icon at bounding box center [1142, 405] width 19 height 19
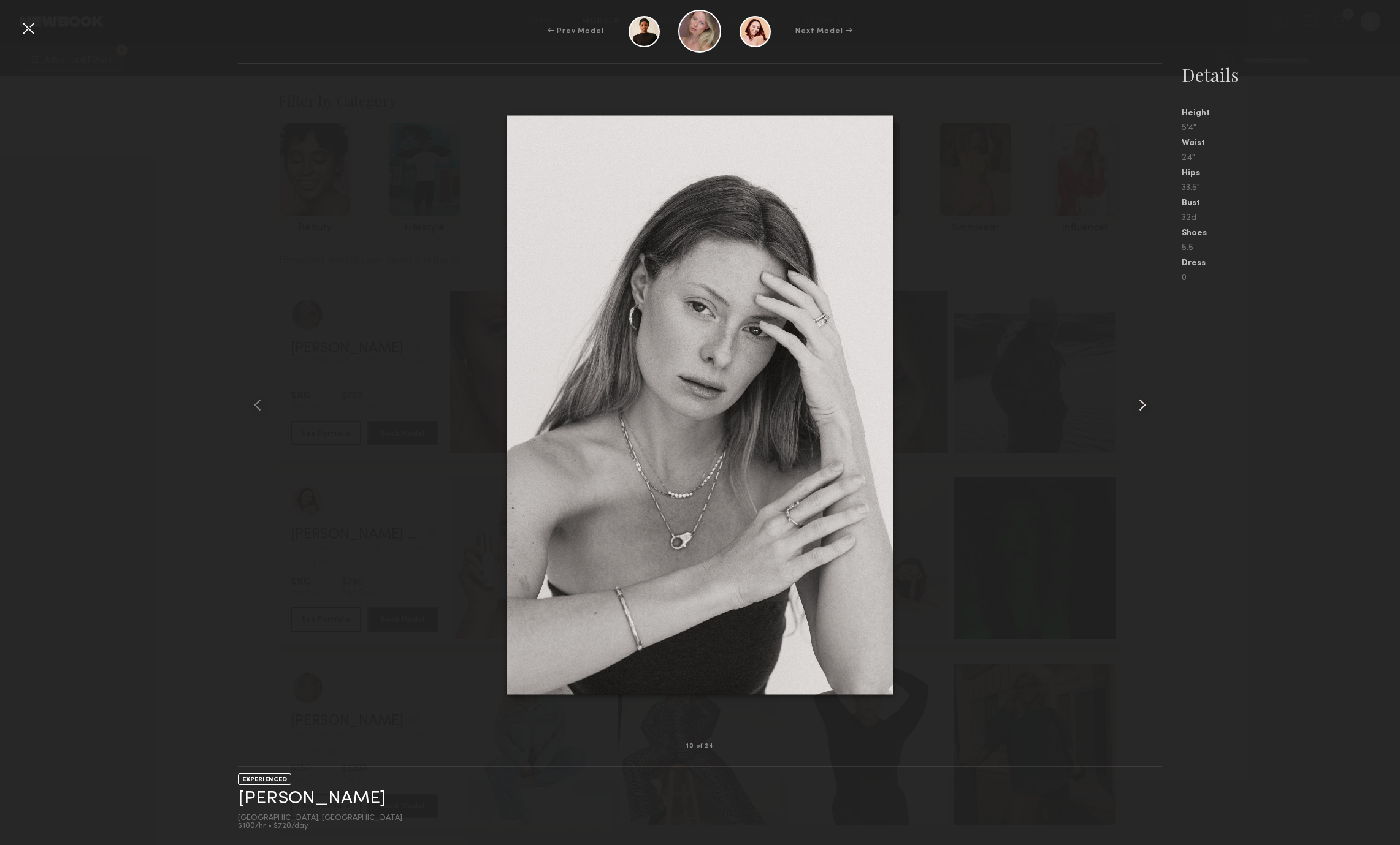
click at [1151, 411] on common-icon at bounding box center [1142, 405] width 19 height 19
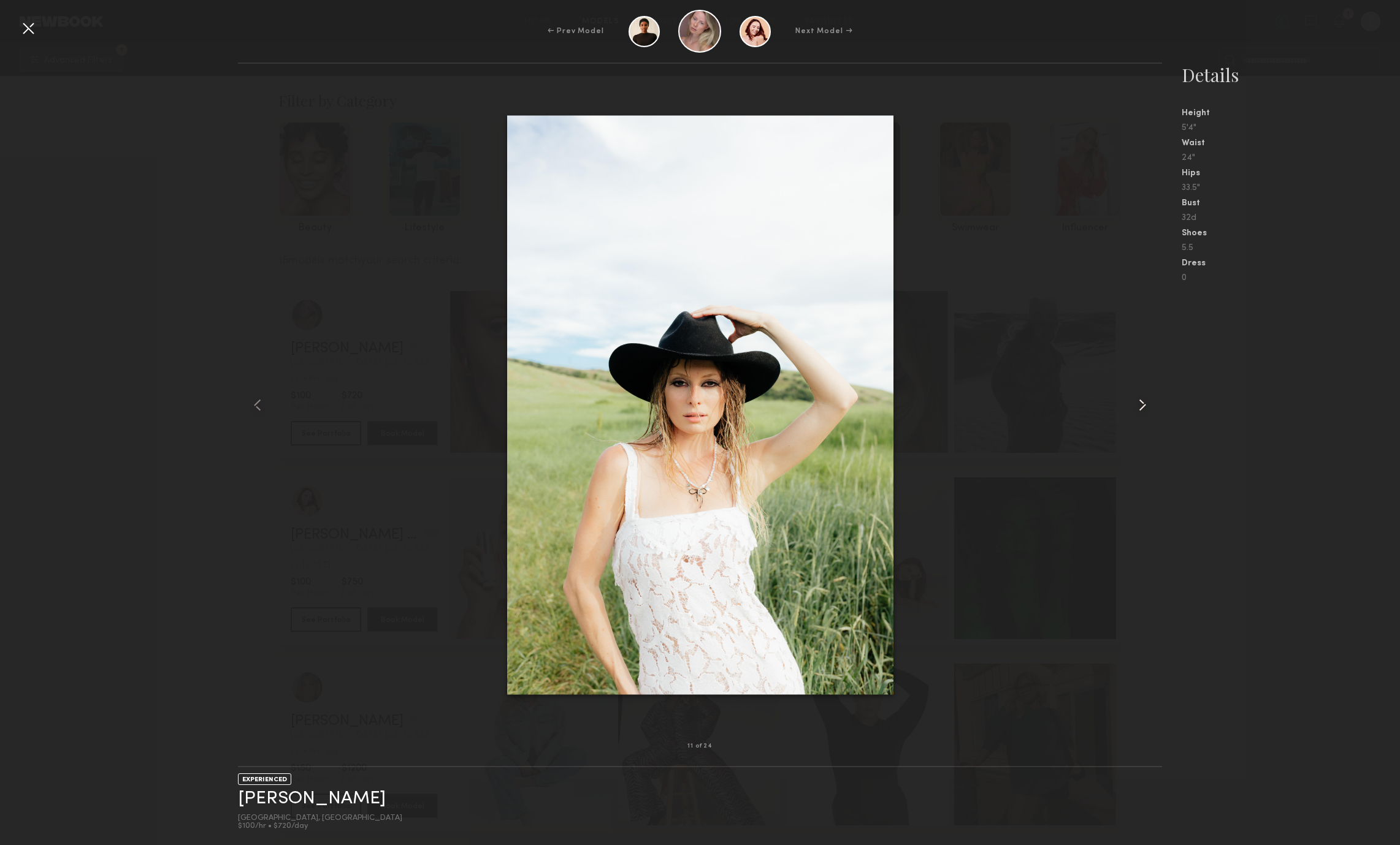
click at [1151, 411] on common-icon at bounding box center [1142, 405] width 19 height 19
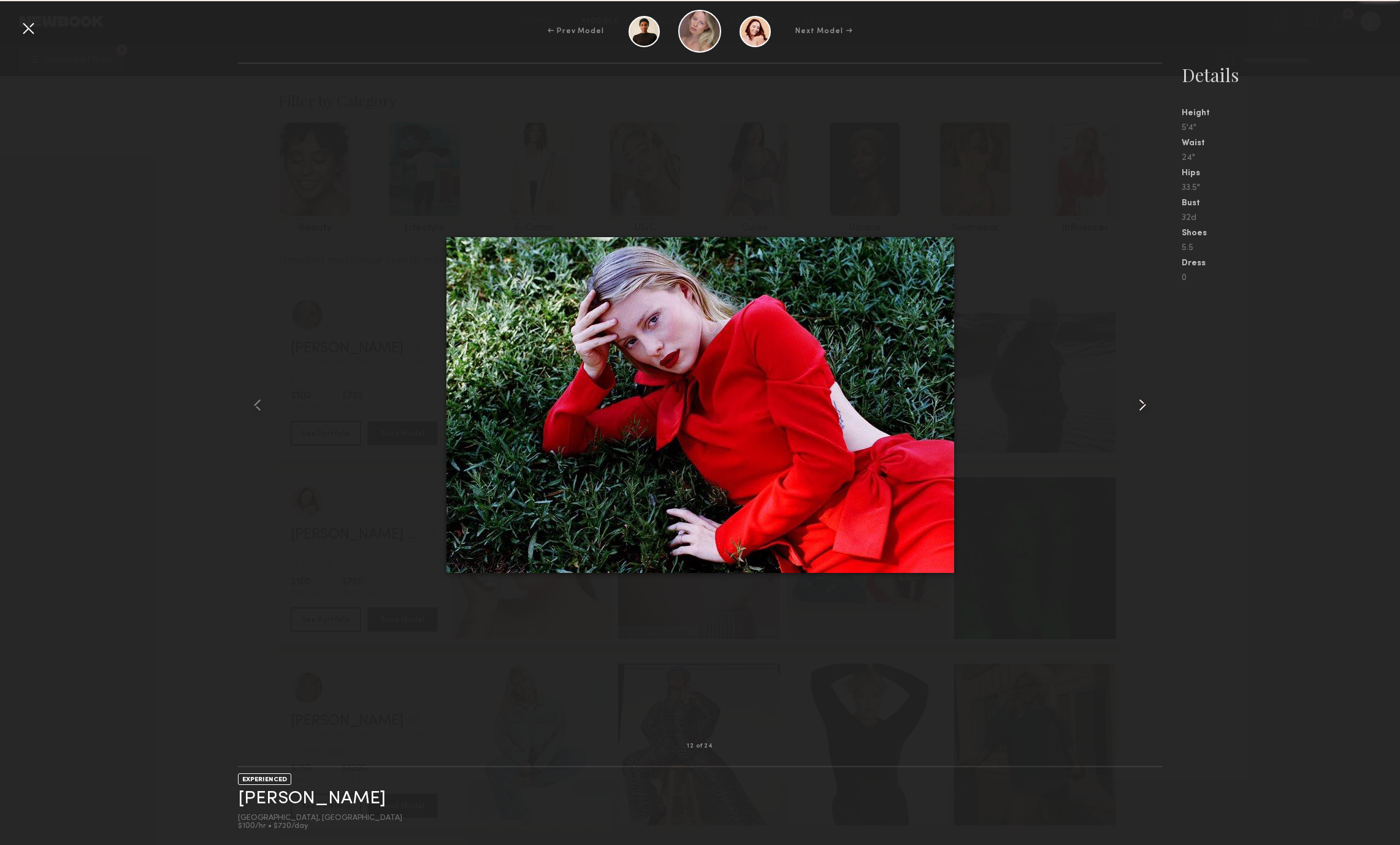
click at [1151, 411] on common-icon at bounding box center [1142, 405] width 19 height 19
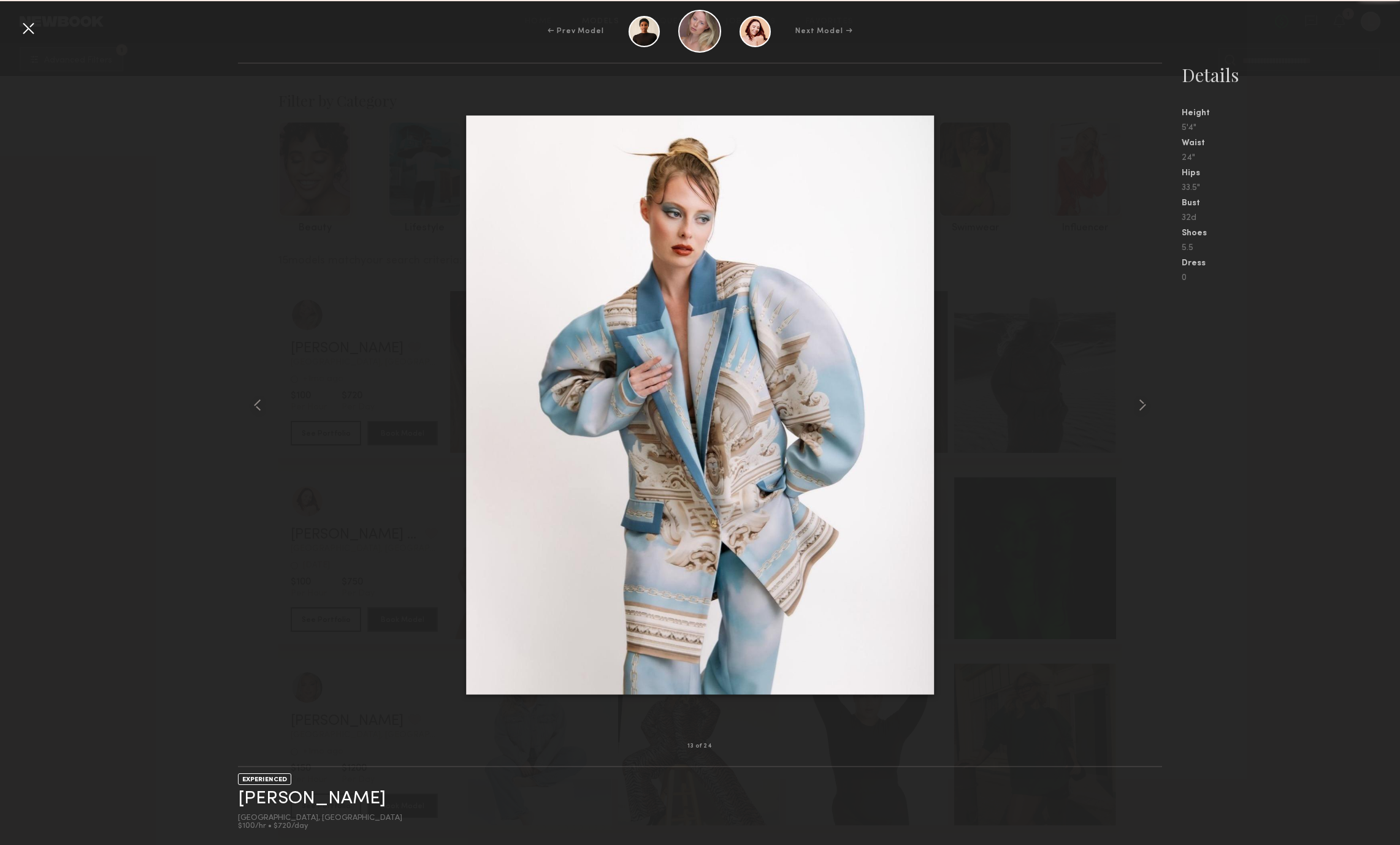
click at [1248, 410] on nb-gallery-model-stats "Details Height 5'4" Waist 24" Hips 33.5" Bust 32d Shoes 5.5 Dress 0" at bounding box center [1281, 454] width 238 height 783
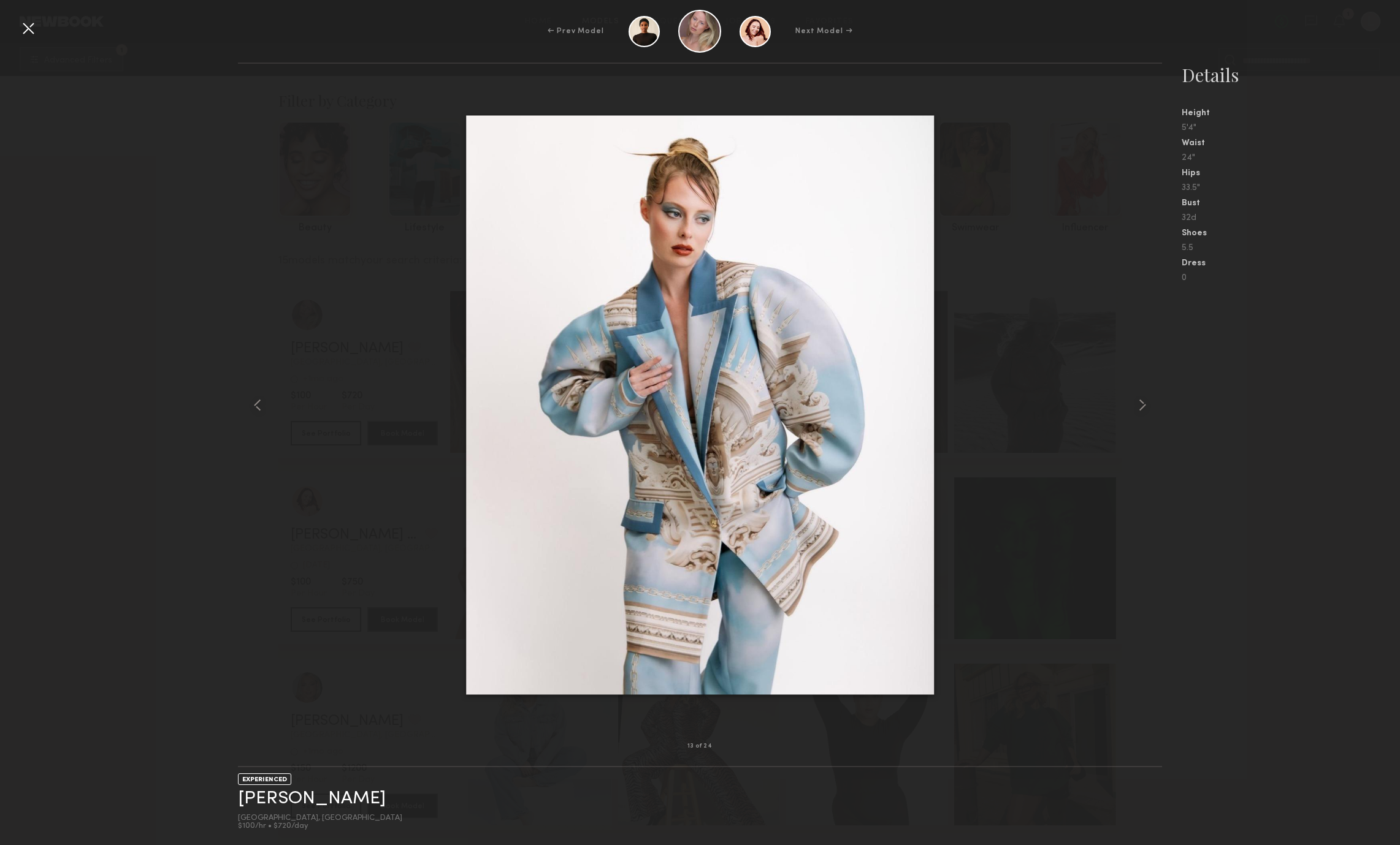
click at [22, 34] on div at bounding box center [27, 27] width 19 height 19
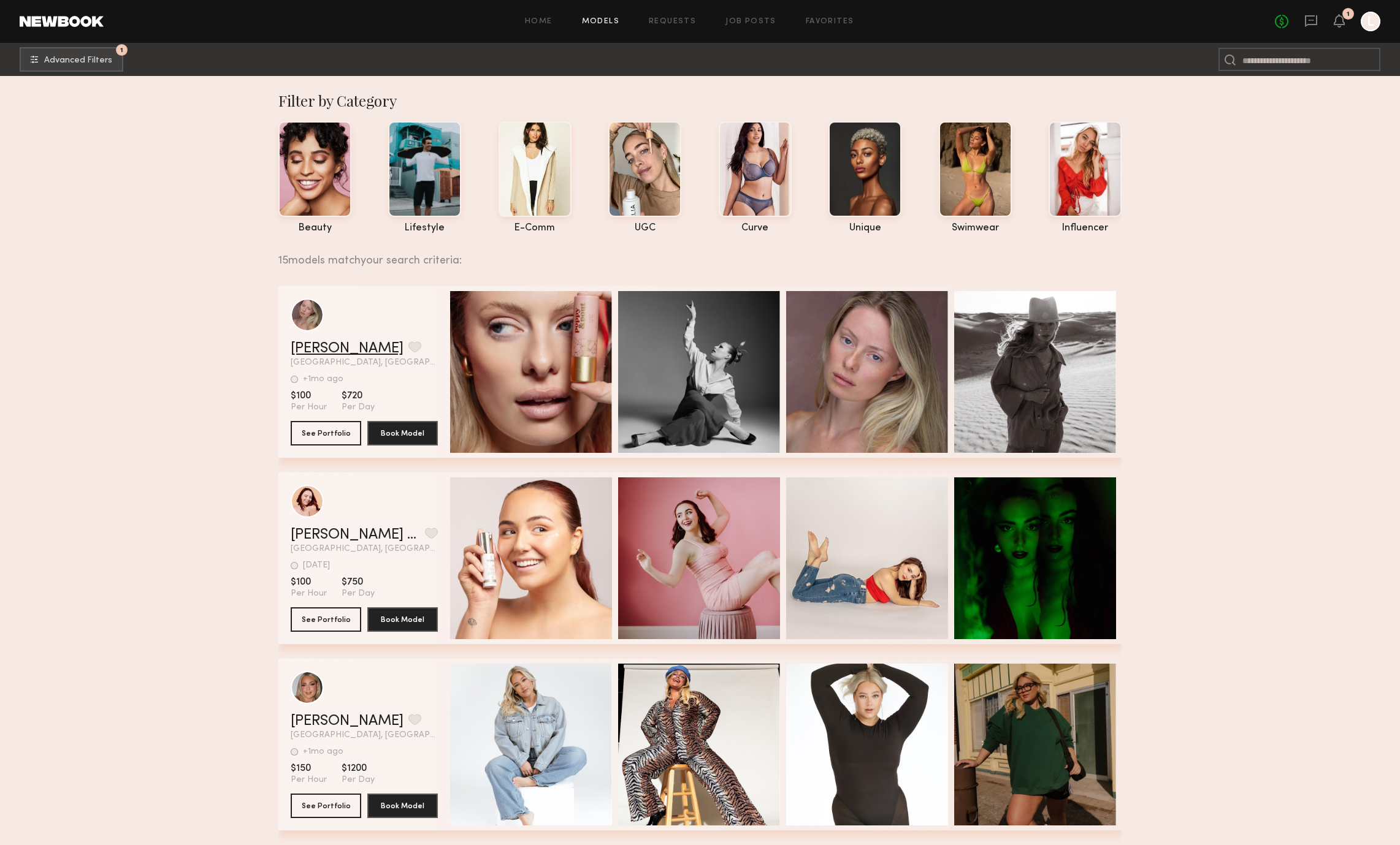
click at [312, 344] on link "[PERSON_NAME]" at bounding box center [347, 348] width 113 height 15
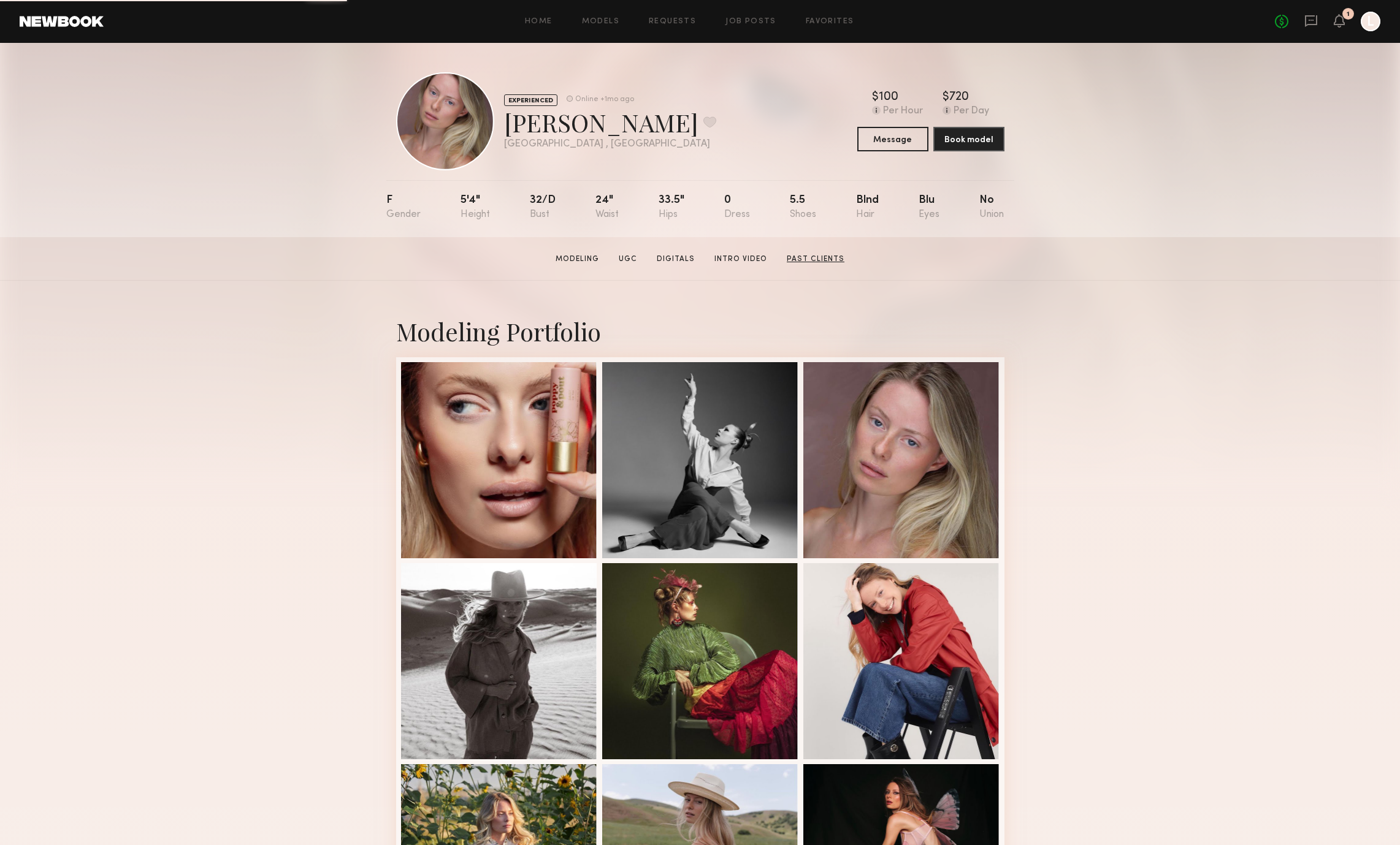
click at [824, 258] on link "Past Clients" at bounding box center [815, 259] width 68 height 11
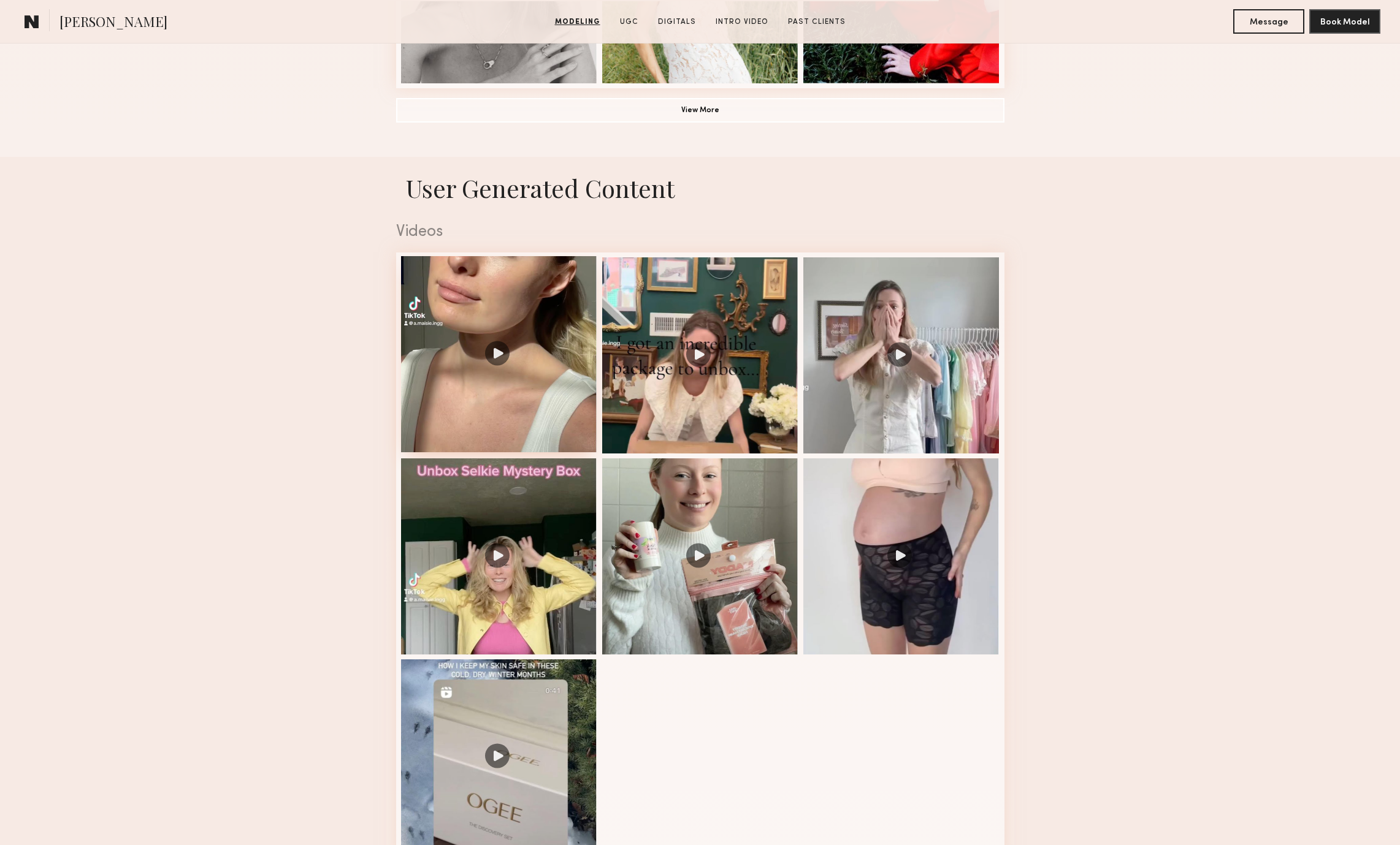
scroll to position [1062, 0]
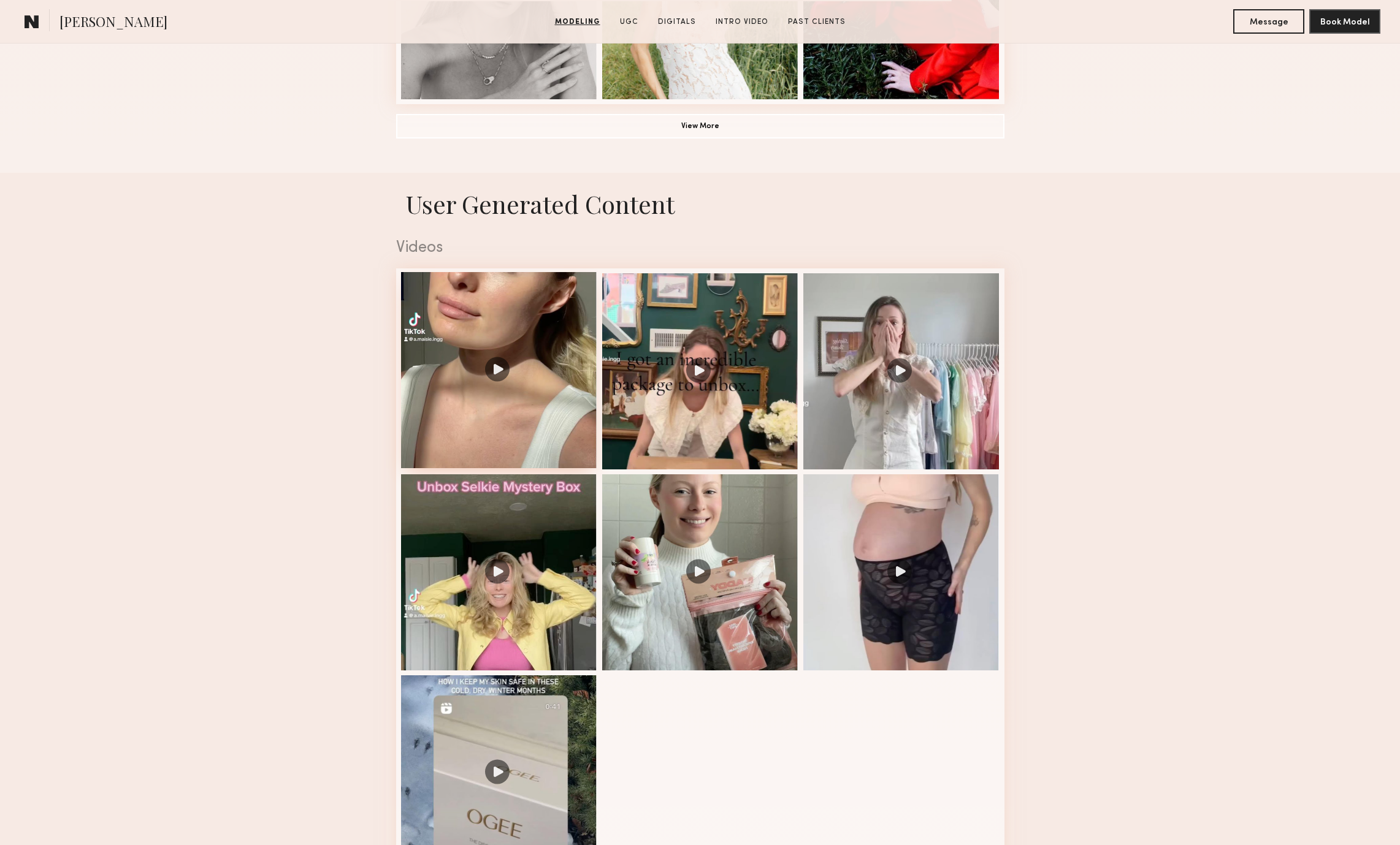
click at [493, 367] on div at bounding box center [499, 370] width 196 height 196
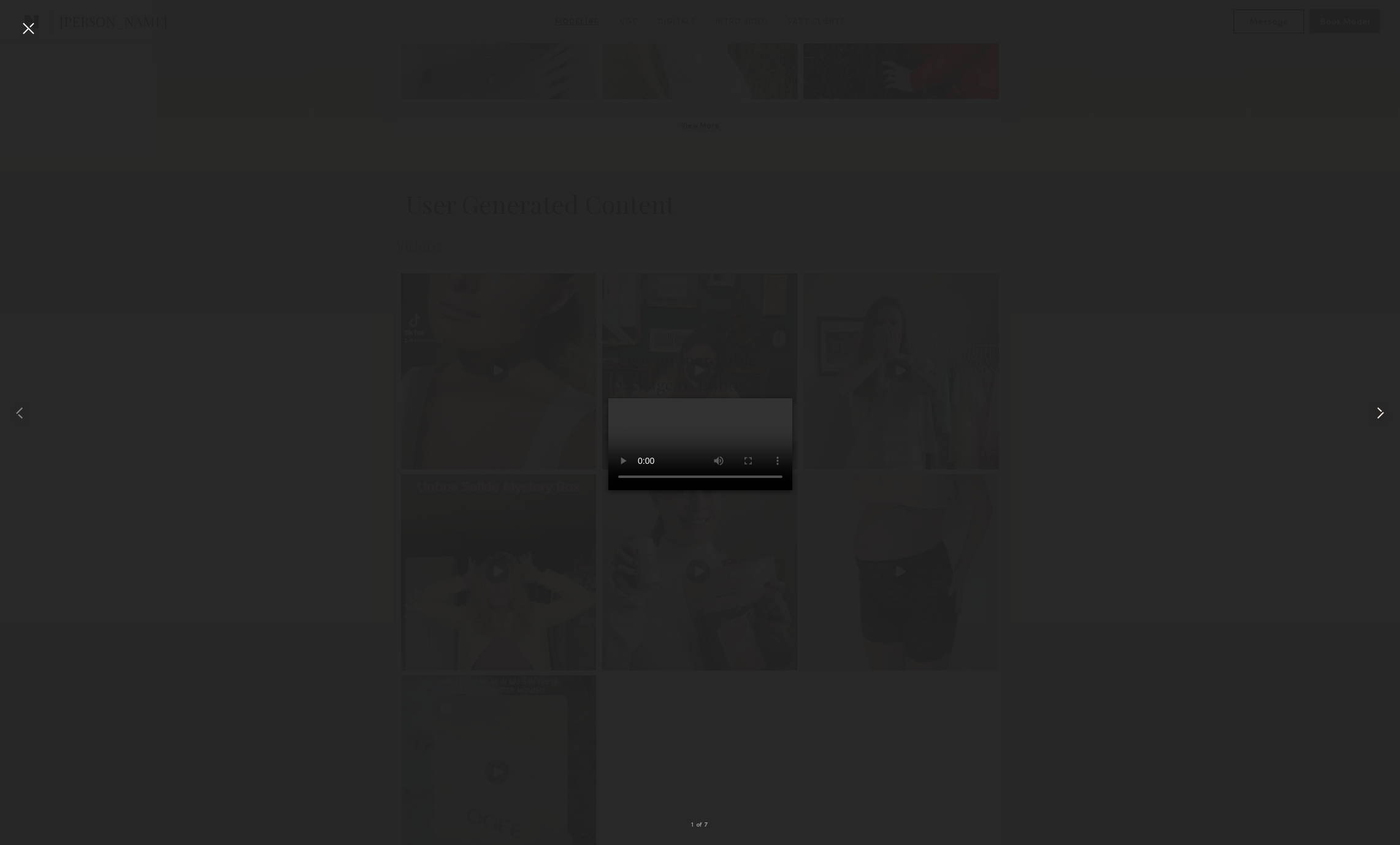
click at [1387, 413] on common-icon at bounding box center [1380, 413] width 19 height 19
click at [1378, 407] on common-icon at bounding box center [1380, 413] width 19 height 19
click at [1102, 361] on div at bounding box center [700, 413] width 1400 height 787
click at [292, 383] on div at bounding box center [700, 413] width 1400 height 787
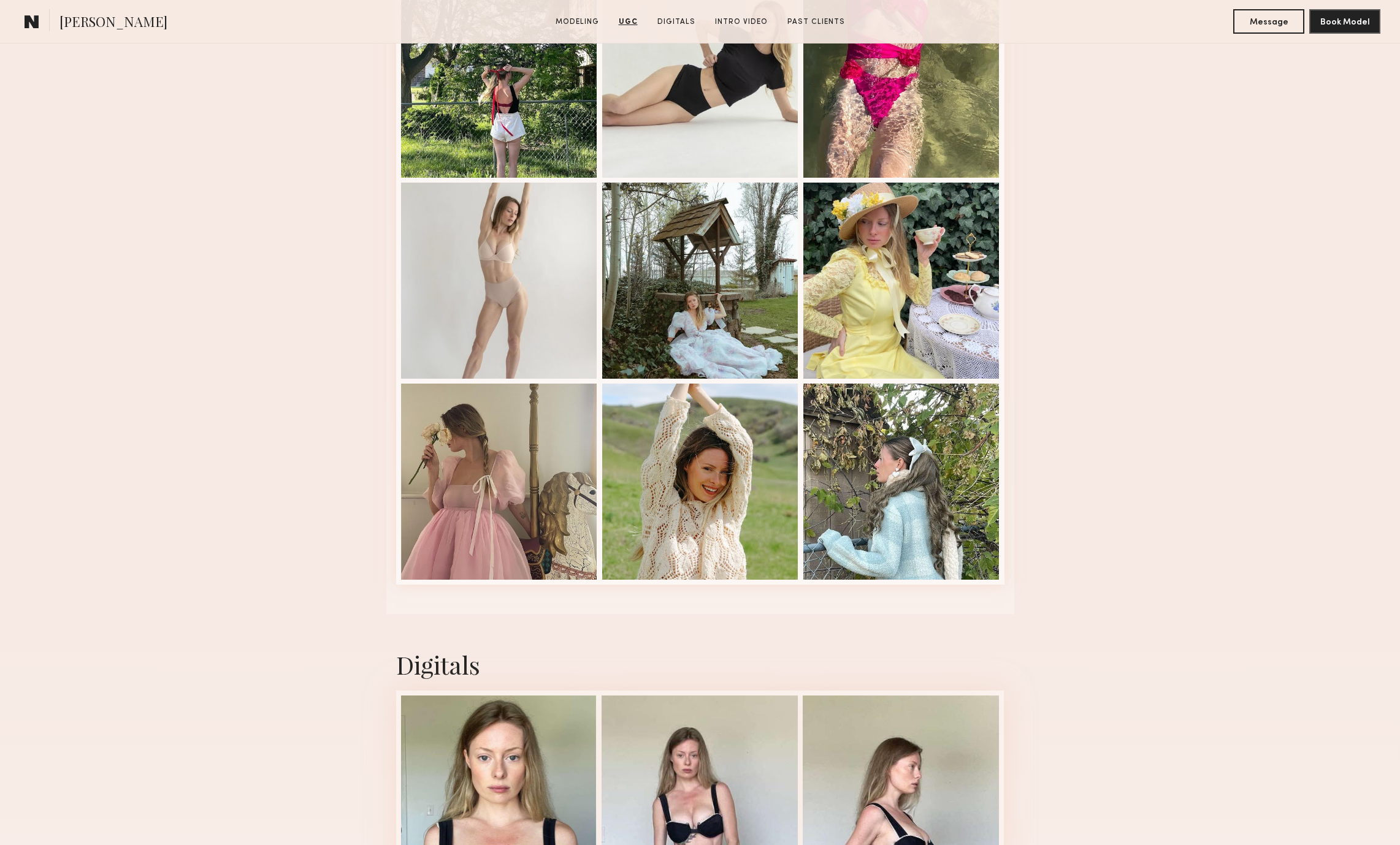
scroll to position [2236, 0]
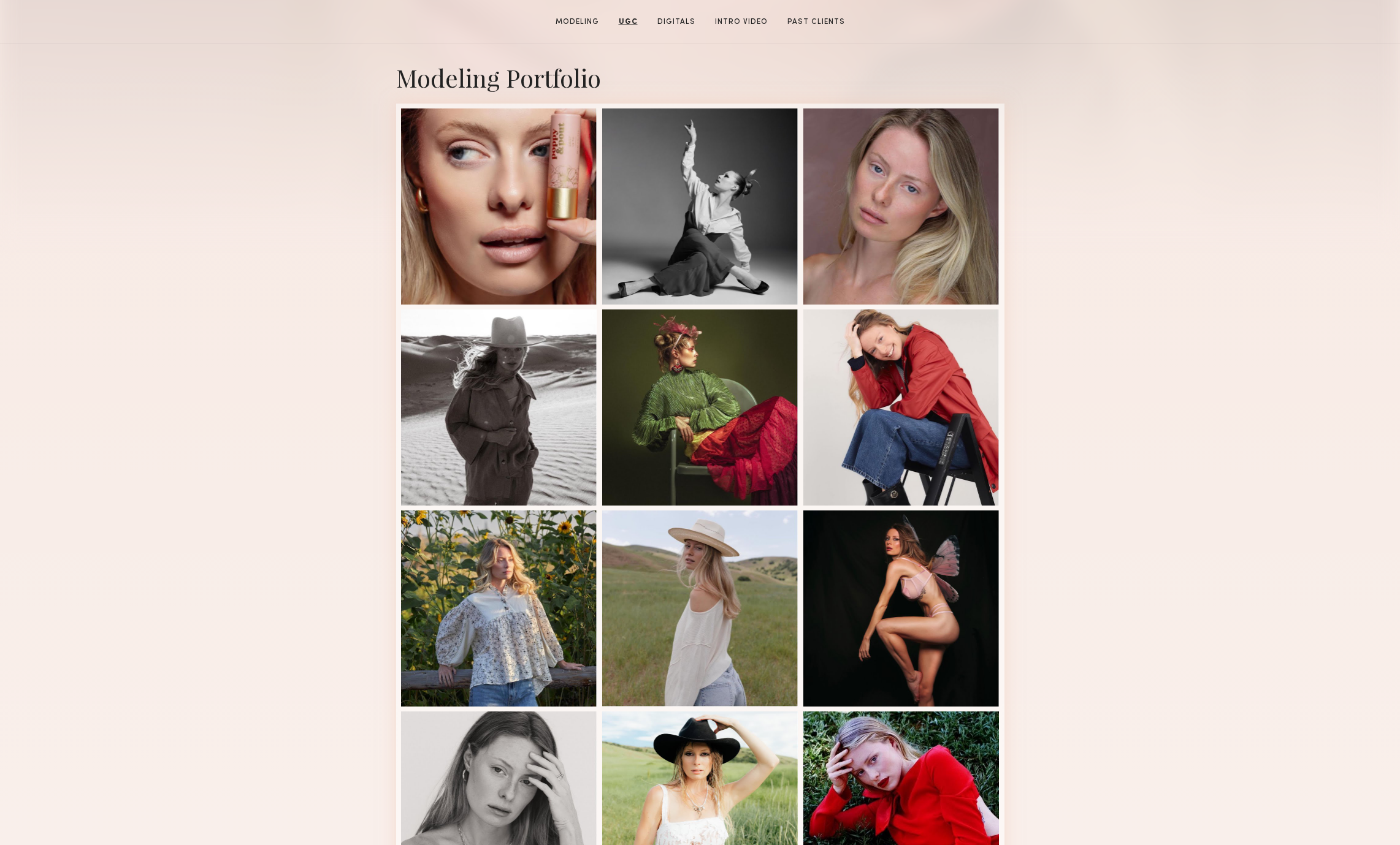
scroll to position [0, 0]
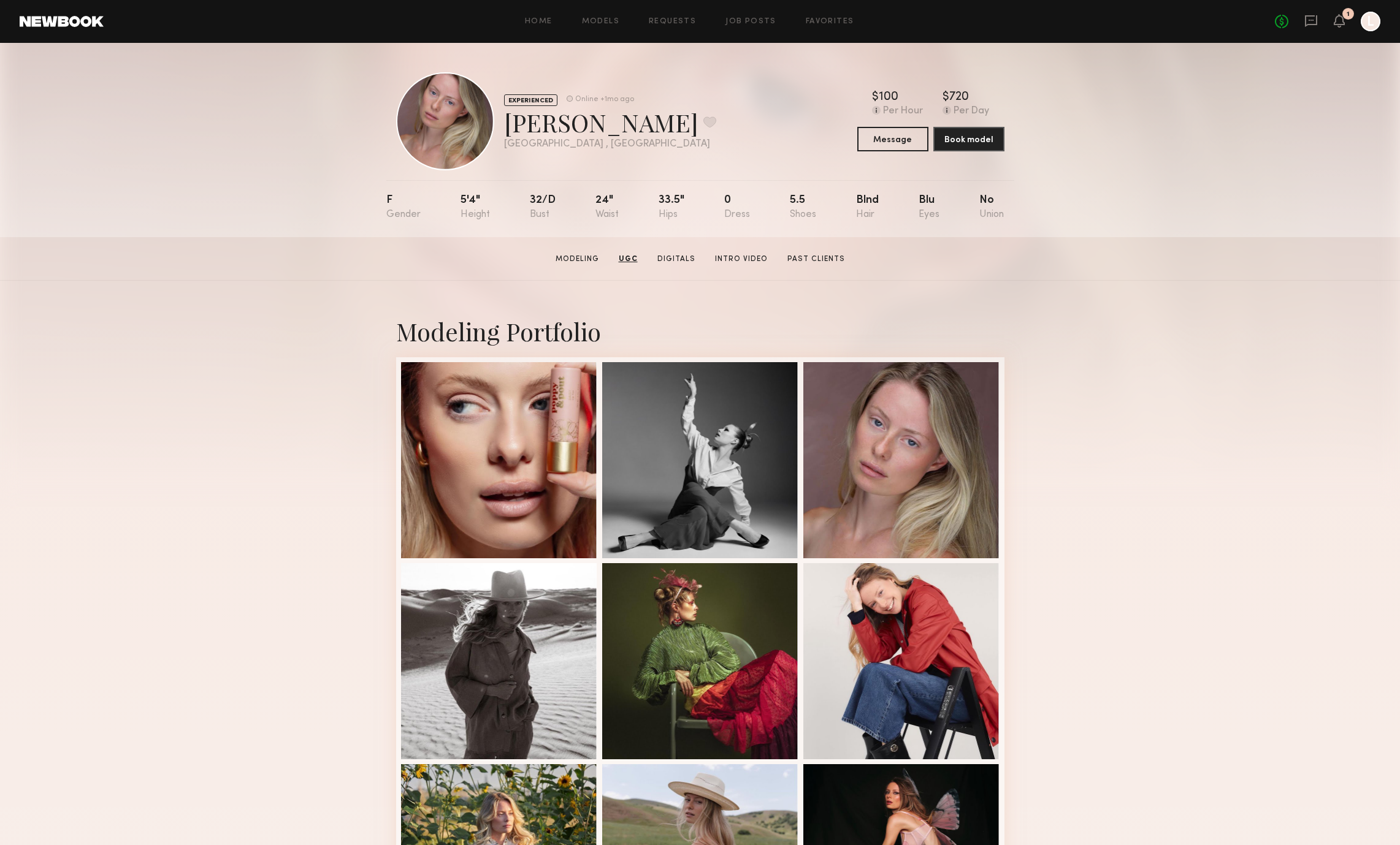
drag, startPoint x: 285, startPoint y: 313, endPoint x: 112, endPoint y: 113, distance: 264.4
click at [285, 312] on div "Modeling Portfolio View More" at bounding box center [700, 758] width 1400 height 954
click at [48, 17] on link at bounding box center [61, 21] width 84 height 11
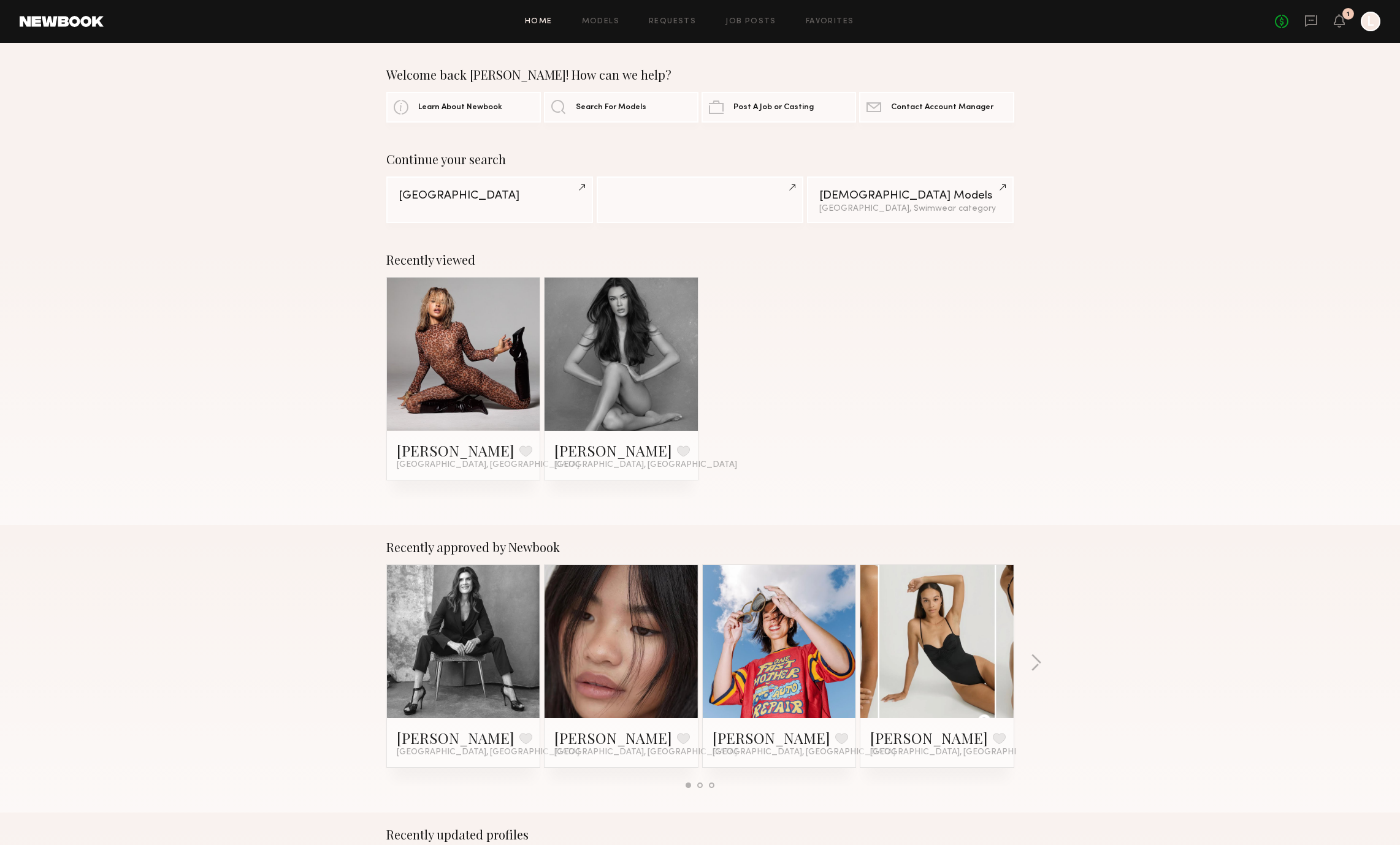
click at [1385, 21] on header "Home Models Requests Job Posts Favorites Sign Out No fees up to $5,000 1 L" at bounding box center [700, 21] width 1400 height 43
click at [1379, 22] on div at bounding box center [1370, 21] width 19 height 19
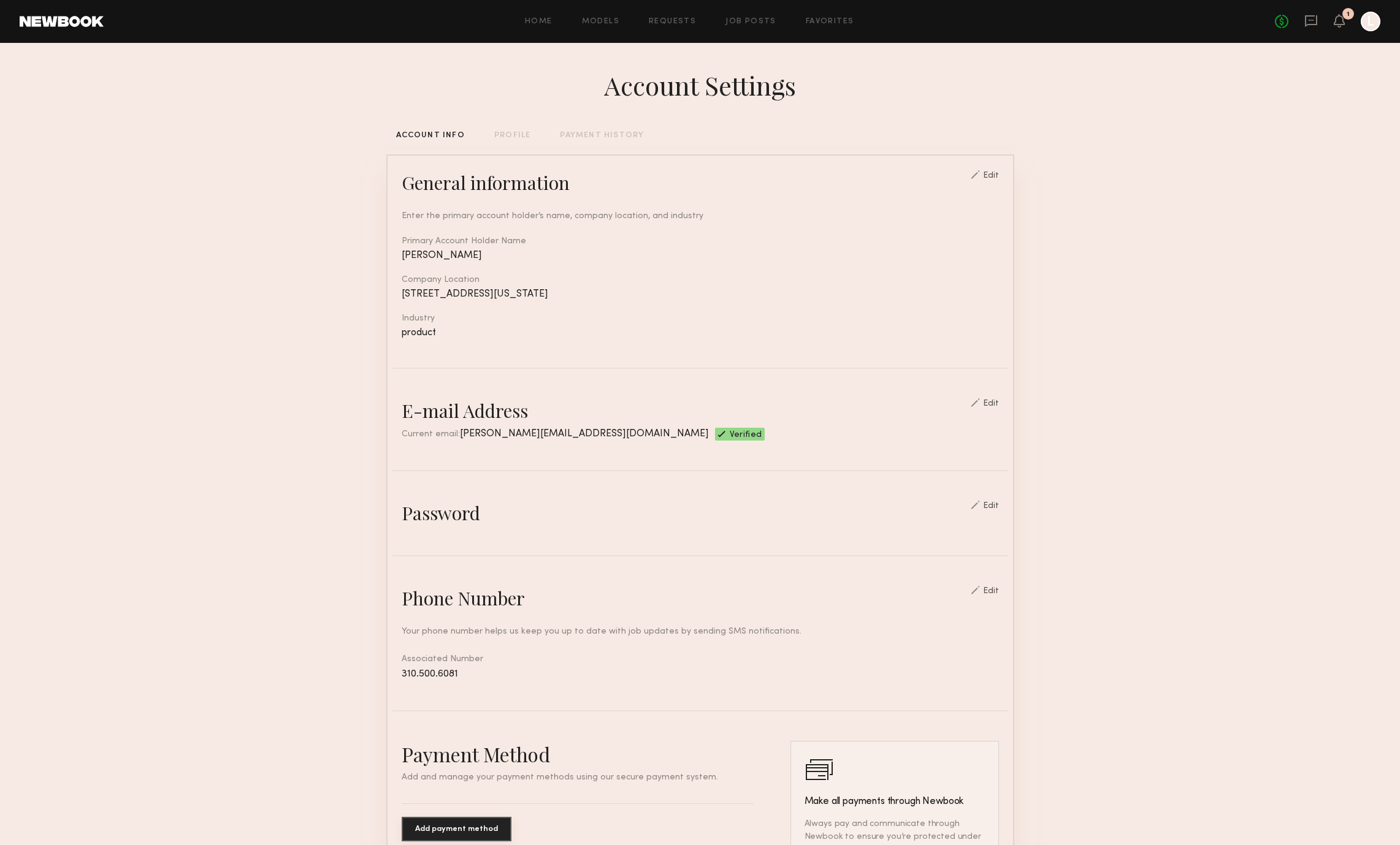
click at [497, 132] on div "PROFILE" at bounding box center [512, 136] width 36 height 8
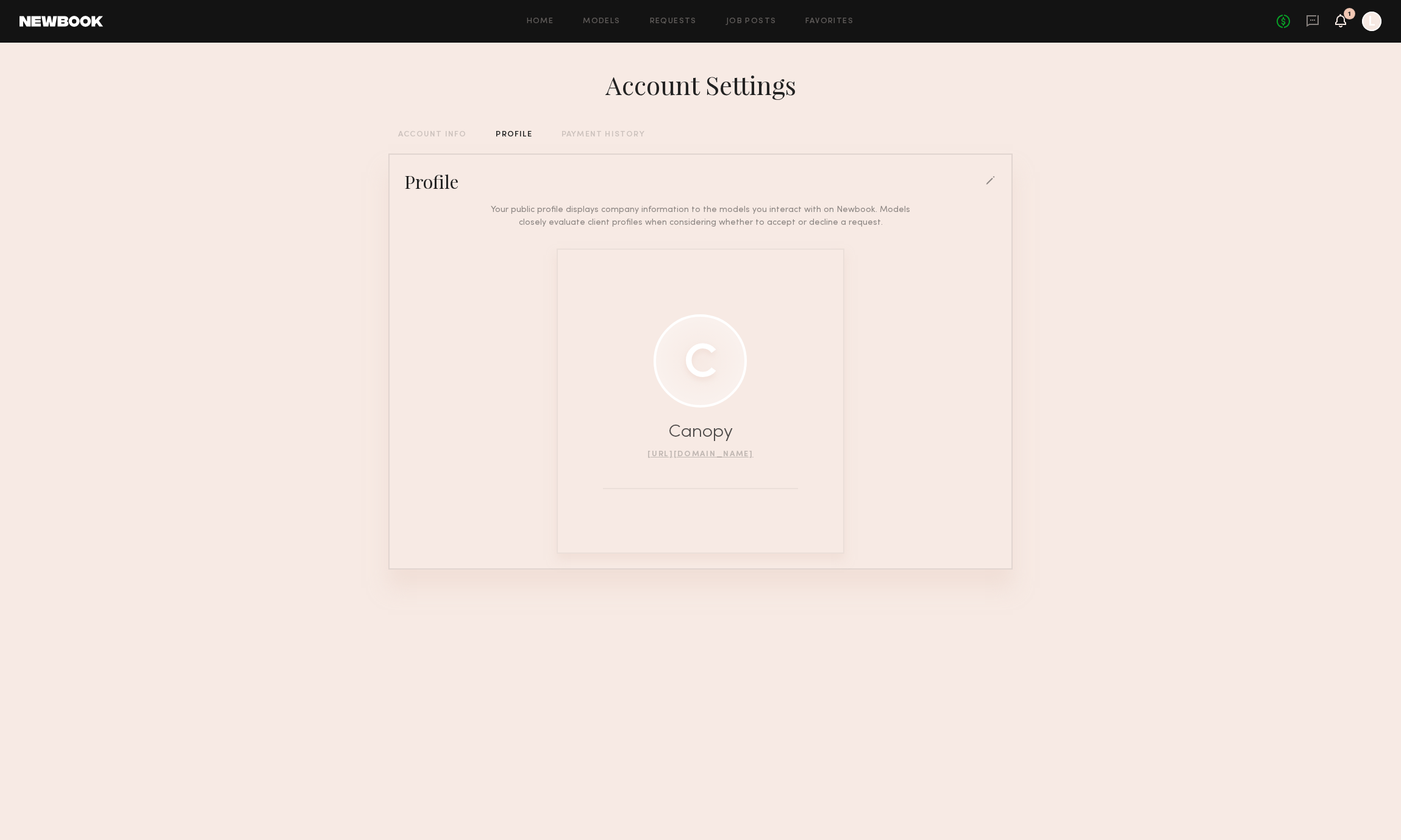
click at [1338, 26] on icon at bounding box center [1340, 21] width 11 height 13
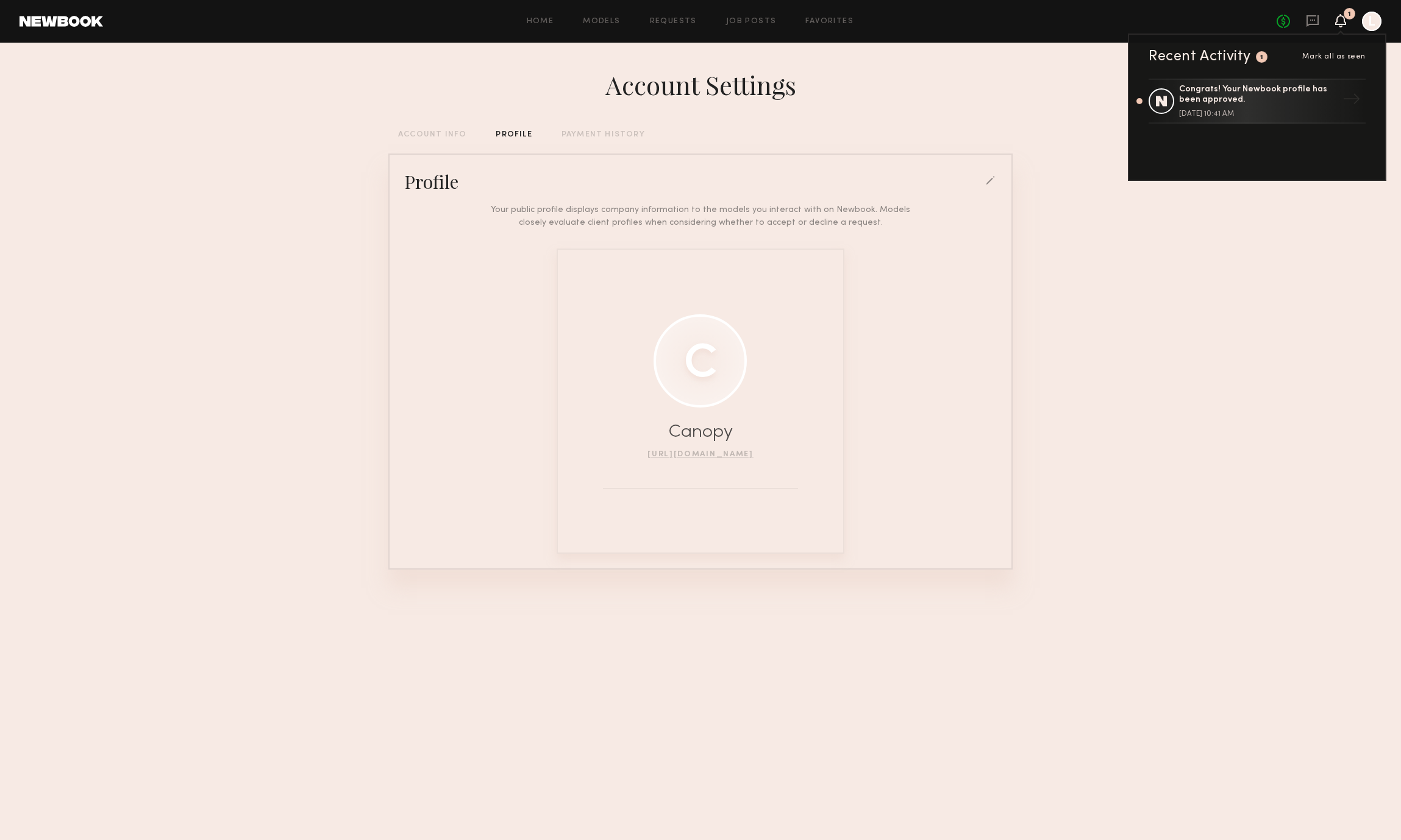
click at [874, 93] on div "Account Settings" at bounding box center [700, 85] width 625 height 34
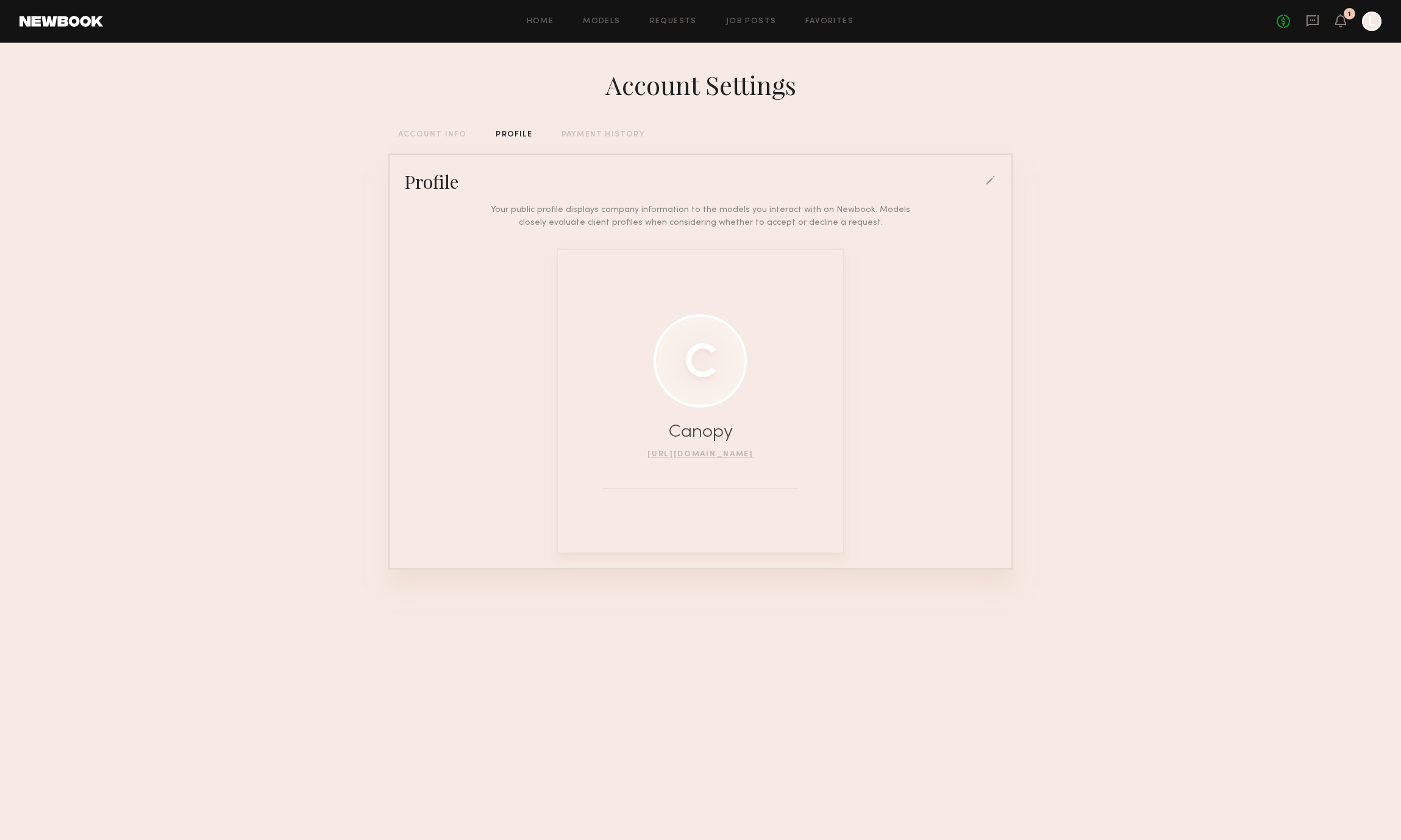
click at [437, 131] on div "ACCOUNT INFO" at bounding box center [432, 135] width 68 height 8
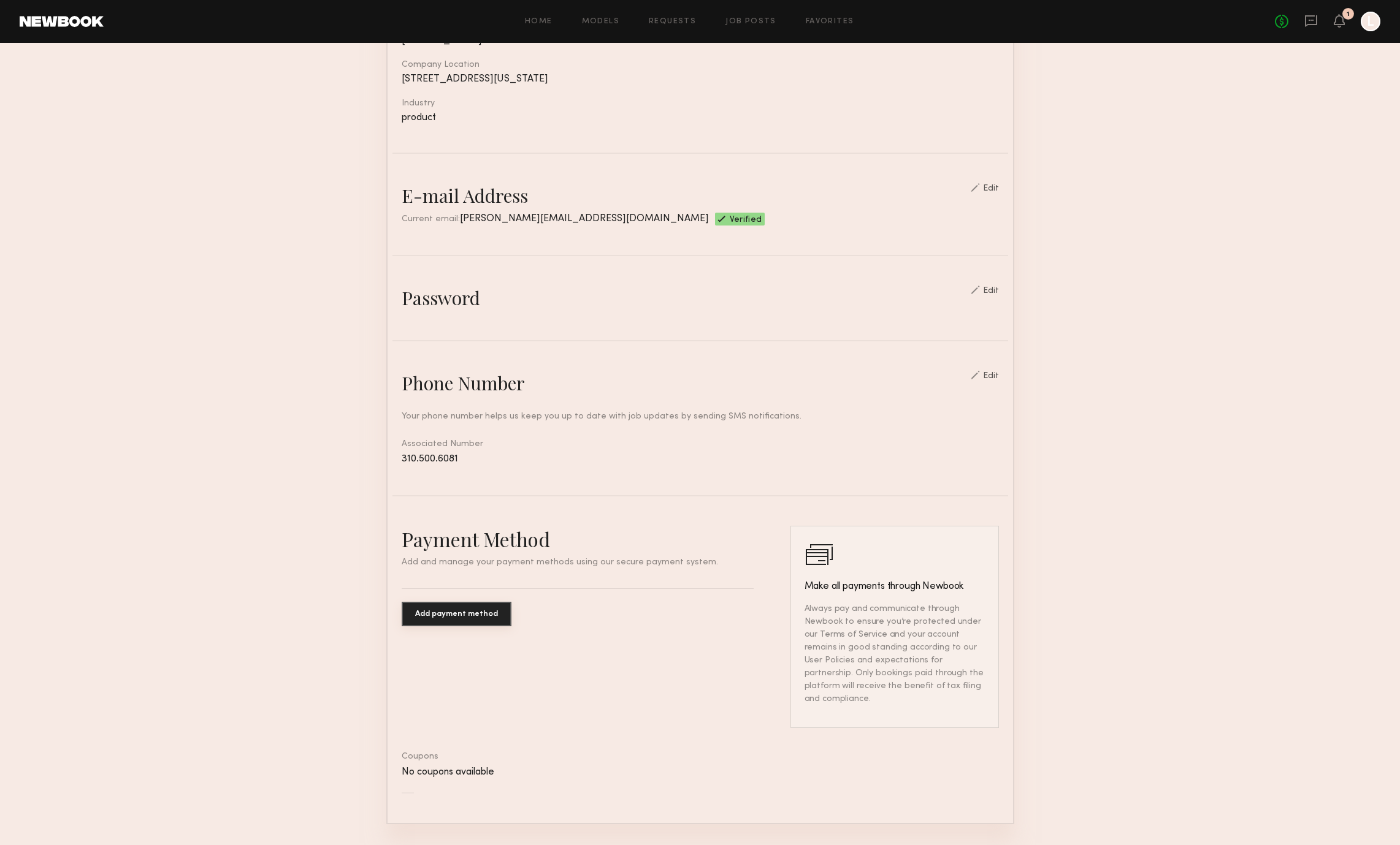
scroll to position [287, 0]
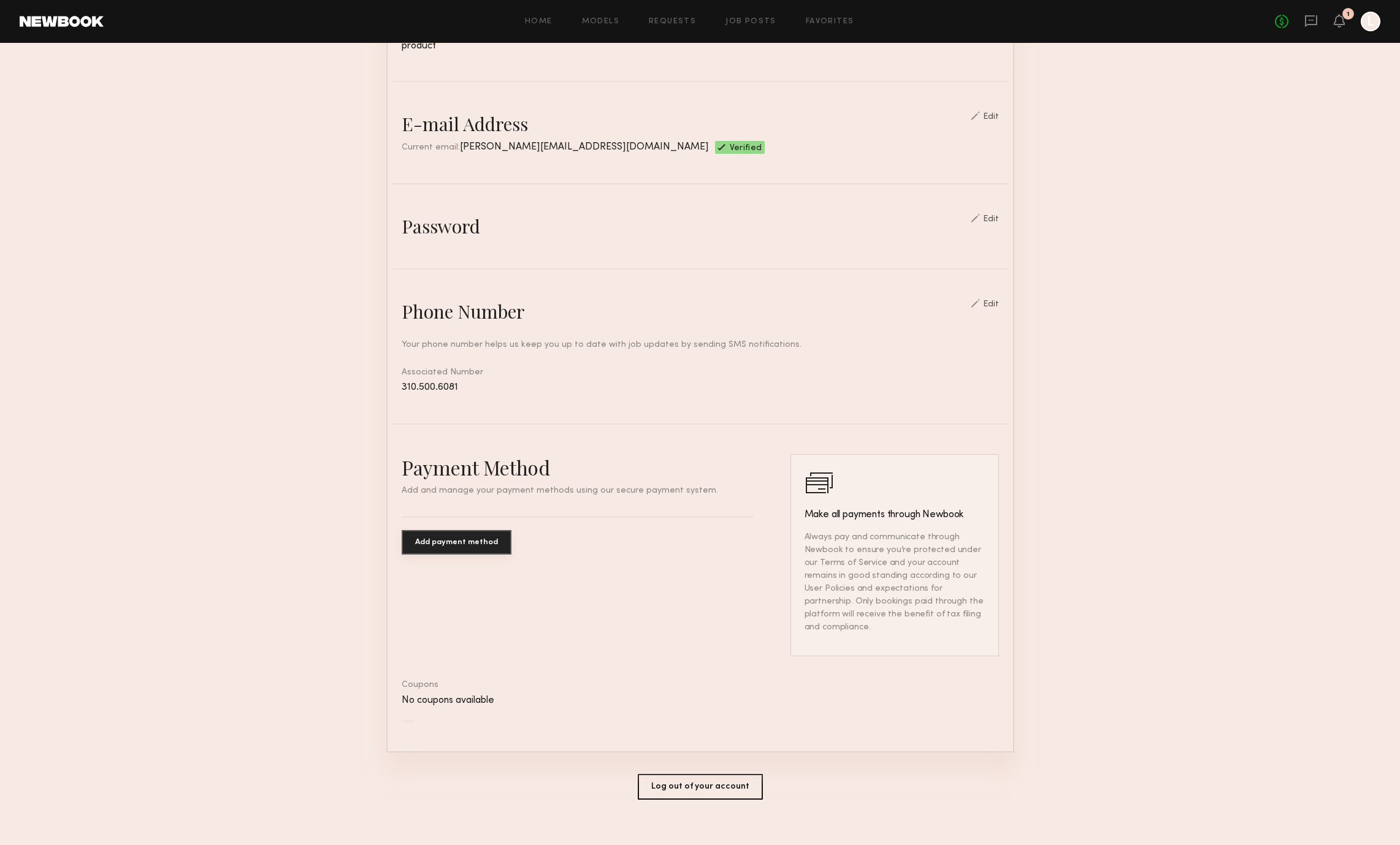
click at [660, 641] on div "Payment Method Add and manage your payment methods using our secure payment sys…" at bounding box center [700, 588] width 597 height 268
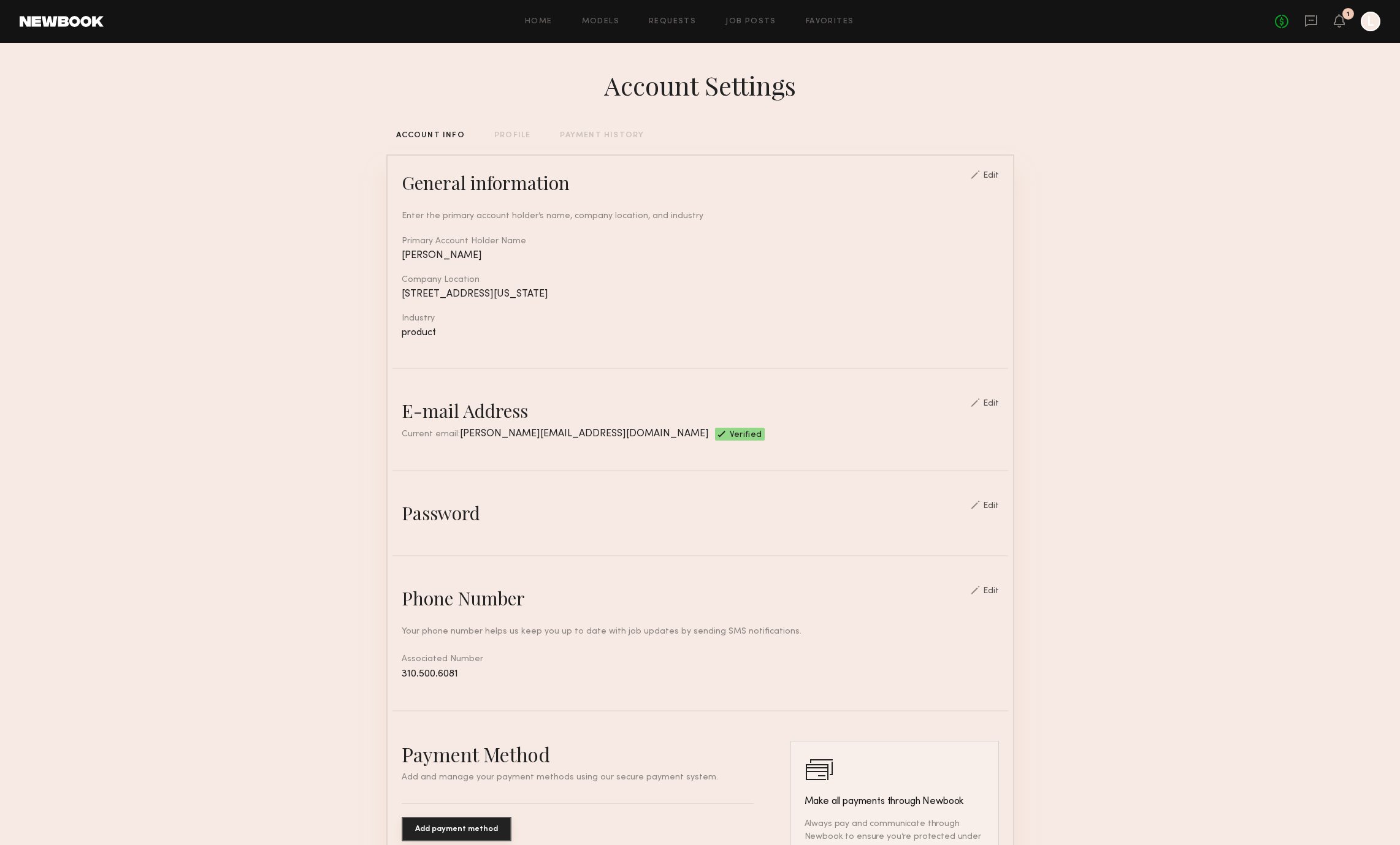
scroll to position [7, 0]
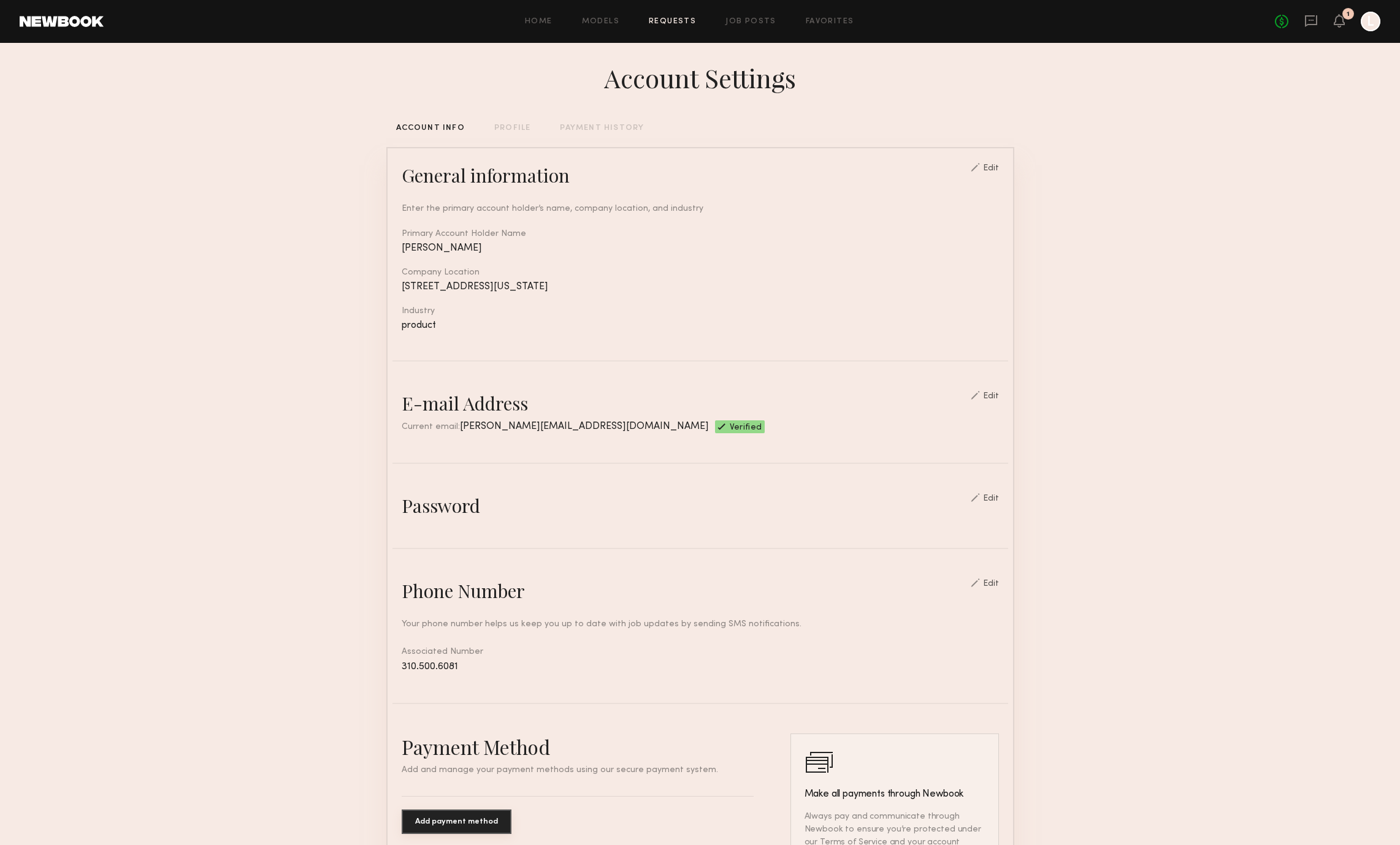
click at [689, 21] on link "Requests" at bounding box center [673, 22] width 47 height 8
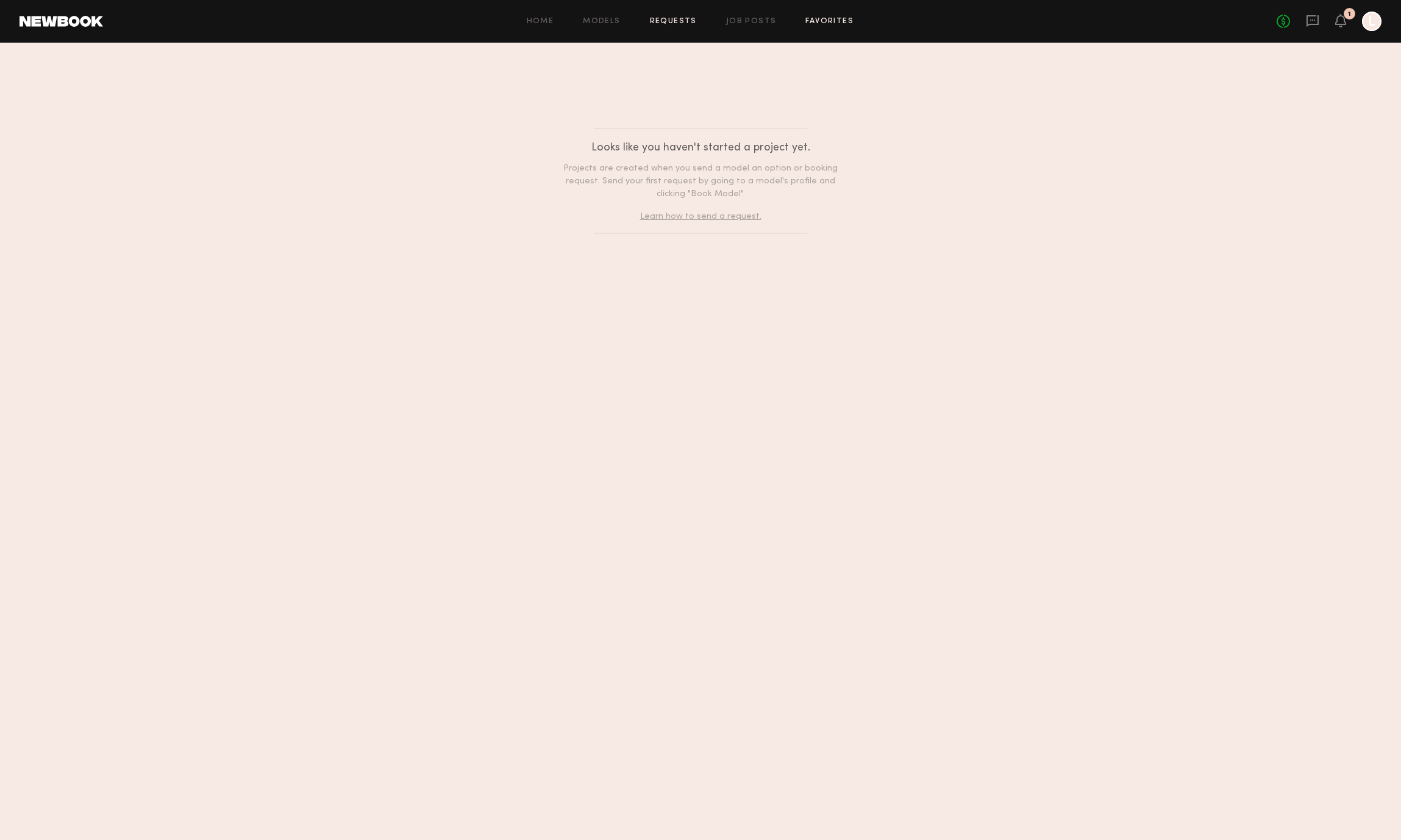
click at [825, 19] on link "Favorites" at bounding box center [829, 22] width 48 height 8
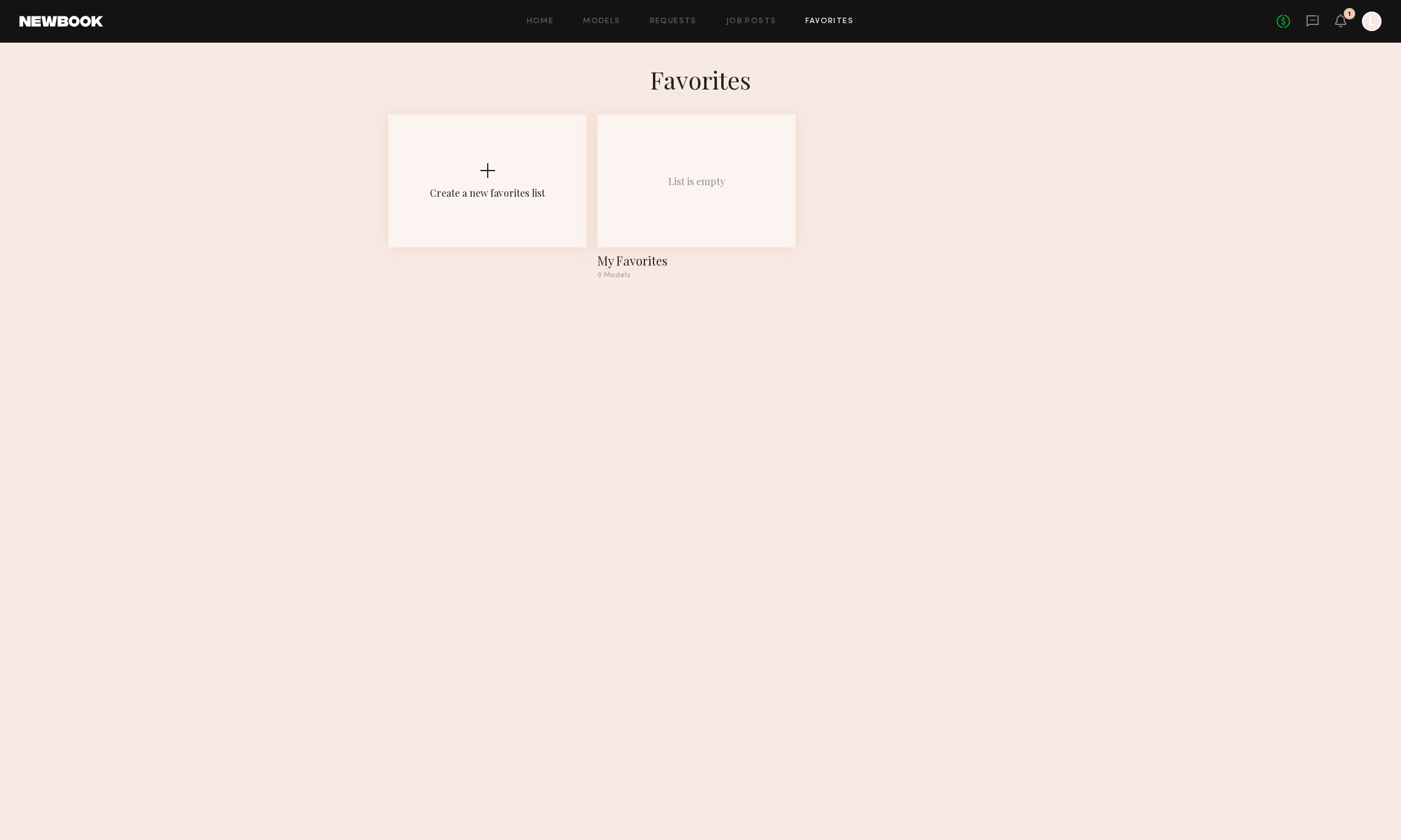
click at [936, 130] on div "Create a new favorites list List is empty My Favorites 0 Models" at bounding box center [700, 202] width 625 height 175
click at [1374, 19] on div at bounding box center [1371, 21] width 19 height 19
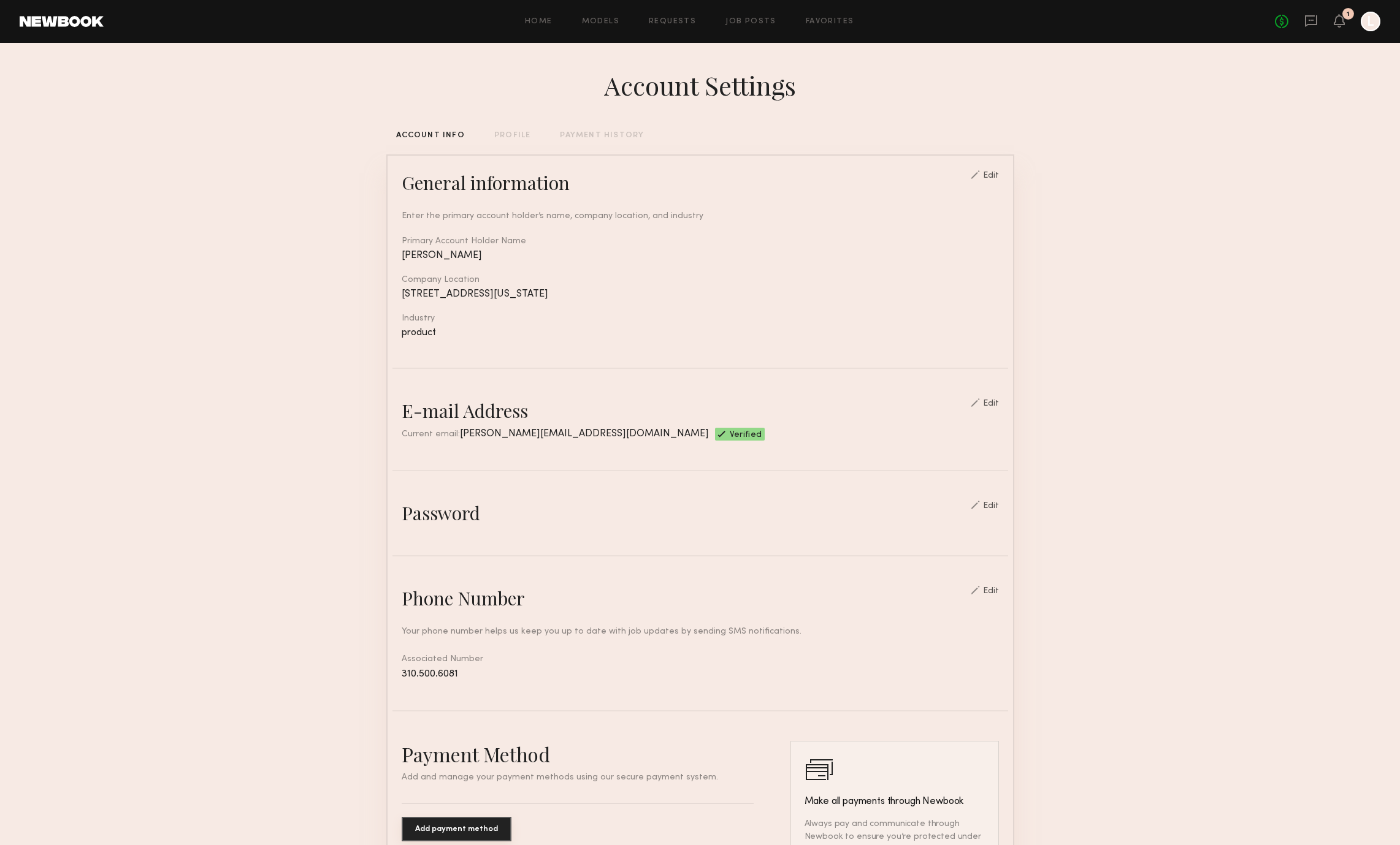
click at [1348, 29] on div "No fees up to $5,000 1 L" at bounding box center [1328, 21] width 105 height 19
click at [1317, 23] on icon at bounding box center [1311, 21] width 12 height 11
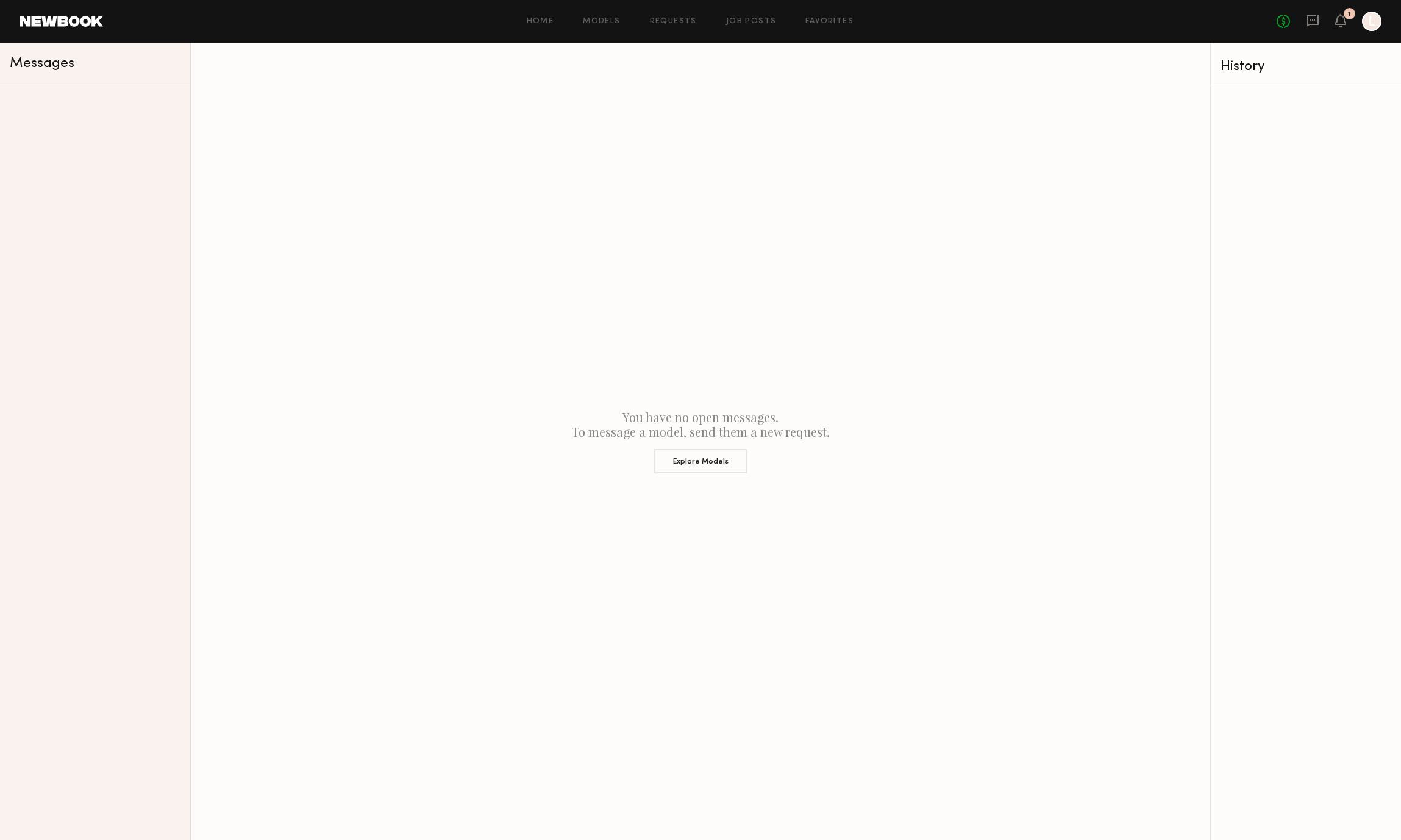
click at [59, 17] on link at bounding box center [61, 21] width 83 height 11
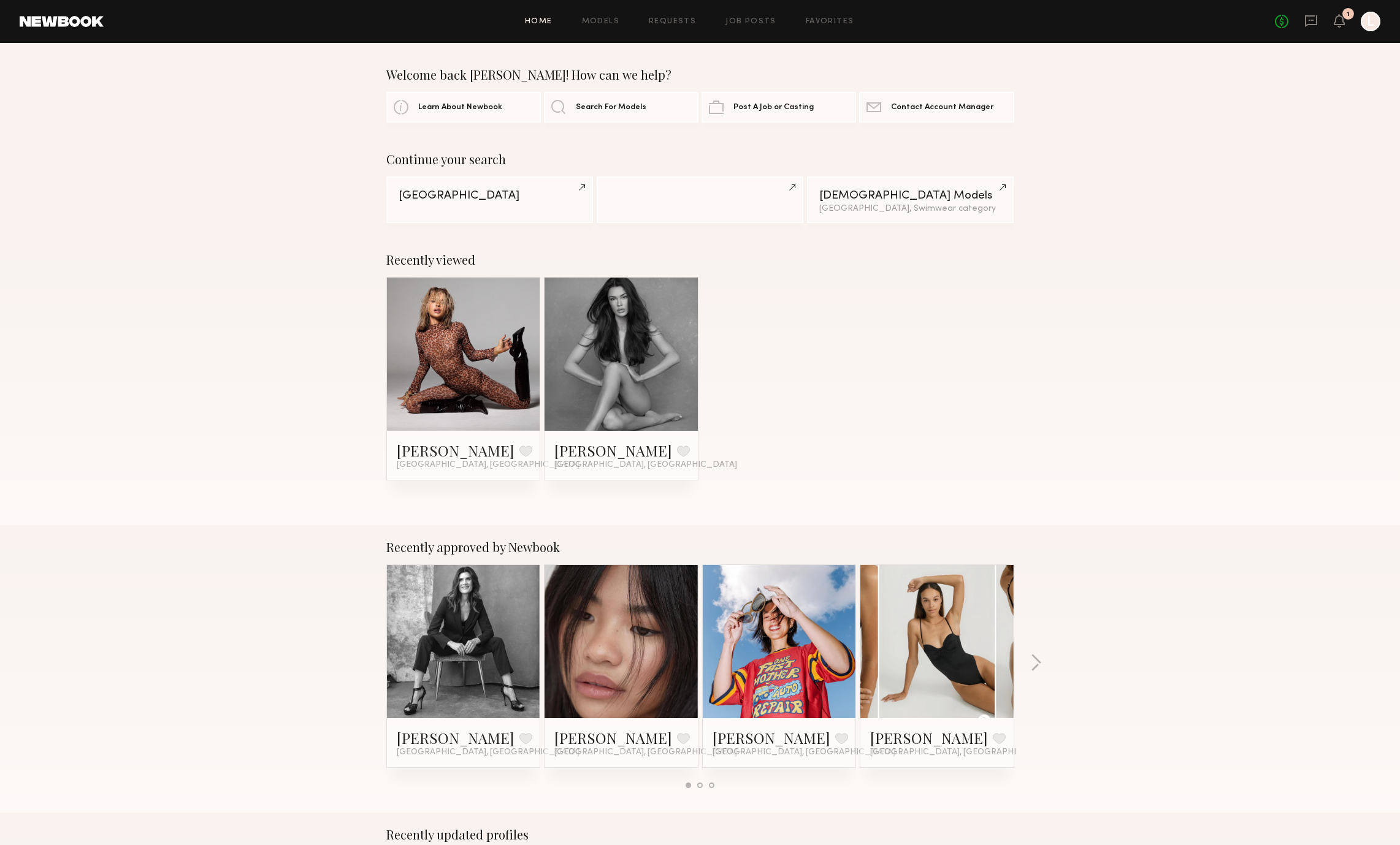
click at [861, 372] on div "[PERSON_NAME] Favorite [GEOGRAPHIC_DATA], [GEOGRAPHIC_DATA] [PERSON_NAME] Favor…" at bounding box center [700, 379] width 628 height 204
click at [846, 495] on div "[PERSON_NAME] Favorite [GEOGRAPHIC_DATA], [GEOGRAPHIC_DATA] [PERSON_NAME] Favor…" at bounding box center [701, 387] width 632 height 222
click at [1039, 663] on button "button" at bounding box center [1036, 664] width 11 height 20
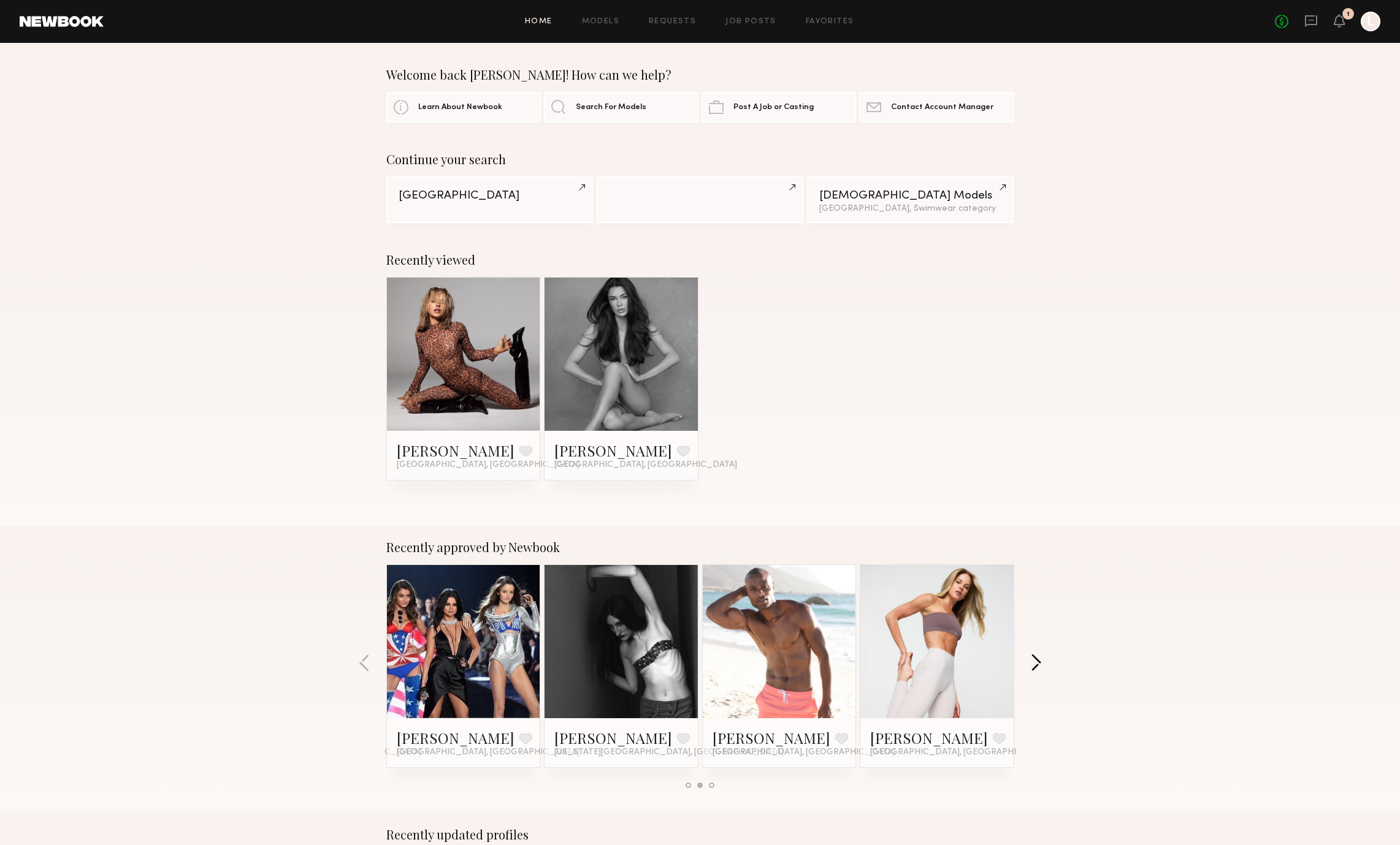
click at [1039, 663] on button "button" at bounding box center [1036, 664] width 11 height 20
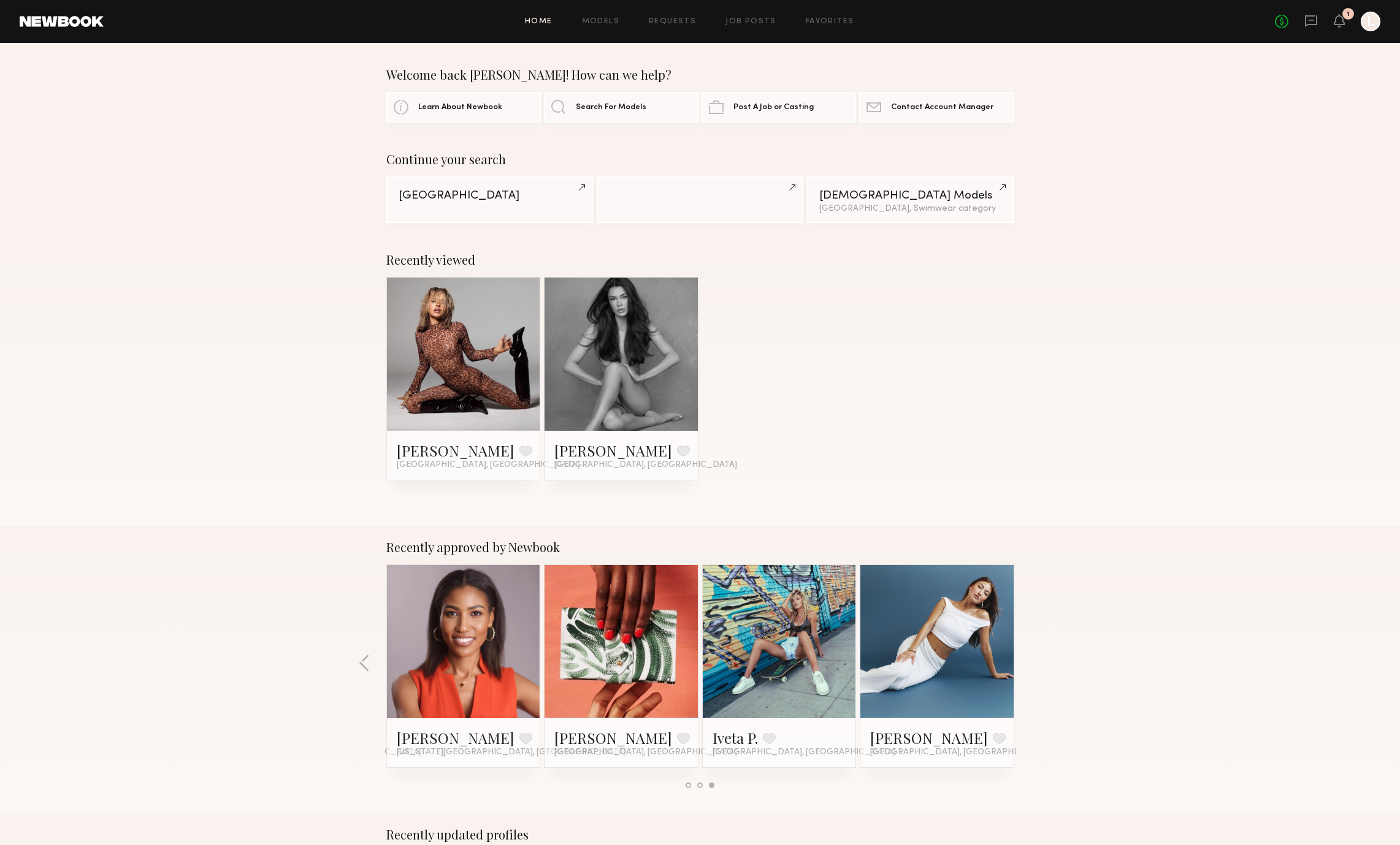
drag, startPoint x: 1039, startPoint y: 397, endPoint x: 1019, endPoint y: 393, distance: 20.4
click at [1039, 397] on div "Recently viewed Maggie L. Favorite Austin, TX Jessica N. Favorite Los Angeles, …" at bounding box center [700, 381] width 1400 height 287
click at [1062, 336] on div "Recently viewed Maggie L. Favorite Austin, TX Jessica N. Favorite Los Angeles, …" at bounding box center [700, 381] width 1400 height 287
click at [949, 68] on div "Welcome back [PERSON_NAME]! How can we help?" at bounding box center [700, 75] width 628 height 15
click at [1069, 82] on div "Welcome back lucas! How can we help? Learn About Newbook Search For Models Post…" at bounding box center [700, 95] width 1400 height 55
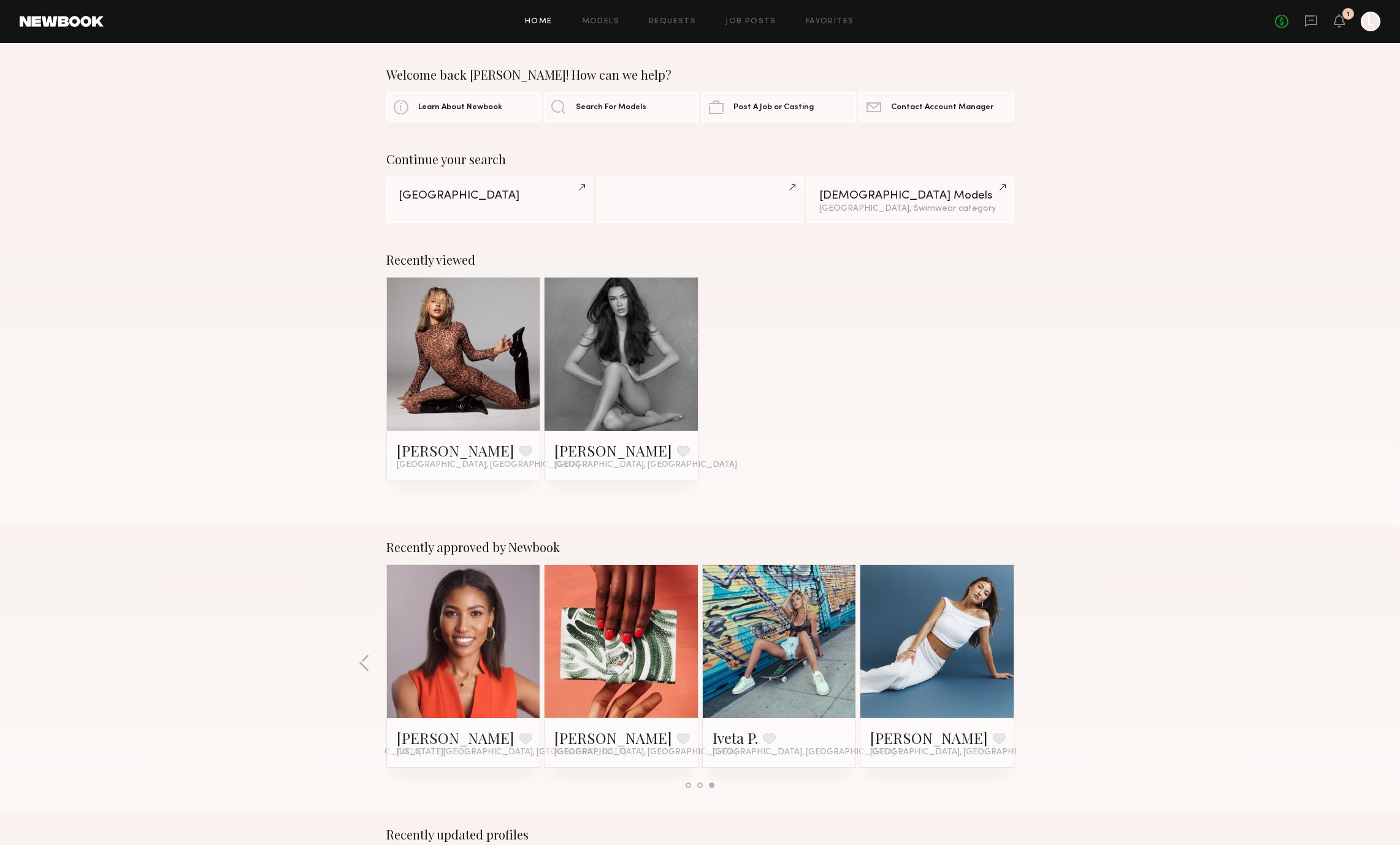
click at [530, 186] on link "[GEOGRAPHIC_DATA]" at bounding box center [489, 200] width 207 height 47
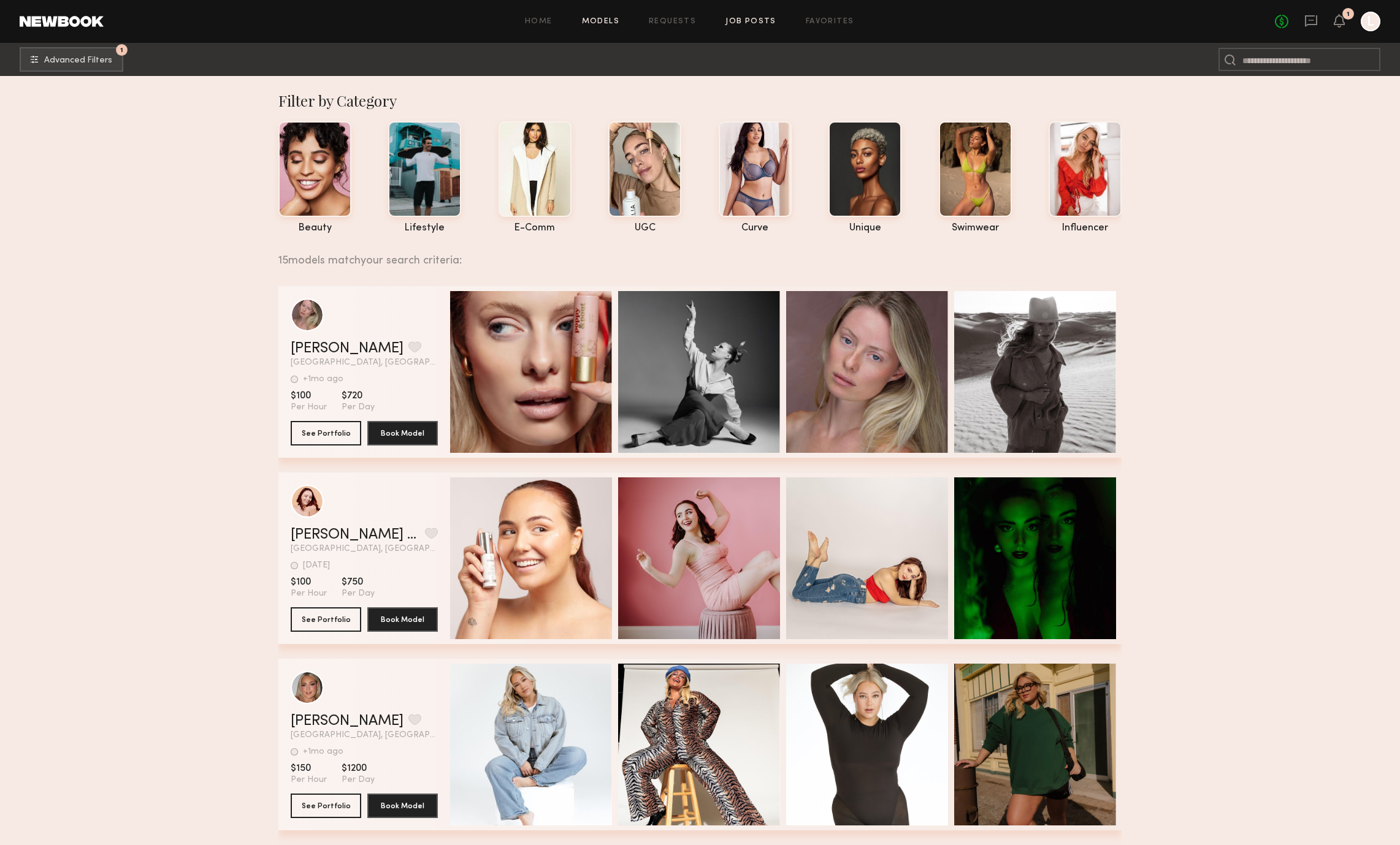
click at [756, 24] on link "Job Posts" at bounding box center [751, 22] width 51 height 8
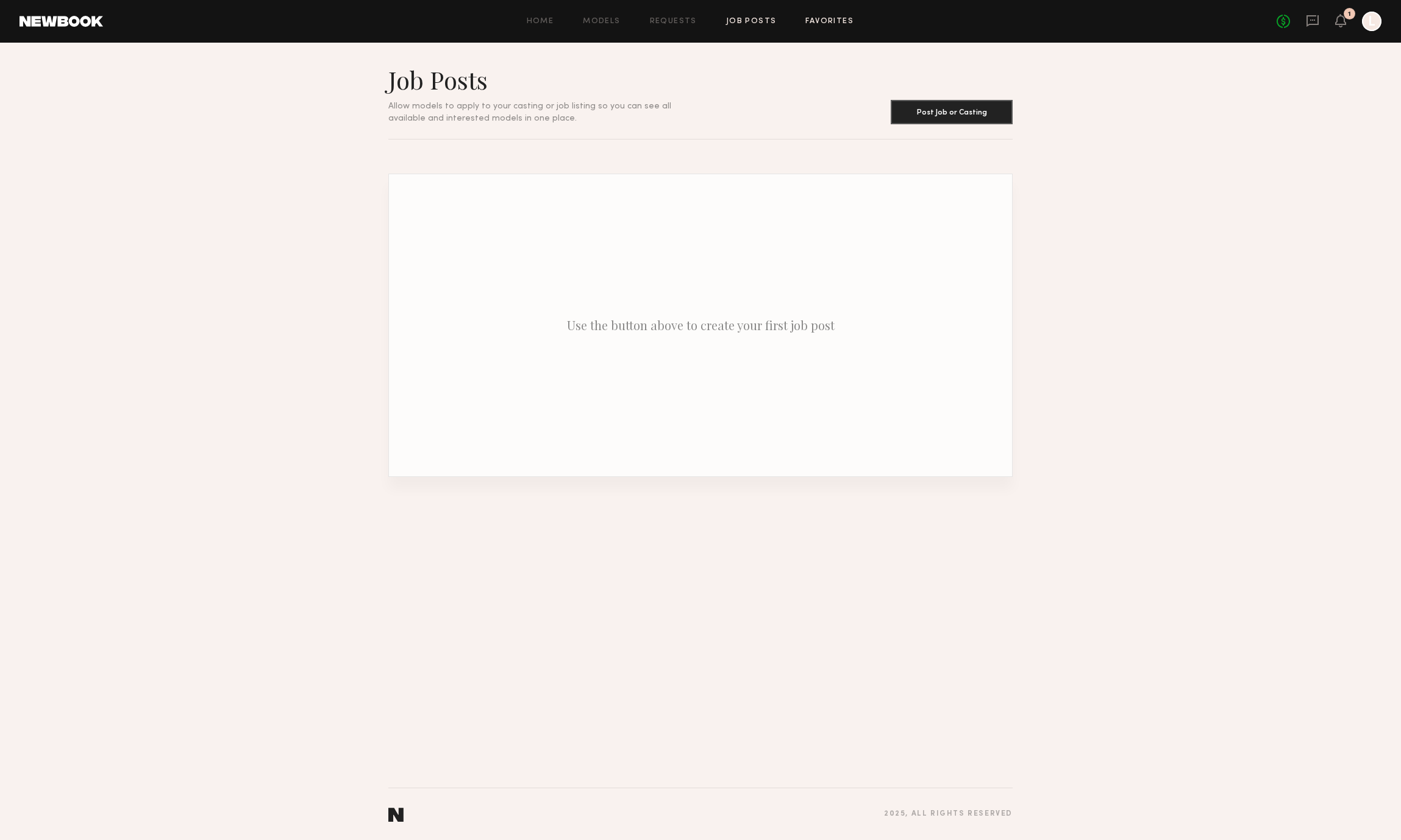
click at [840, 23] on link "Favorites" at bounding box center [829, 22] width 48 height 8
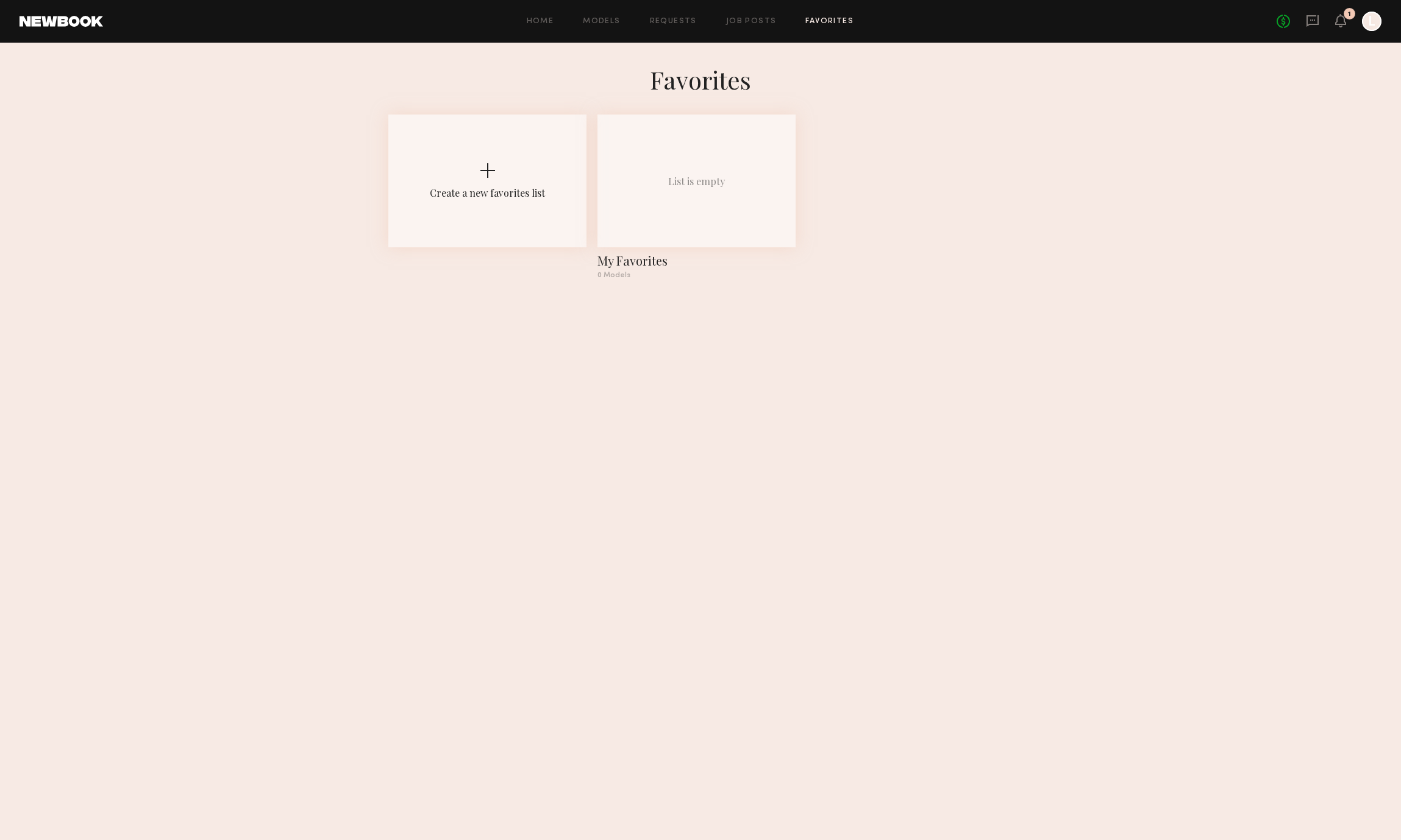
click at [554, 25] on div "Home Models Requests Job Posts Favorites Sign Out No fees up to $5,000 1 L" at bounding box center [742, 21] width 1278 height 19
click at [553, 24] on link "Home" at bounding box center [540, 22] width 27 height 8
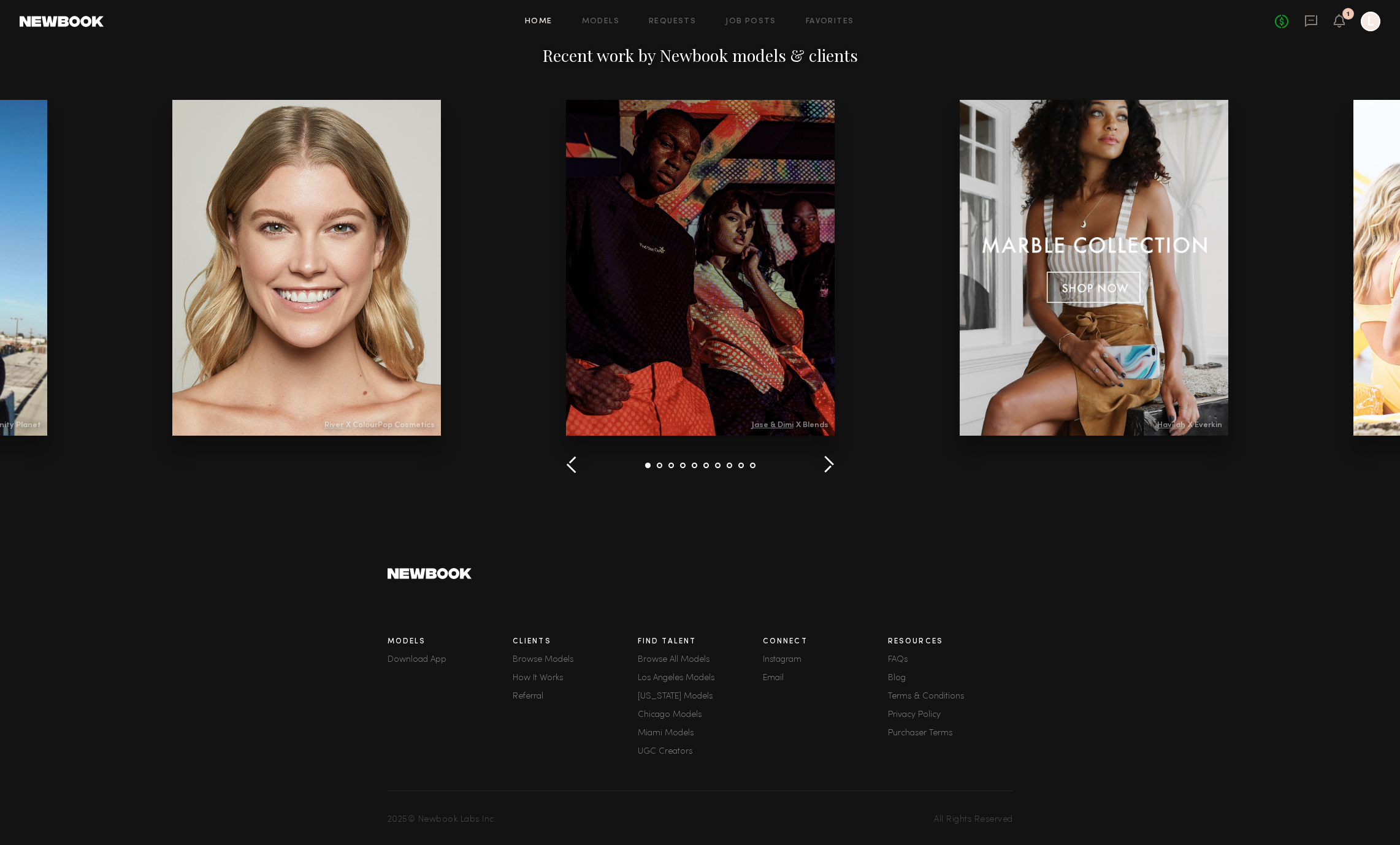
scroll to position [1378, 0]
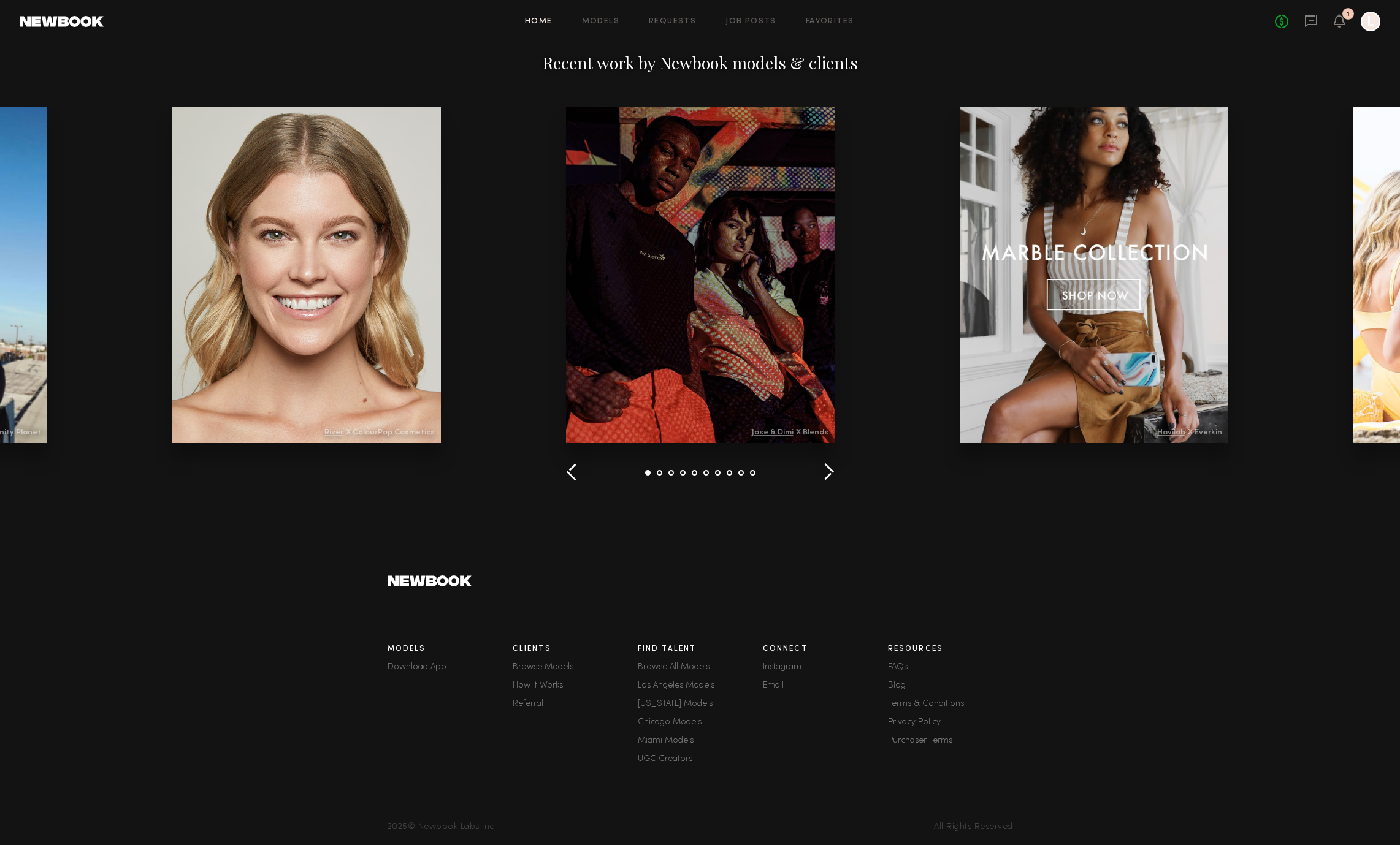
click at [491, 541] on footer "Models Download App Clients Browse Models How It Works Referral Find Talent Bro…" at bounding box center [700, 689] width 1400 height 331
click at [837, 466] on div "Recent work by Newbook models & clients" at bounding box center [700, 267] width 1400 height 514
click at [837, 470] on div "Recent work by Newbook models & clients" at bounding box center [700, 267] width 1400 height 514
click at [836, 471] on div "Recent work by Newbook models & clients" at bounding box center [700, 267] width 1400 height 514
click at [833, 472] on button "button" at bounding box center [829, 473] width 11 height 20
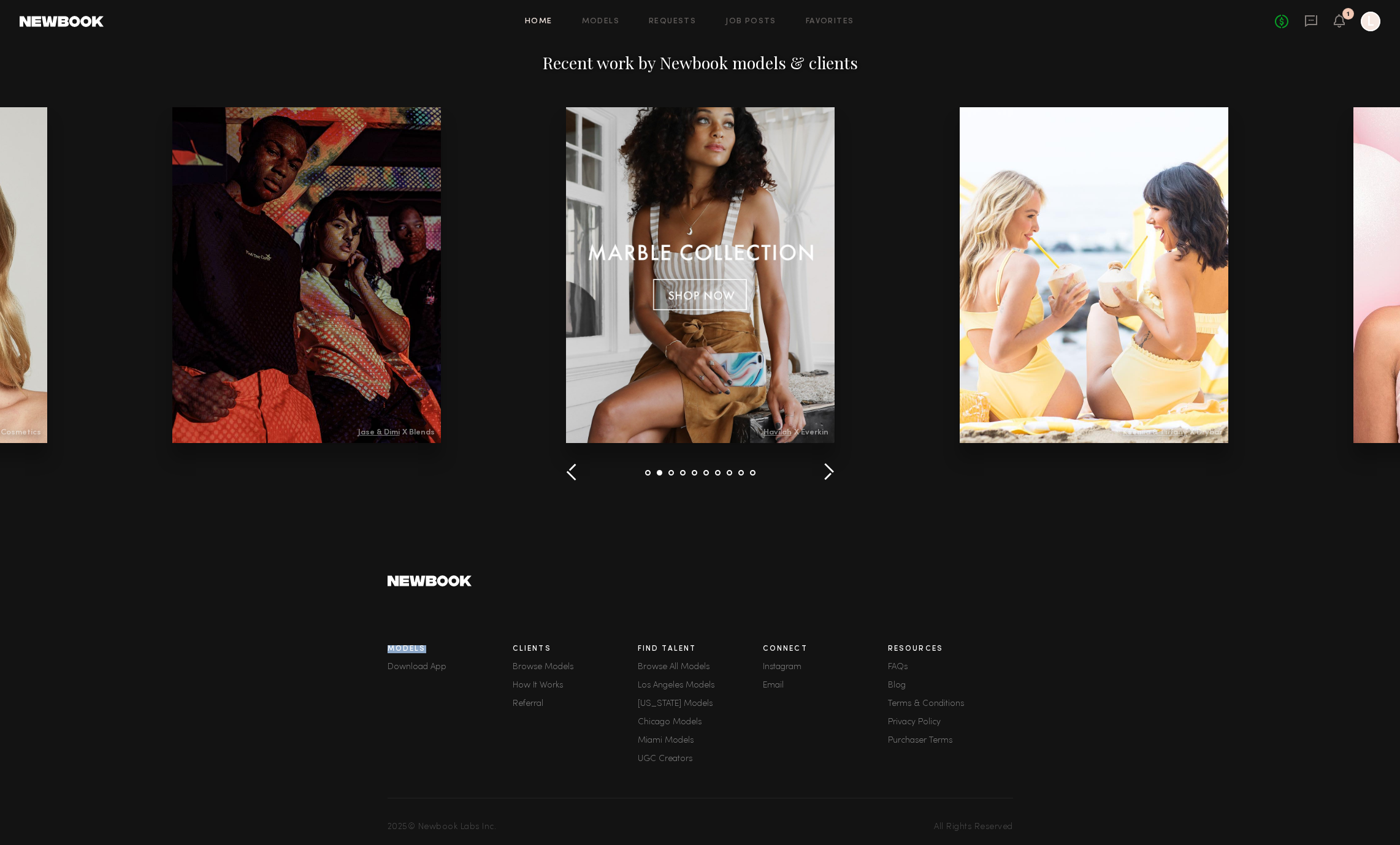
click at [833, 472] on button "button" at bounding box center [829, 473] width 11 height 20
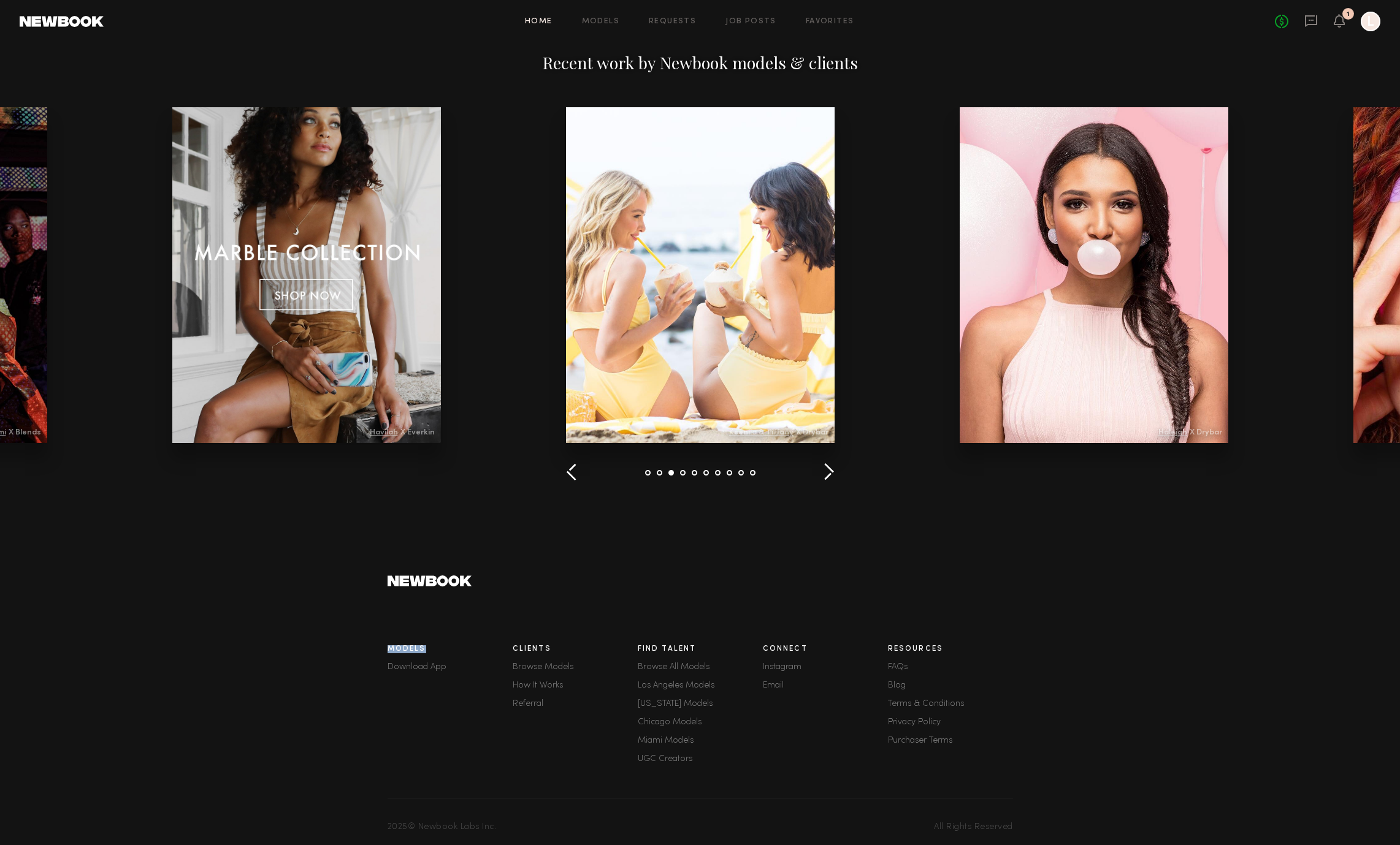
click at [833, 472] on button "button" at bounding box center [829, 473] width 11 height 20
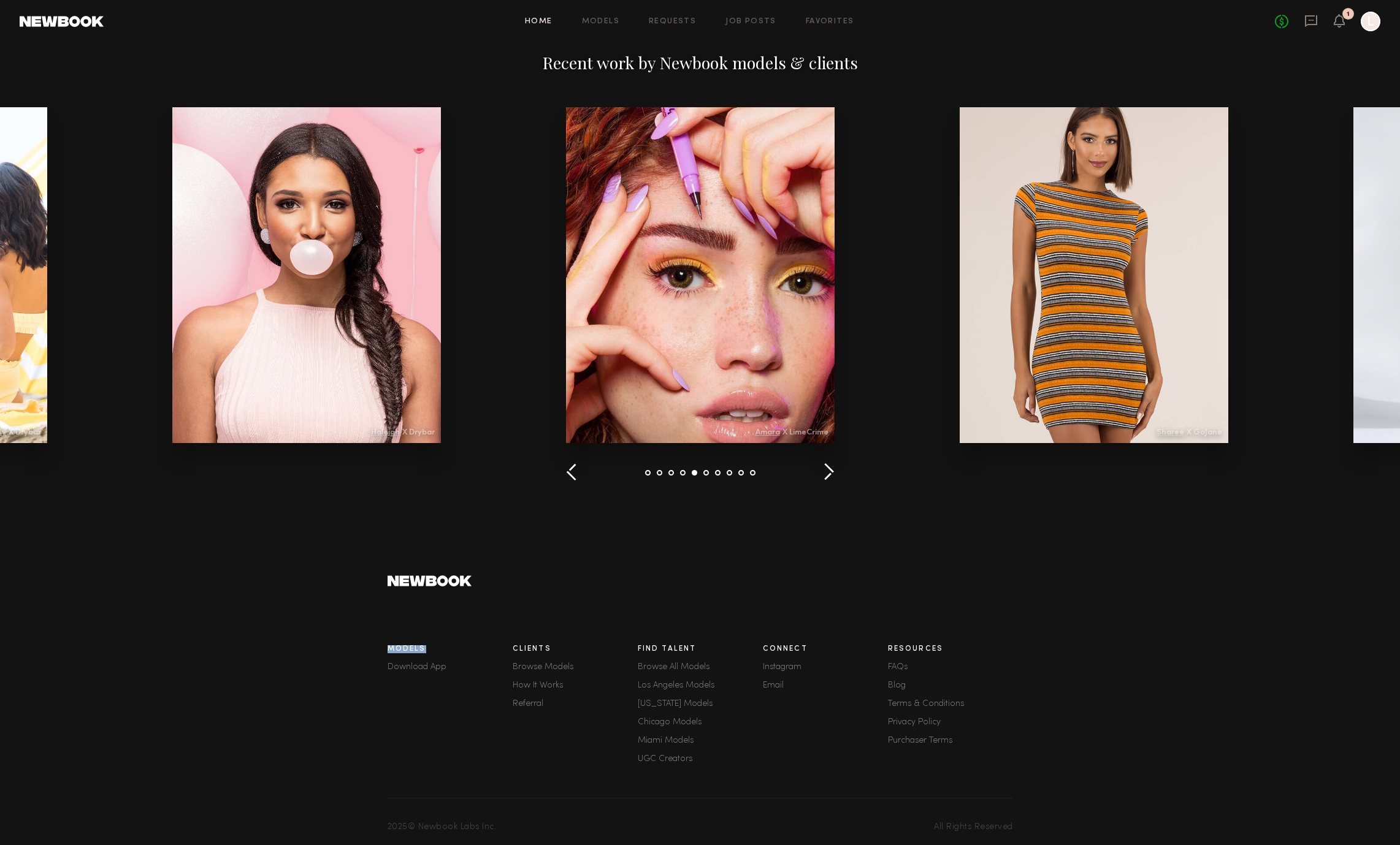
click at [833, 472] on button "button" at bounding box center [829, 473] width 11 height 20
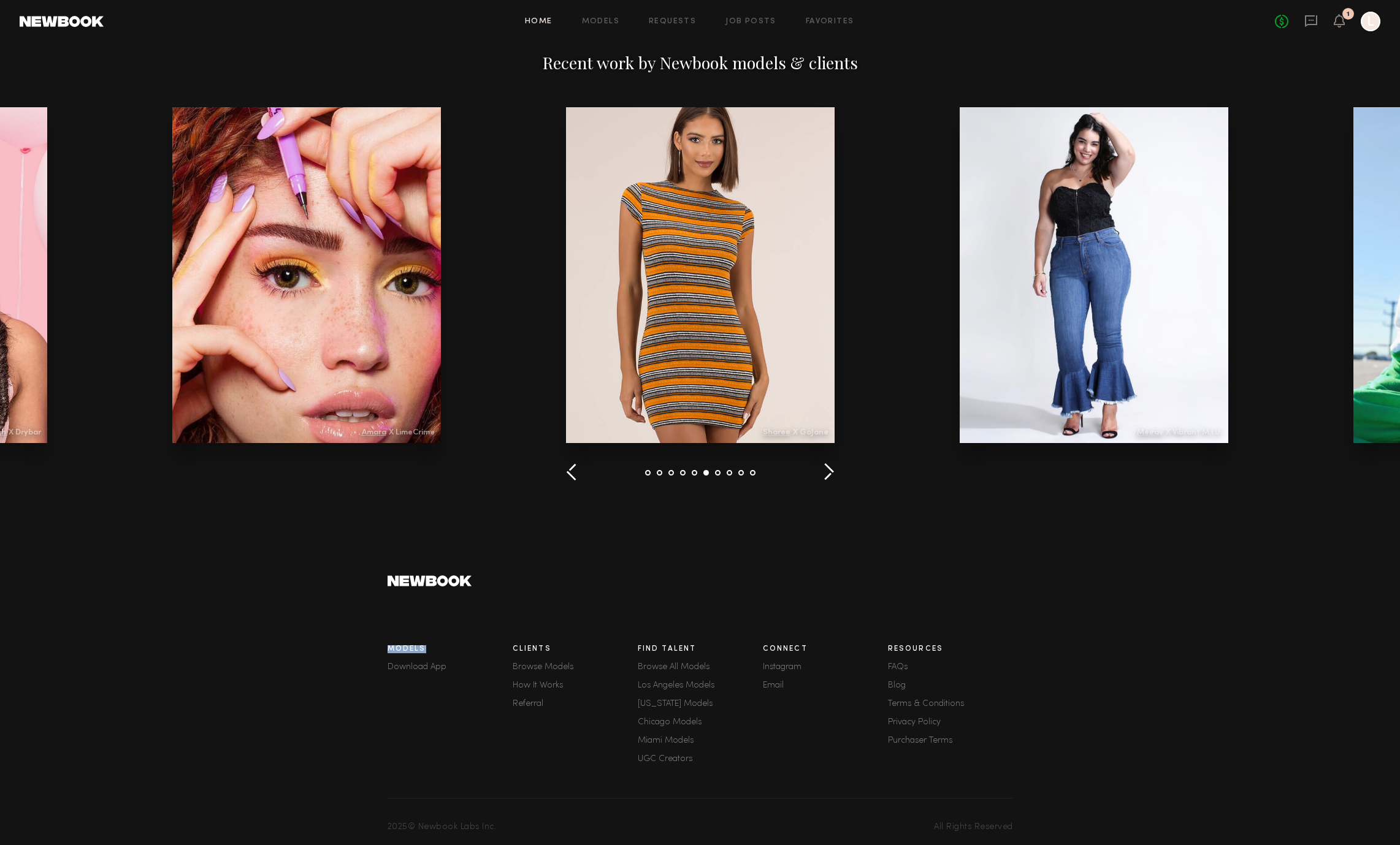
click at [833, 472] on button "button" at bounding box center [829, 473] width 11 height 20
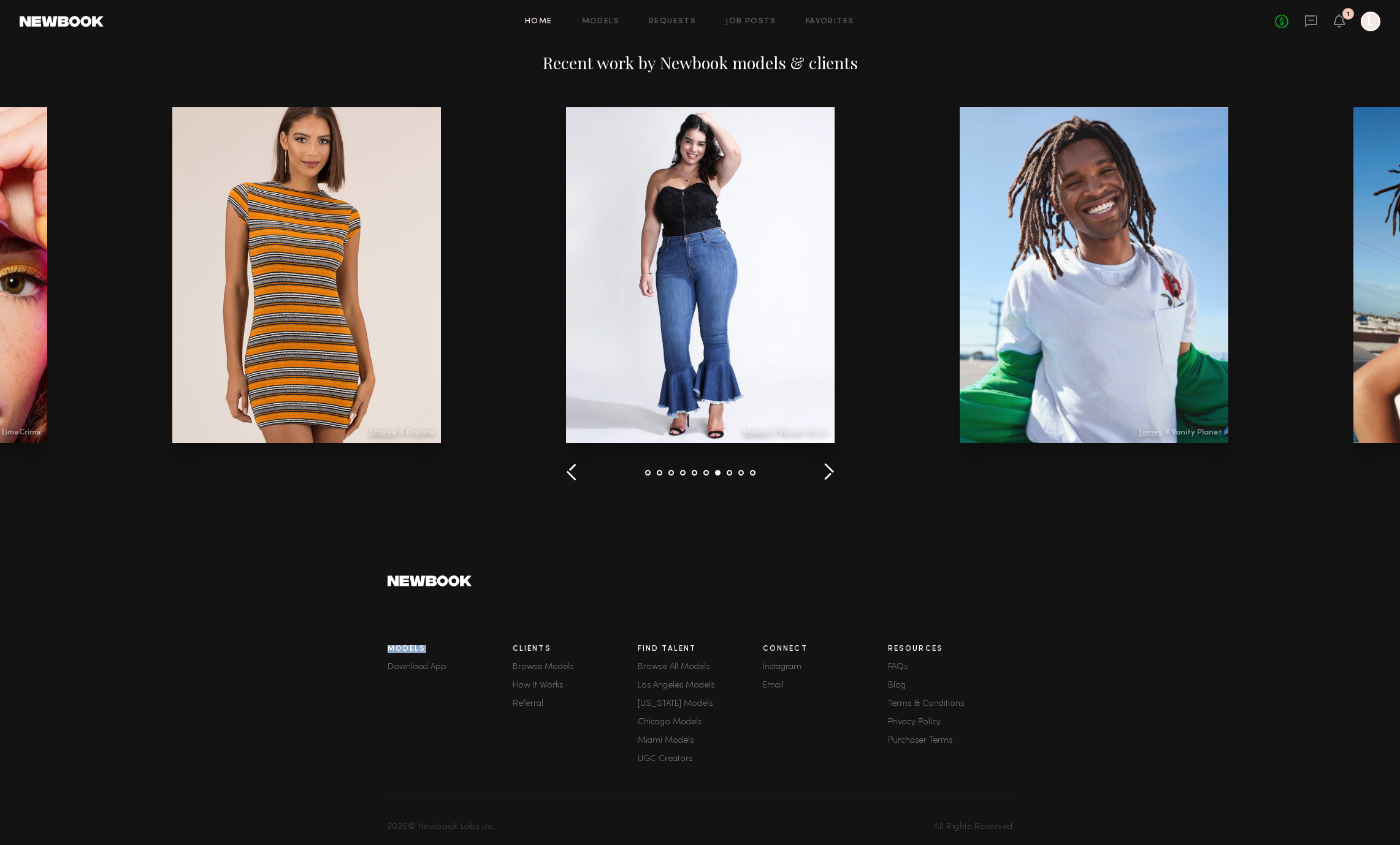
click at [833, 472] on button "button" at bounding box center [829, 473] width 11 height 20
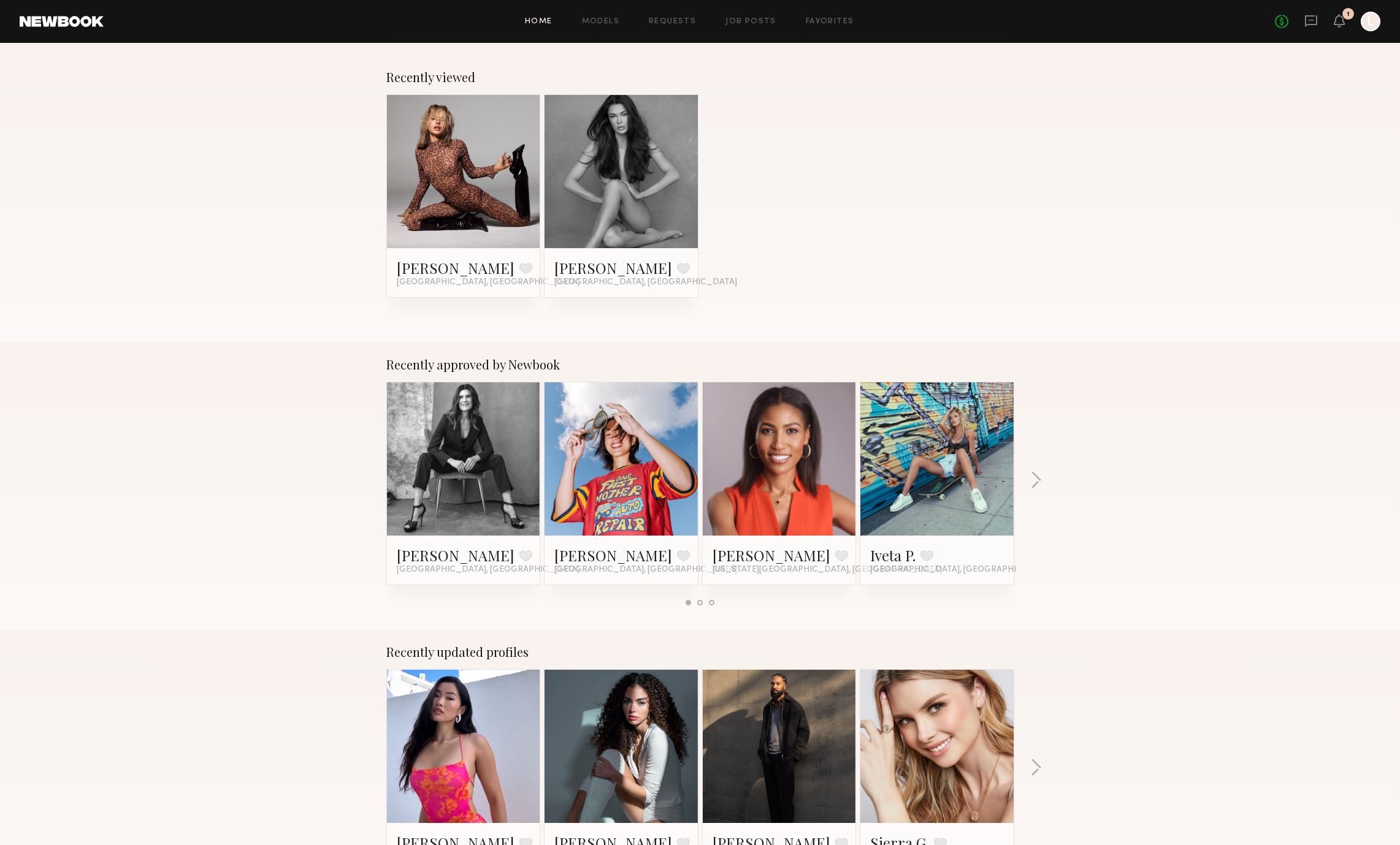
scroll to position [0, 0]
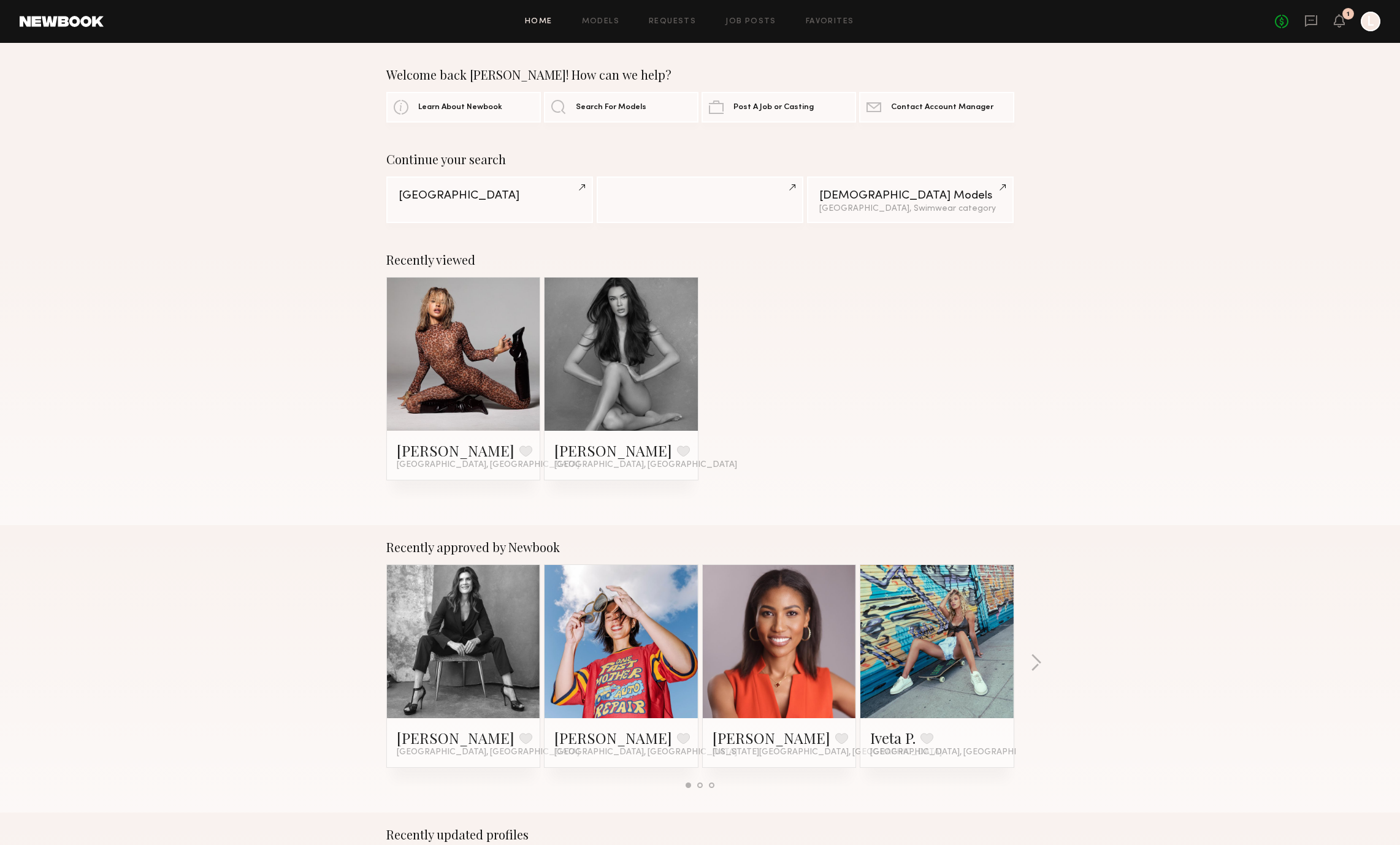
click at [833, 469] on div "[PERSON_NAME] Favorite [GEOGRAPHIC_DATA], [GEOGRAPHIC_DATA] [PERSON_NAME] Favor…" at bounding box center [700, 379] width 628 height 204
click at [608, 23] on link "Models" at bounding box center [601, 22] width 38 height 8
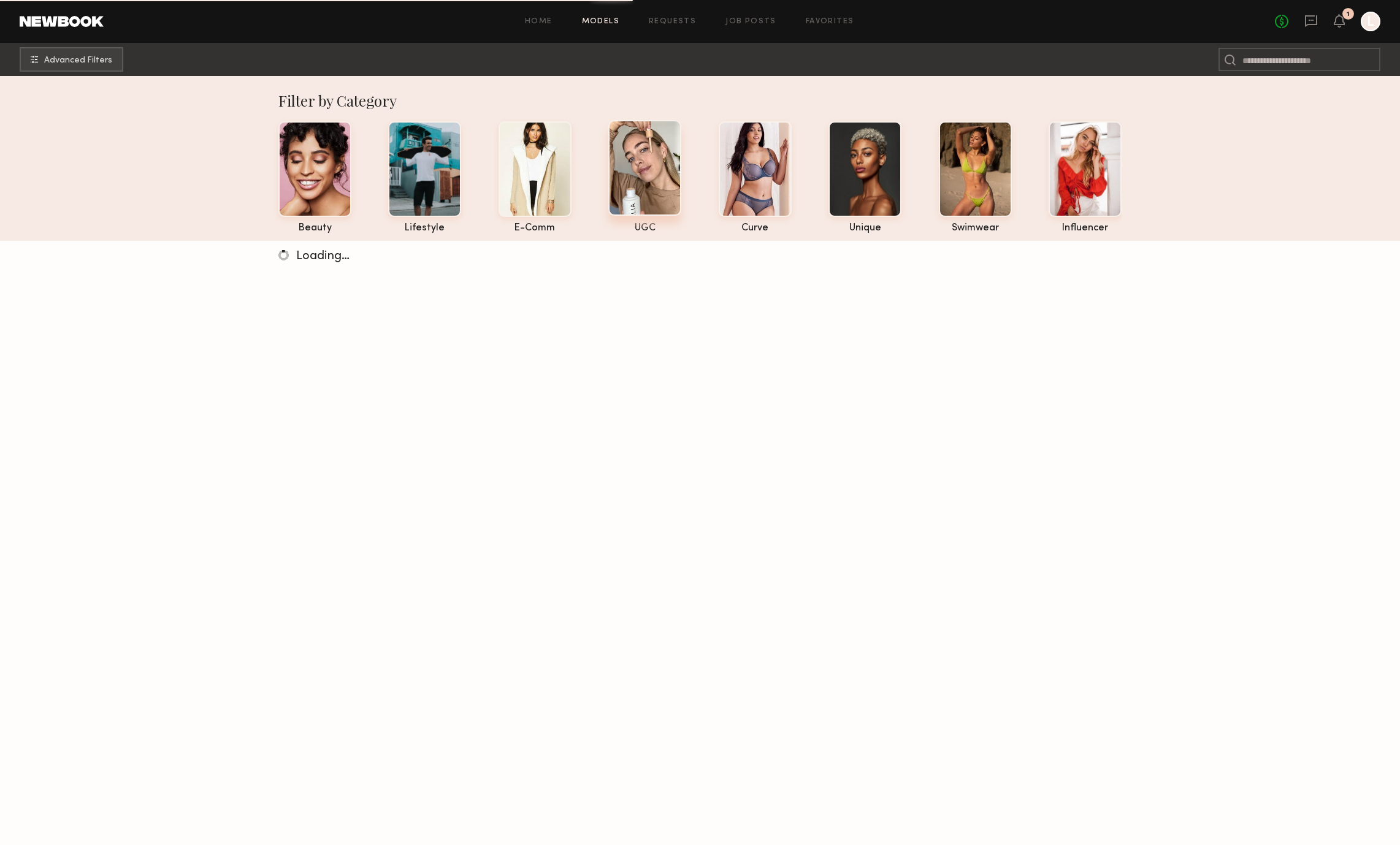
click at [654, 154] on div at bounding box center [644, 168] width 73 height 96
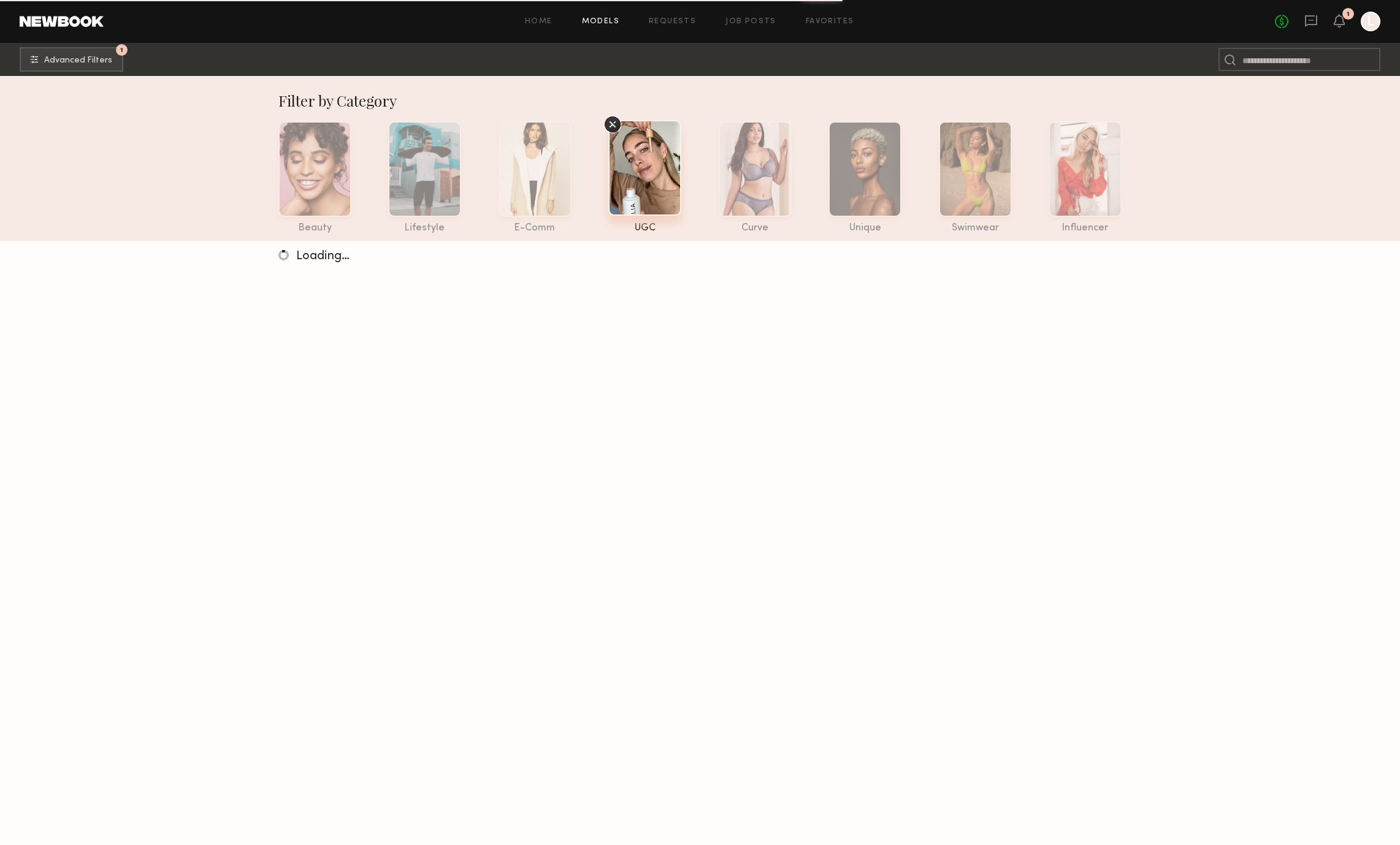
scroll to position [7, 0]
